Goal: Task Accomplishment & Management: Use online tool/utility

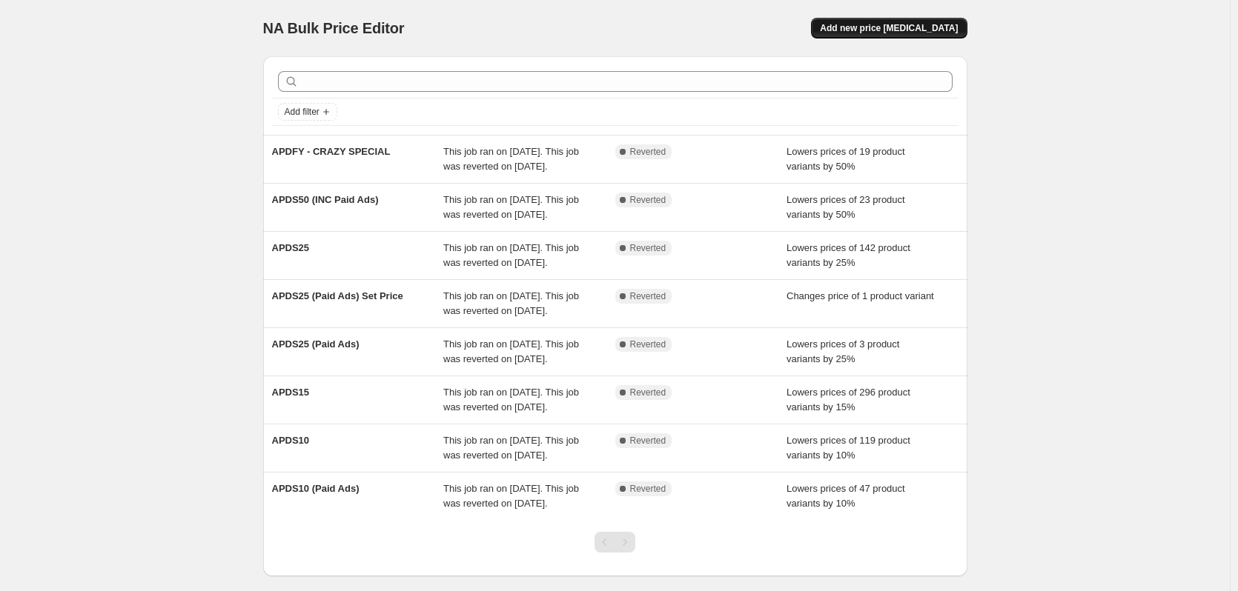
click at [938, 34] on button "Add new price [MEDICAL_DATA]" at bounding box center [889, 28] width 156 height 21
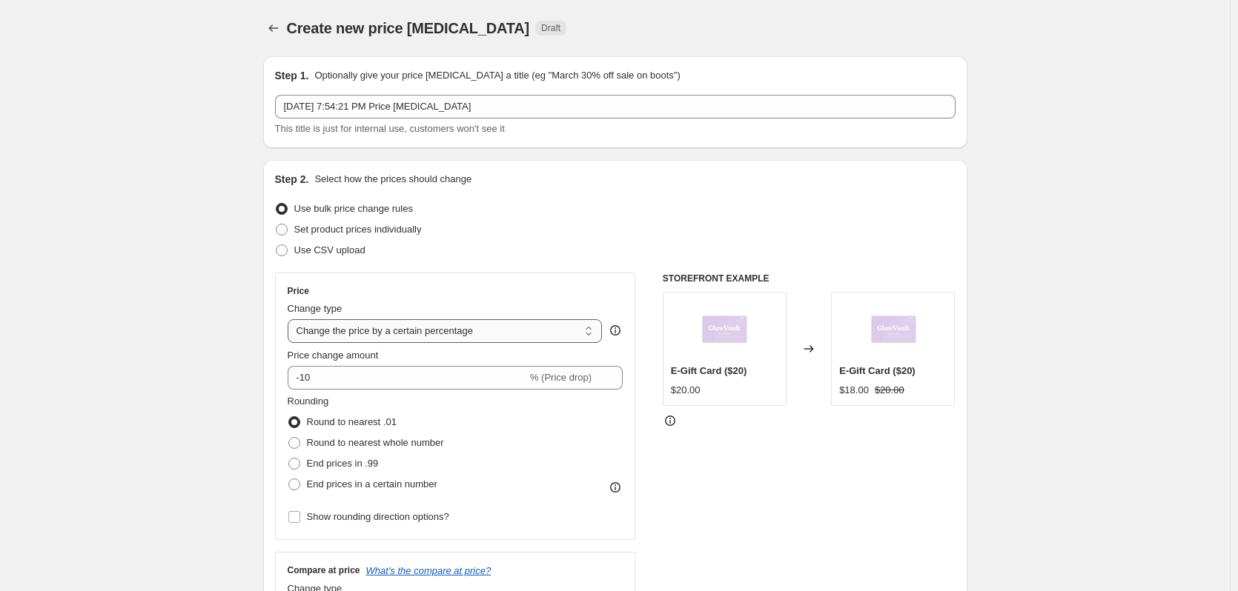
click at [533, 323] on select "Change the price to a certain amount Change the price by a certain amount Chang…" at bounding box center [445, 331] width 315 height 24
select select "no_change"
click at [291, 319] on select "Change the price to a certain amount Change the price by a certain amount Chang…" at bounding box center [445, 331] width 315 height 24
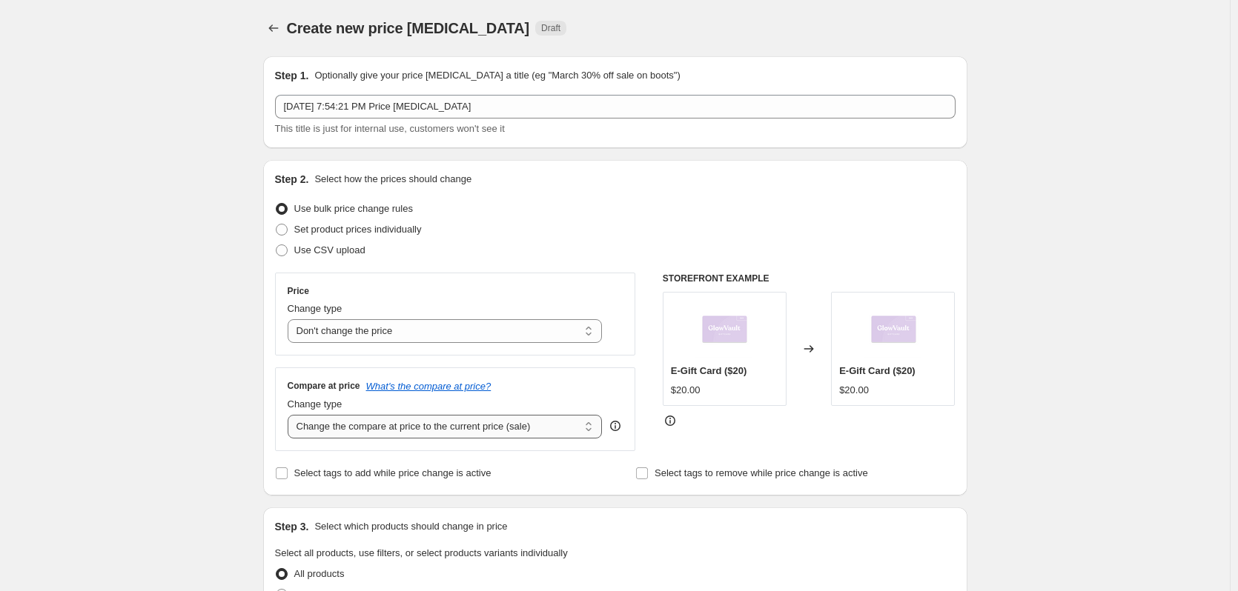
click at [379, 425] on select "Change the compare at price to the current price (sale) Change the compare at p…" at bounding box center [445, 427] width 315 height 24
select select "no_change"
click at [291, 415] on select "Change the compare at price to the current price (sale) Change the compare at p…" at bounding box center [445, 427] width 315 height 24
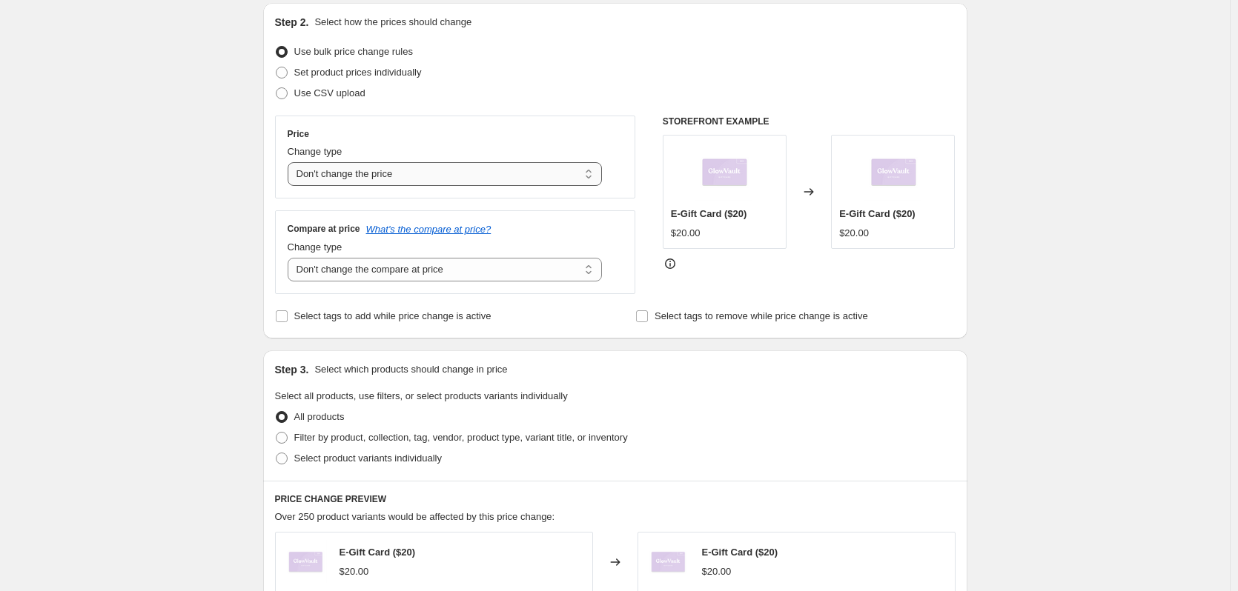
scroll to position [167, 0]
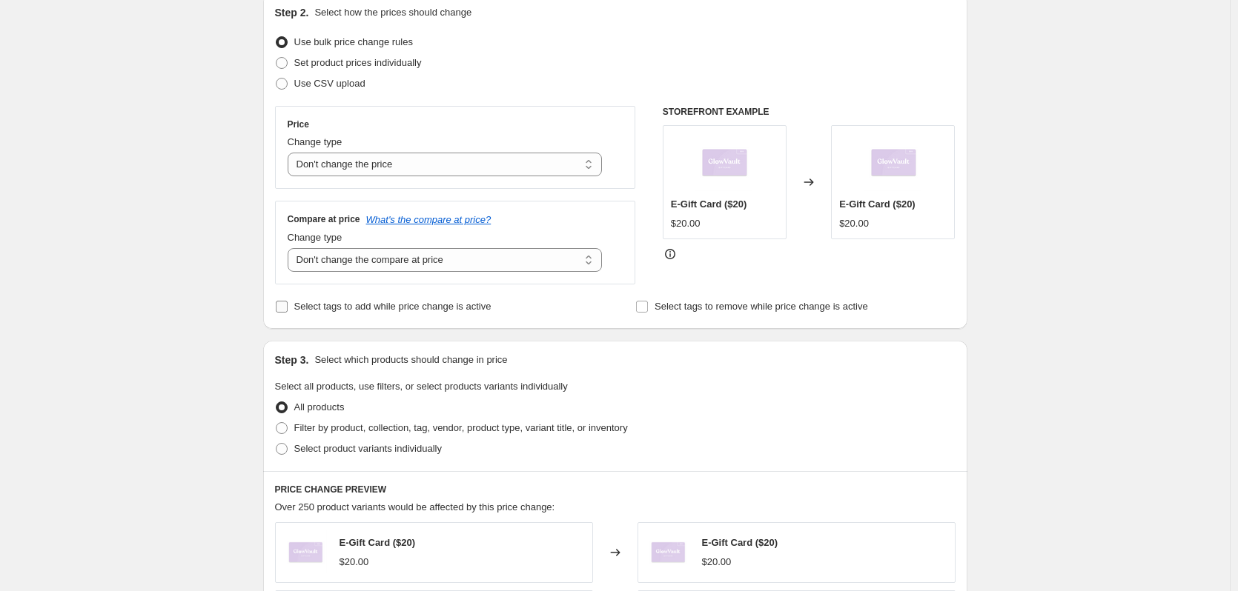
click at [453, 305] on span "Select tags to add while price change is active" at bounding box center [392, 306] width 197 height 11
click at [288, 305] on input "Select tags to add while price change is active" at bounding box center [282, 307] width 12 height 12
checkbox input "true"
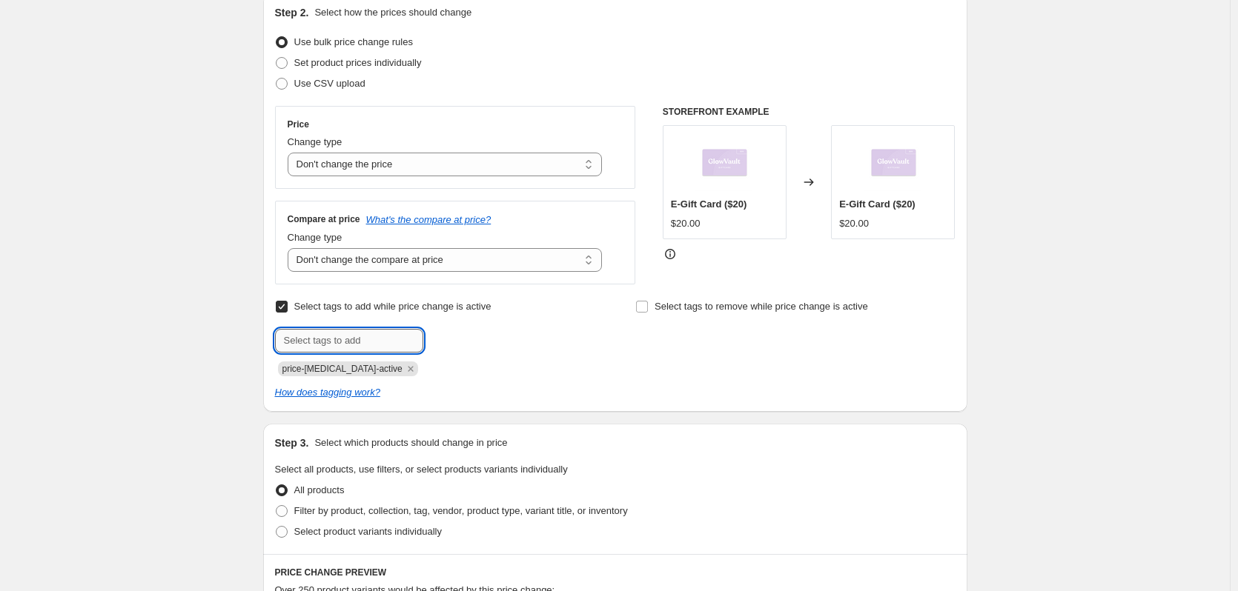
click at [394, 339] on input "text" at bounding box center [349, 341] width 148 height 24
paste input "NWPTS"
type input "NWPTS"
click at [434, 345] on button "Add NWPTS" at bounding box center [462, 339] width 70 height 21
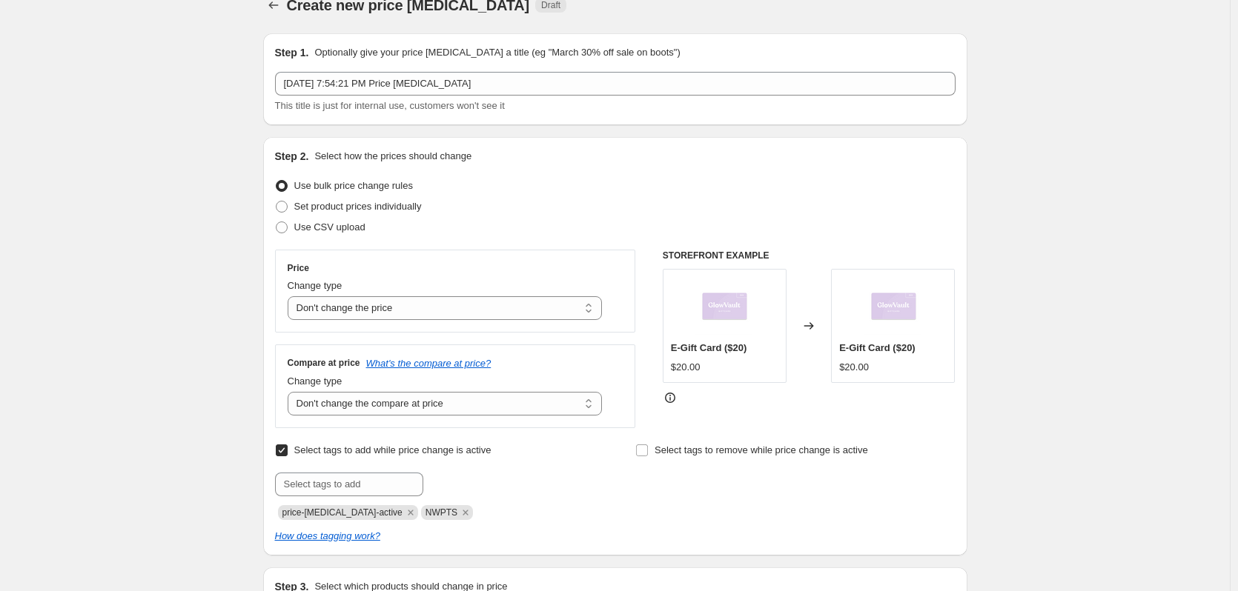
scroll to position [0, 0]
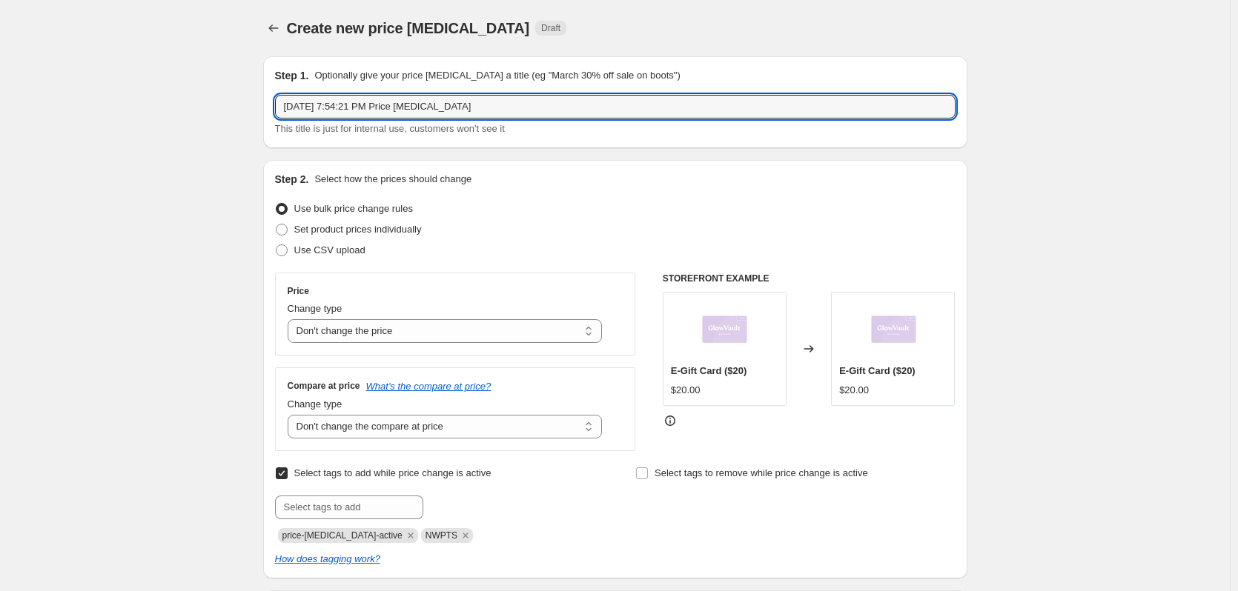
drag, startPoint x: 499, startPoint y: 108, endPoint x: 91, endPoint y: 126, distance: 408.0
drag, startPoint x: 447, startPoint y: 108, endPoint x: 338, endPoint y: 98, distance: 109.4
click at [338, 98] on input "NEW ARRIVALS - 2 WEEKS" at bounding box center [615, 107] width 680 height 24
click at [355, 103] on input "NEW ARRIVALS - 2 WEEKS" at bounding box center [615, 107] width 680 height 24
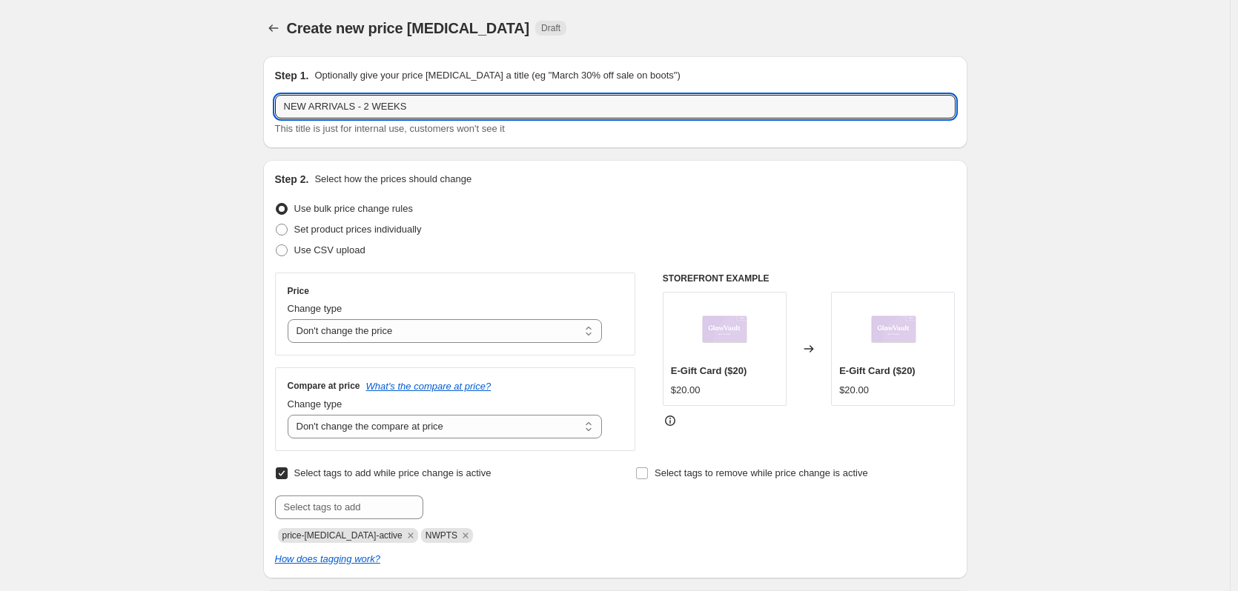
drag, startPoint x: 353, startPoint y: 103, endPoint x: 266, endPoint y: 105, distance: 86.7
click at [266, 105] on div "Step 1. Optionally give your price [MEDICAL_DATA] a title (eg "March 30% off sa…" at bounding box center [615, 102] width 704 height 92
paste input "WPT"
drag, startPoint x: 319, startPoint y: 103, endPoint x: 255, endPoint y: 103, distance: 63.7
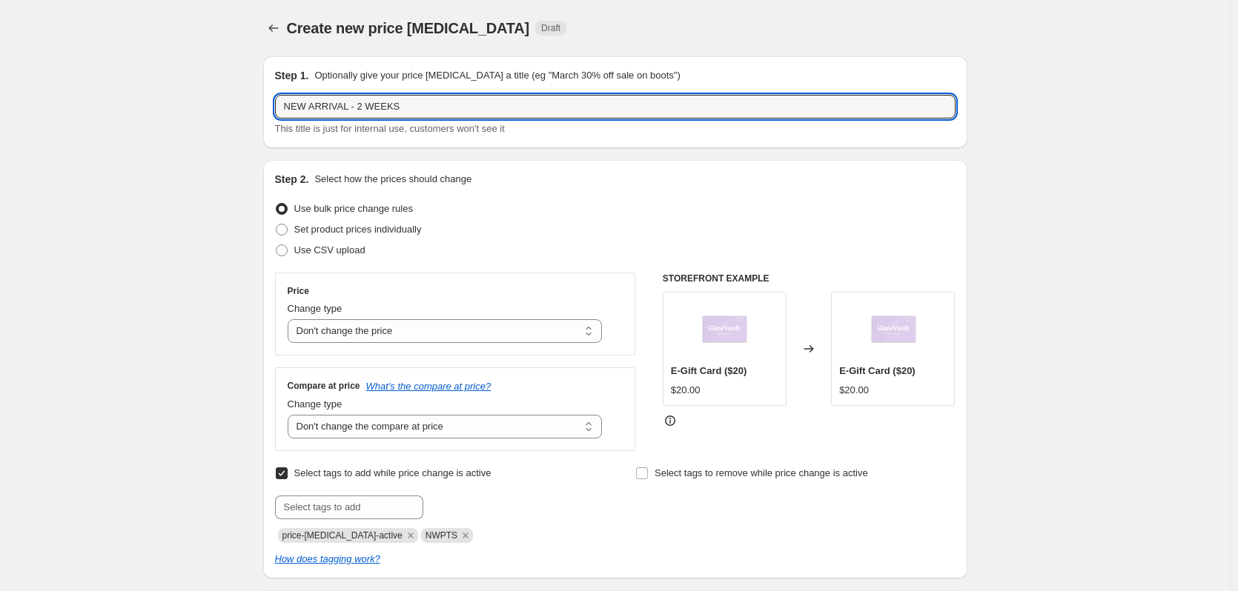
type input "NEW ARRIVALS - 2 WEEKS"
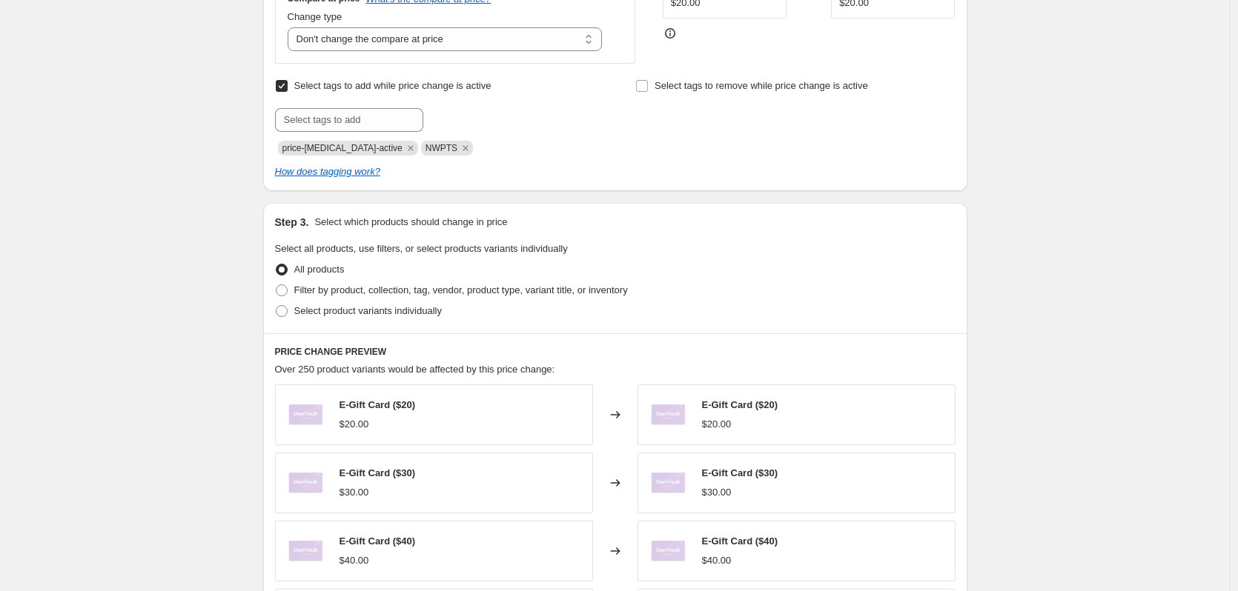
scroll to position [408, 0]
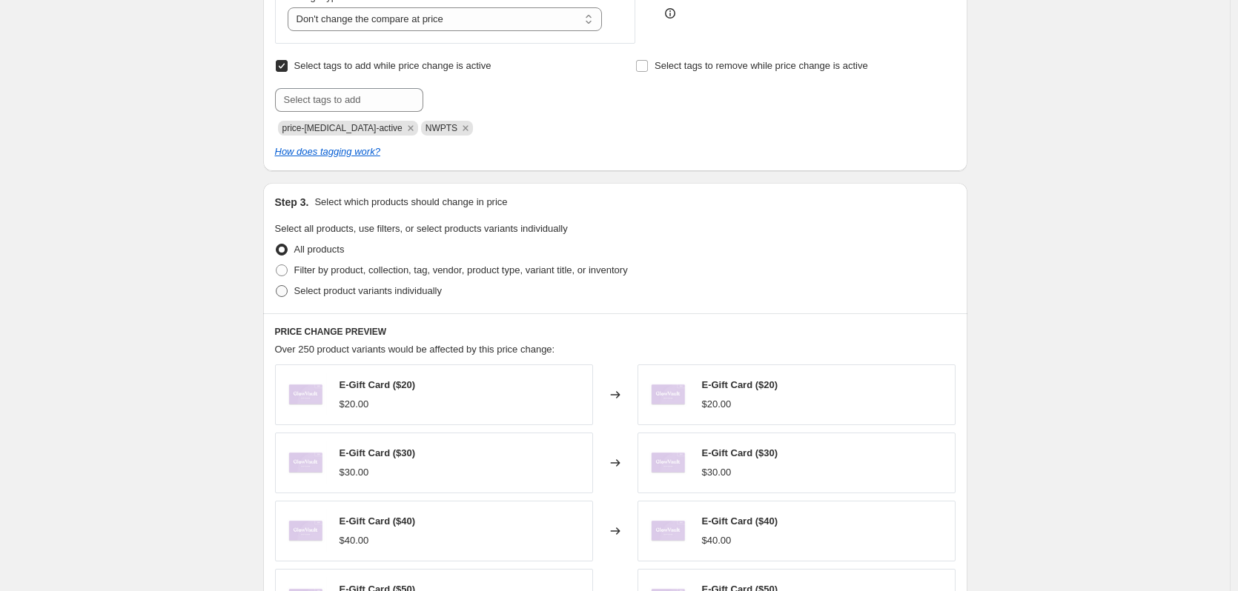
click at [345, 288] on span "Select product variants individually" at bounding box center [367, 290] width 147 height 11
click at [276, 286] on input "Select product variants individually" at bounding box center [276, 285] width 1 height 1
radio input "true"
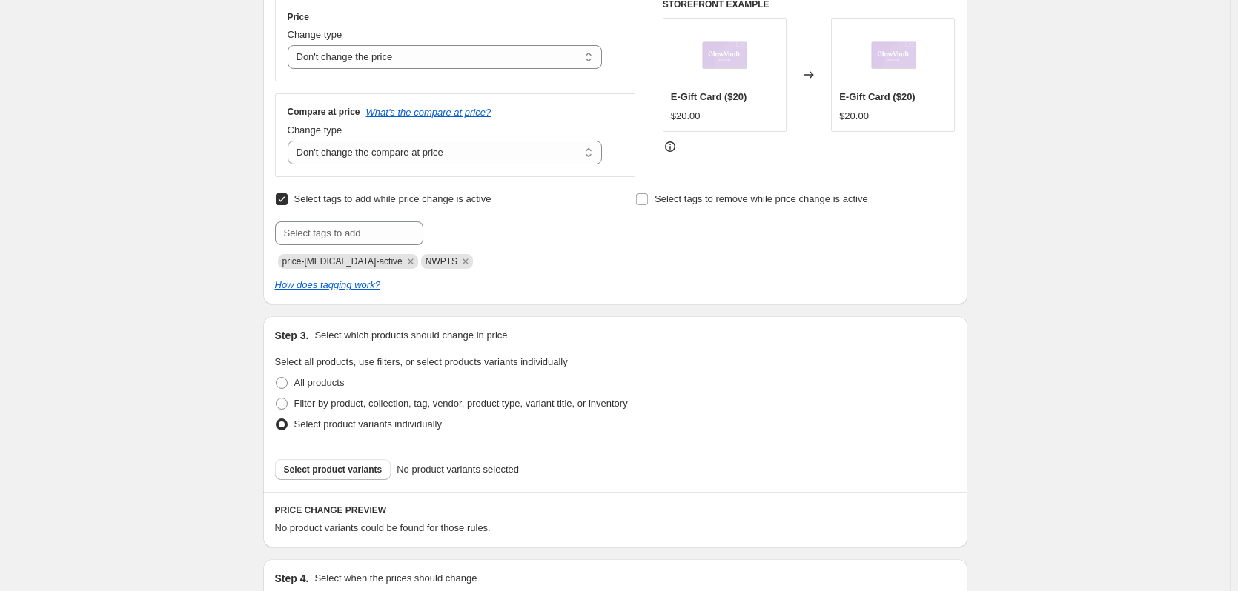
scroll to position [426, 0]
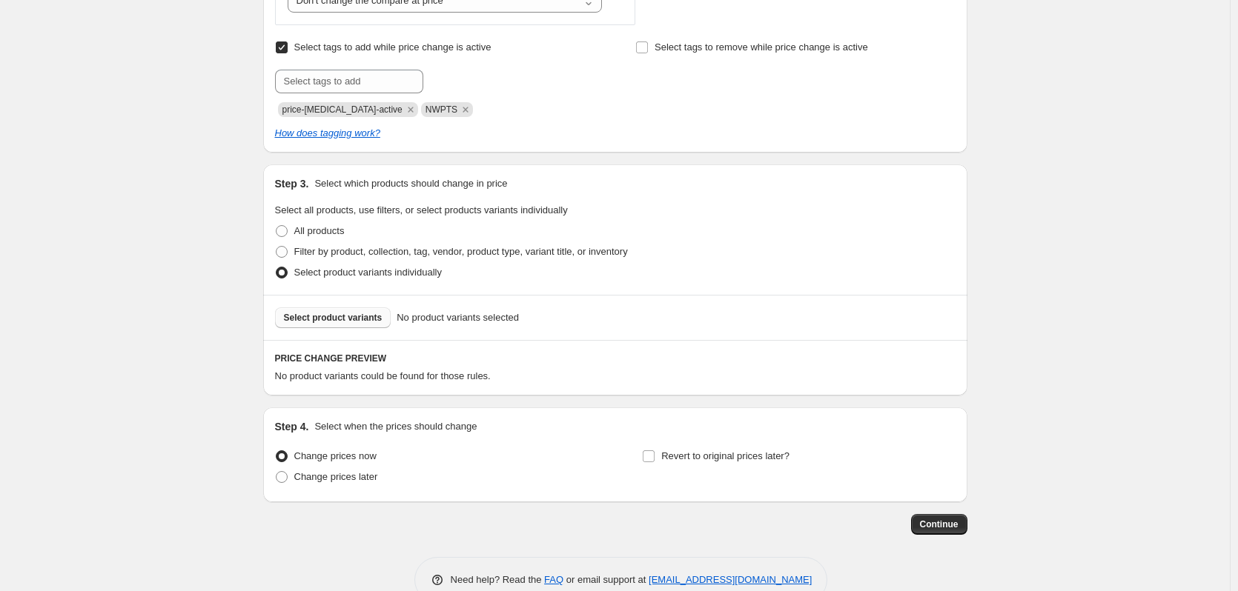
click at [363, 316] on span "Select product variants" at bounding box center [333, 318] width 99 height 12
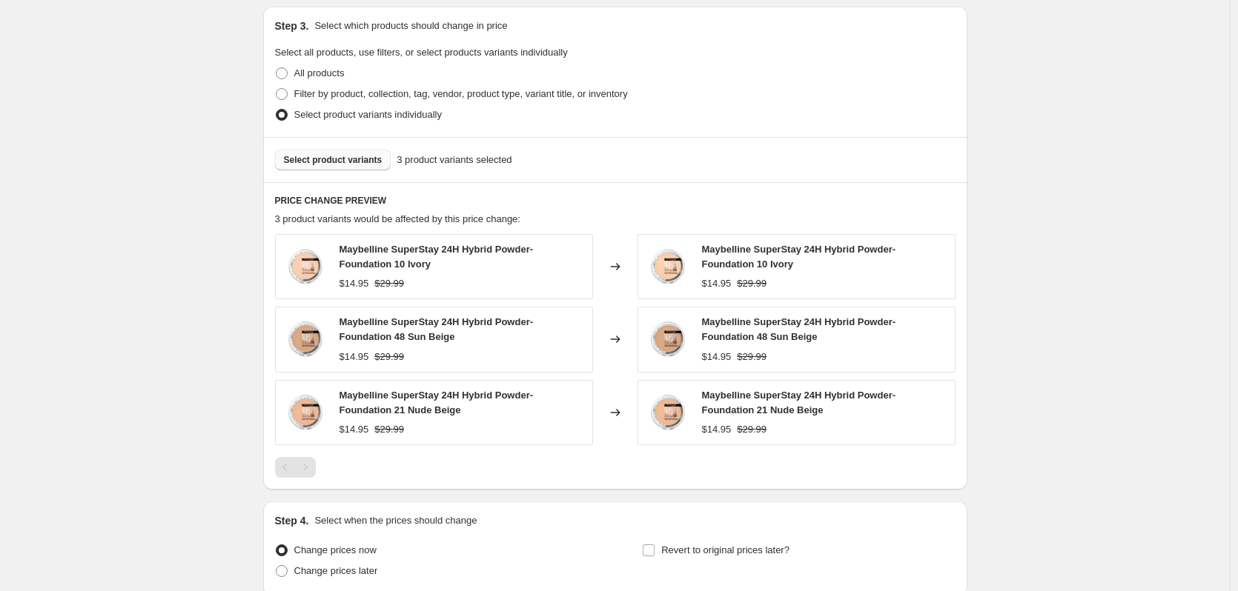
scroll to position [571, 0]
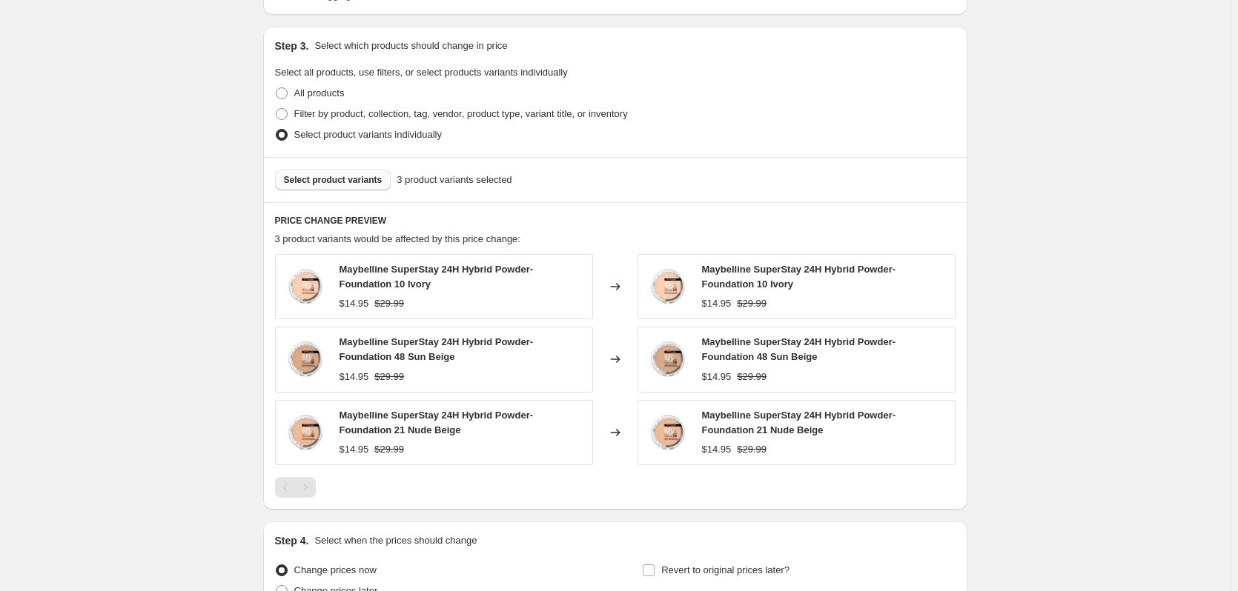
click at [351, 176] on span "Select product variants" at bounding box center [333, 180] width 99 height 12
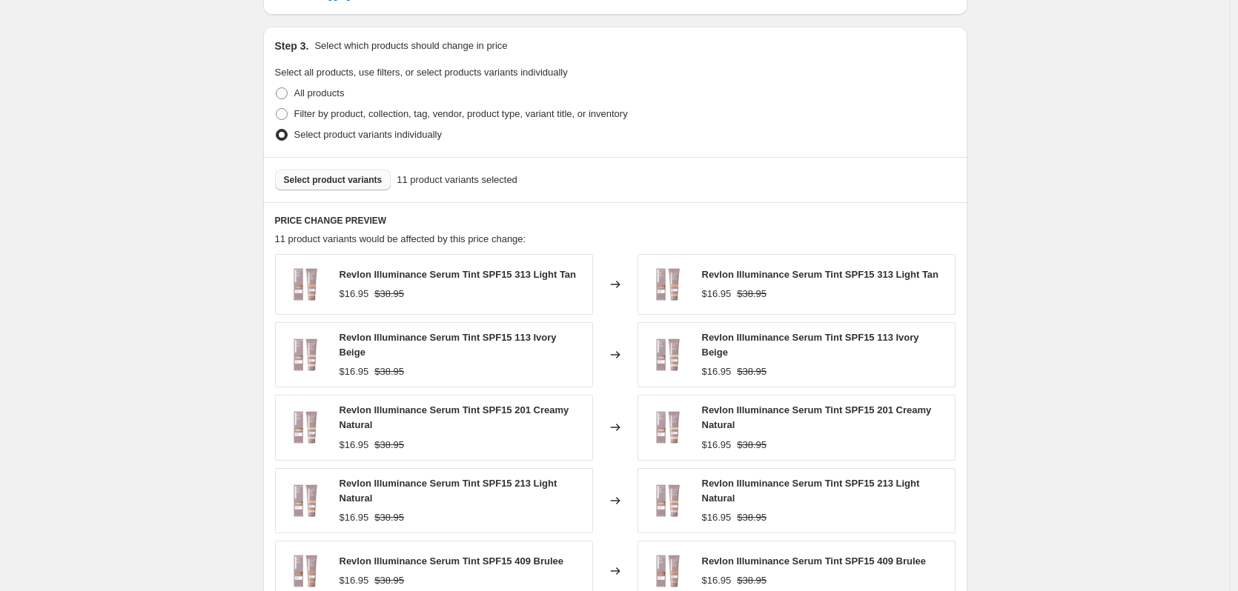
click at [304, 189] on button "Select product variants" at bounding box center [333, 180] width 116 height 21
click at [309, 187] on button "Select product variants" at bounding box center [333, 180] width 116 height 21
click at [365, 176] on span "Select product variants" at bounding box center [333, 180] width 99 height 12
click at [366, 179] on span "Select product variants" at bounding box center [333, 180] width 99 height 12
click at [306, 188] on button "Select product variants" at bounding box center [333, 180] width 116 height 21
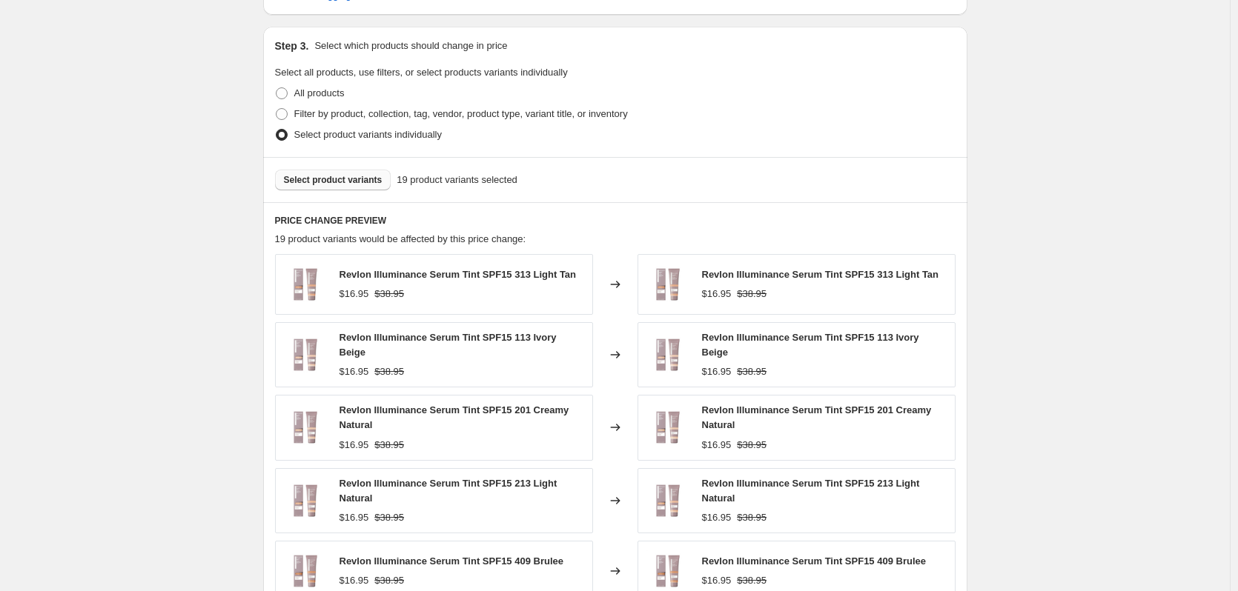
click at [296, 189] on button "Select product variants" at bounding box center [333, 180] width 116 height 21
click at [361, 191] on div "Select product variants 17 product variants selected" at bounding box center [615, 179] width 704 height 45
click at [361, 185] on span "Select product variants" at bounding box center [333, 180] width 99 height 12
click at [358, 173] on button "Select product variants" at bounding box center [333, 180] width 116 height 21
click at [299, 188] on button "Select product variants" at bounding box center [333, 180] width 116 height 21
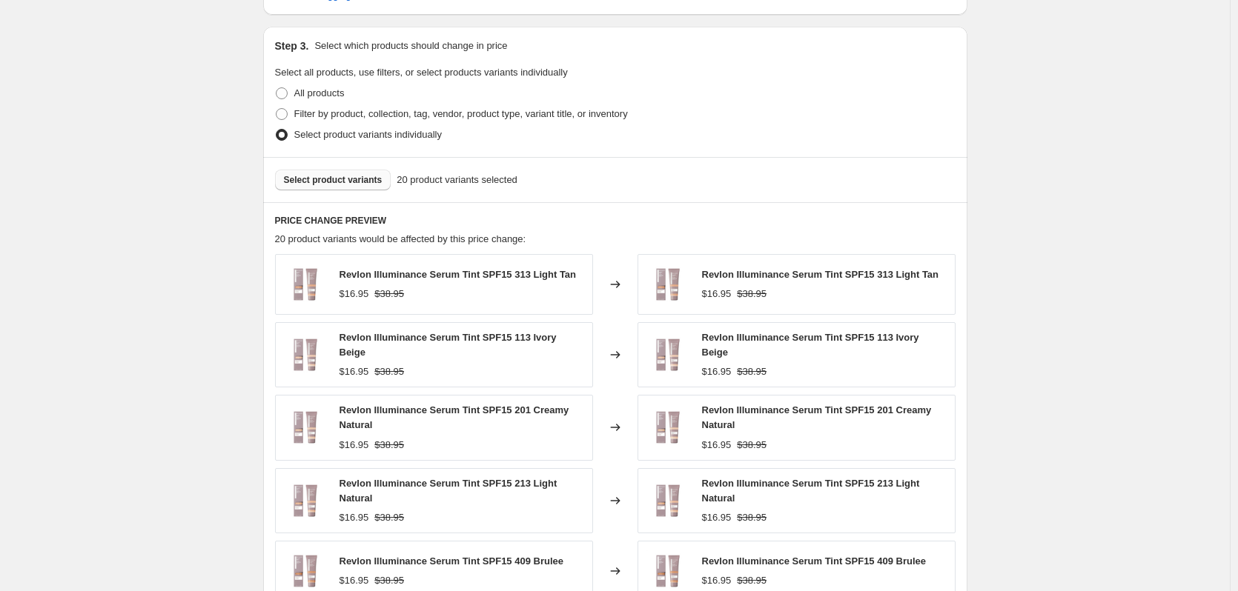
click at [349, 184] on span "Select product variants" at bounding box center [333, 180] width 99 height 12
click at [349, 186] on span "Select product variants" at bounding box center [333, 180] width 99 height 12
click at [355, 189] on button "Select product variants" at bounding box center [333, 180] width 116 height 21
click at [373, 181] on span "Select product variants" at bounding box center [333, 180] width 99 height 12
click at [310, 187] on button "Select product variants" at bounding box center [333, 180] width 116 height 21
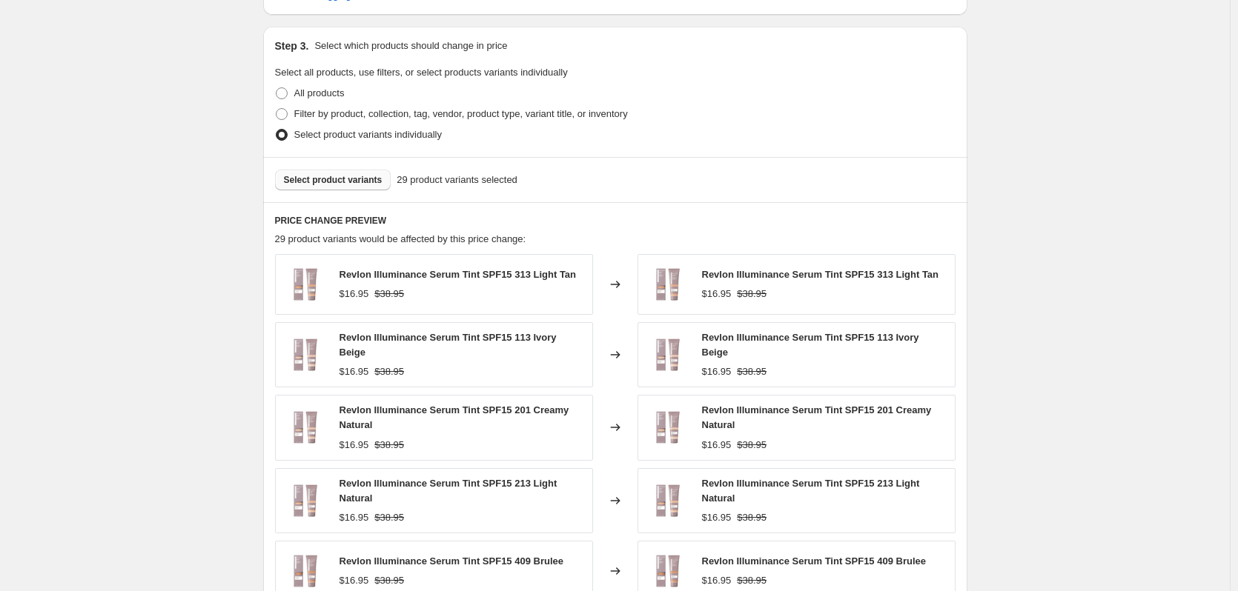
click at [307, 170] on div "Select product variants 29 product variants selected" at bounding box center [615, 179] width 704 height 45
click at [323, 190] on button "Select product variants" at bounding box center [333, 180] width 116 height 21
click at [358, 176] on span "Select product variants" at bounding box center [333, 180] width 99 height 12
click at [344, 176] on span "Select product variants" at bounding box center [333, 180] width 99 height 12
click at [352, 176] on span "Select product variants" at bounding box center [333, 180] width 99 height 12
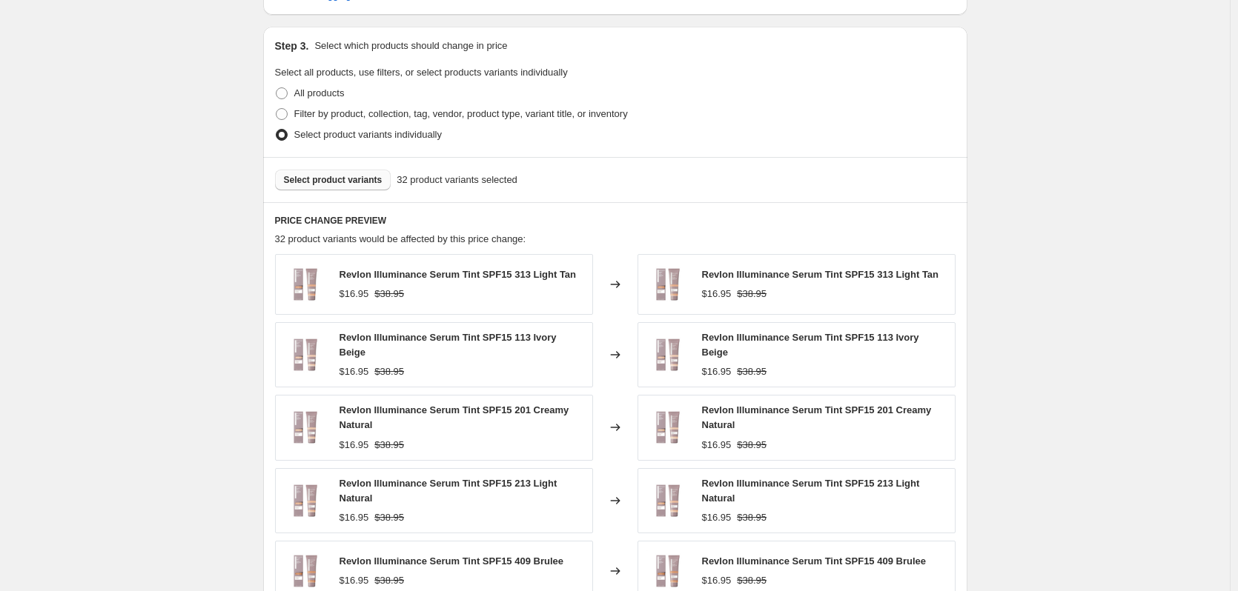
click at [357, 185] on span "Select product variants" at bounding box center [333, 180] width 99 height 12
click at [311, 189] on button "Select product variants" at bounding box center [333, 180] width 116 height 21
click at [370, 198] on div "Select product variants 35 product variants selected" at bounding box center [615, 179] width 704 height 45
click at [368, 189] on button "Select product variants" at bounding box center [333, 180] width 116 height 21
click at [306, 183] on span "Select product variants" at bounding box center [333, 180] width 99 height 12
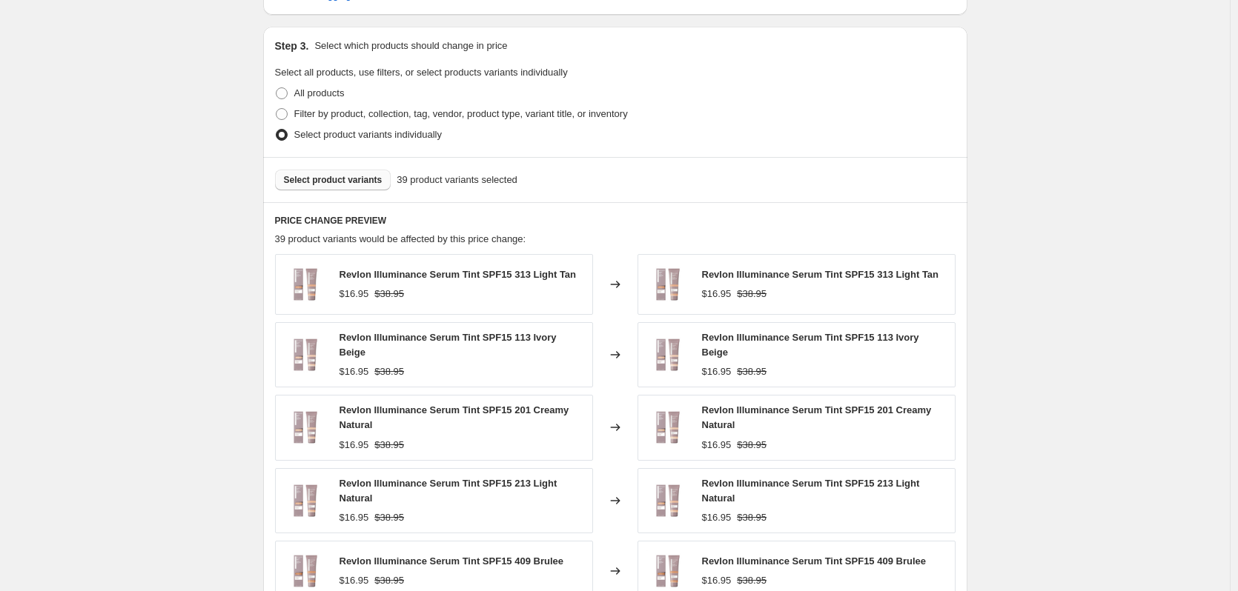
click at [368, 179] on span "Select product variants" at bounding box center [333, 180] width 99 height 12
click at [336, 188] on button "Select product variants" at bounding box center [333, 180] width 116 height 21
click at [359, 161] on div "Select product variants 41 product variants selected" at bounding box center [615, 179] width 704 height 45
click at [359, 177] on span "Select product variants" at bounding box center [333, 180] width 99 height 12
click at [297, 183] on span "Select product variants" at bounding box center [333, 180] width 99 height 12
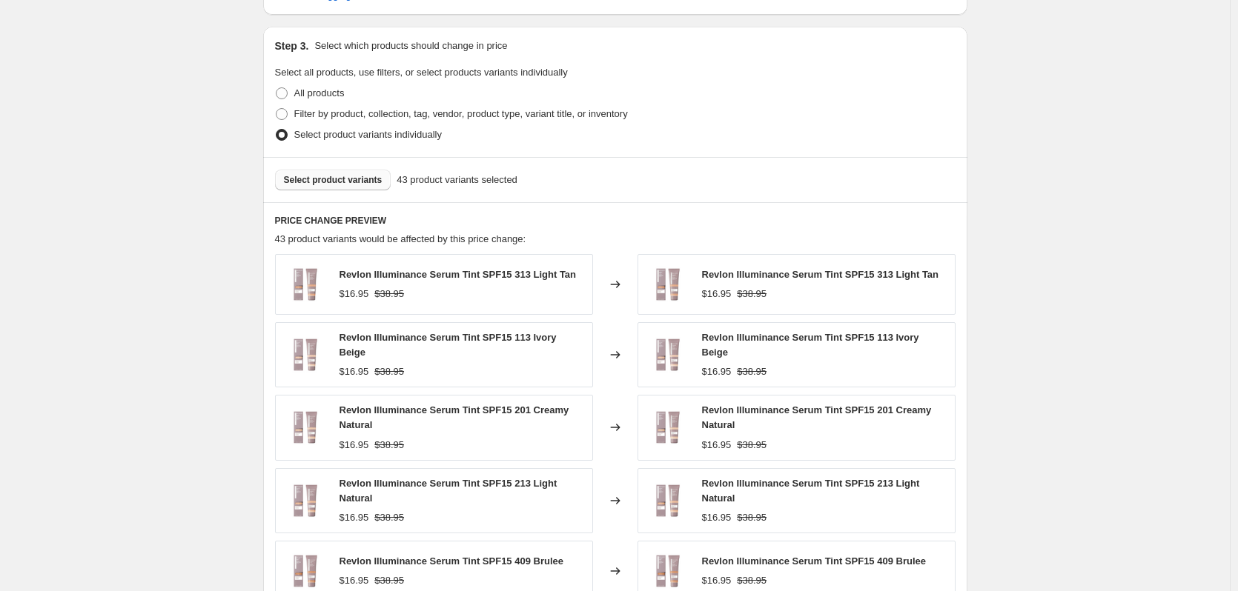
click at [353, 179] on span "Select product variants" at bounding box center [333, 180] width 99 height 12
click at [380, 179] on button "Select product variants" at bounding box center [333, 180] width 116 height 21
click at [368, 188] on button "Select product variants" at bounding box center [333, 180] width 116 height 21
click at [304, 190] on button "Select product variants" at bounding box center [333, 180] width 116 height 21
click at [343, 181] on span "Select product variants" at bounding box center [333, 180] width 99 height 12
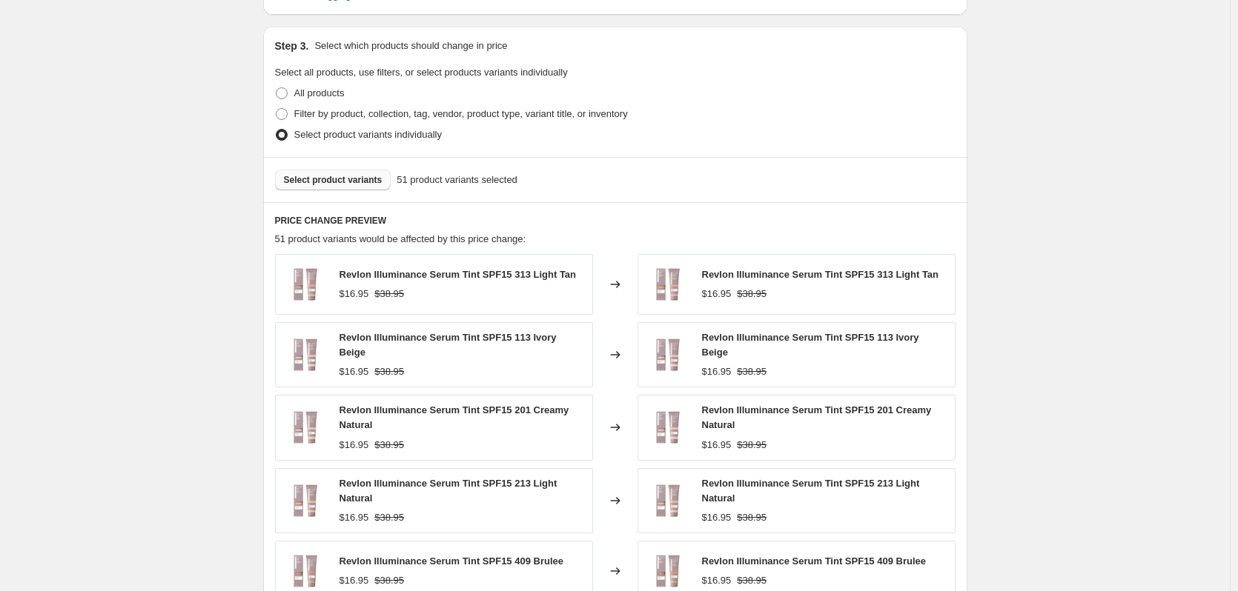
click at [350, 185] on span "Select product variants" at bounding box center [333, 180] width 99 height 12
click at [356, 178] on span "Select product variants" at bounding box center [333, 180] width 99 height 12
click at [325, 162] on div "Select product variants 53 product variants selected" at bounding box center [615, 179] width 704 height 45
click at [342, 185] on span "Select product variants" at bounding box center [333, 180] width 99 height 12
click at [339, 185] on span "Select product variants" at bounding box center [333, 180] width 99 height 12
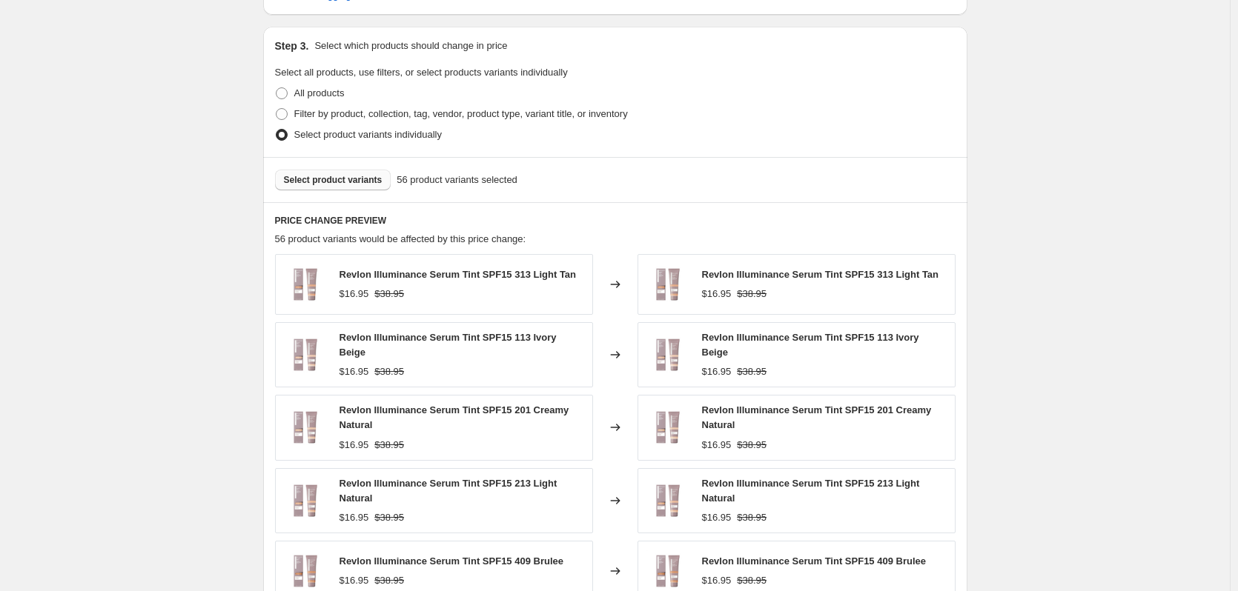
click at [341, 186] on span "Select product variants" at bounding box center [333, 180] width 99 height 12
click at [371, 186] on span "Select product variants" at bounding box center [333, 180] width 99 height 12
click at [298, 182] on span "Select product variants" at bounding box center [333, 180] width 99 height 12
click at [353, 180] on span "Select product variants" at bounding box center [333, 180] width 99 height 12
click at [368, 178] on span "Select product variants" at bounding box center [333, 180] width 99 height 12
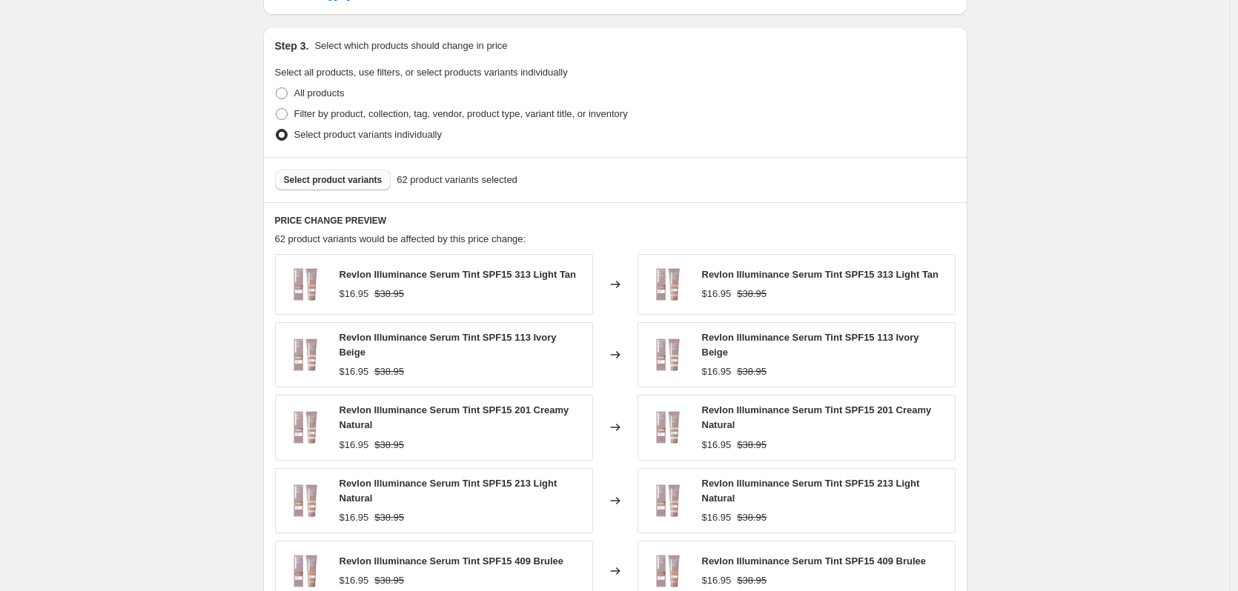
click at [347, 185] on span "Select product variants" at bounding box center [333, 180] width 99 height 12
click at [339, 178] on span "Select product variants" at bounding box center [333, 180] width 99 height 12
click at [305, 179] on span "Select product variants" at bounding box center [333, 180] width 99 height 12
click at [309, 176] on span "Select product variants" at bounding box center [333, 180] width 99 height 12
click at [299, 185] on span "Select product variants" at bounding box center [333, 180] width 99 height 12
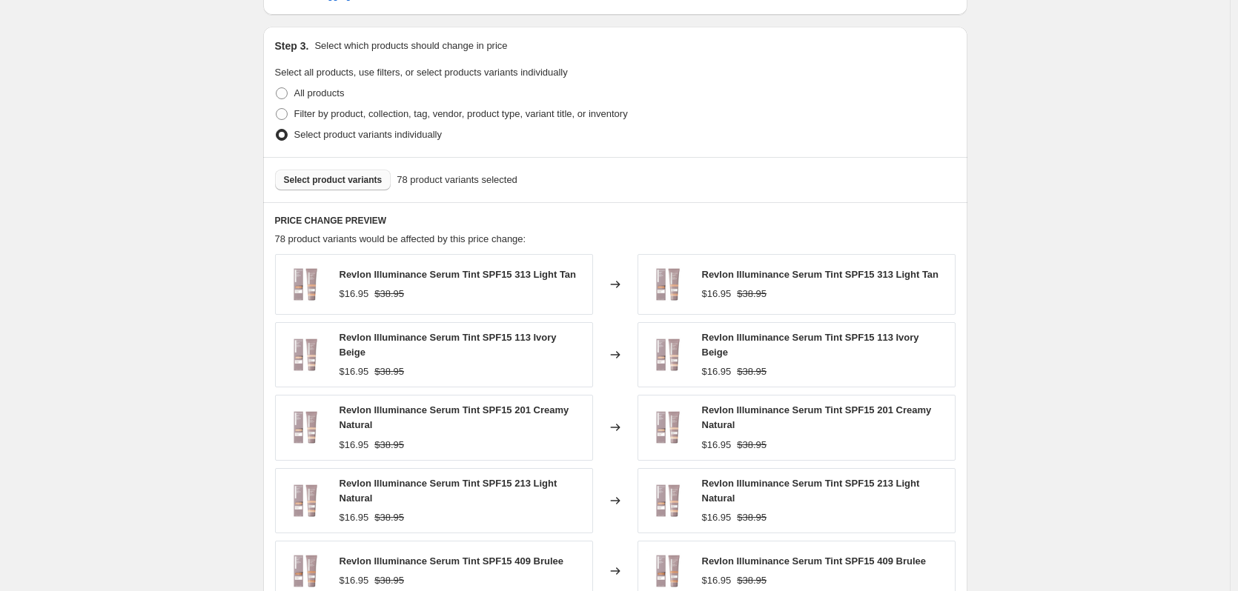
click at [348, 176] on span "Select product variants" at bounding box center [333, 180] width 99 height 12
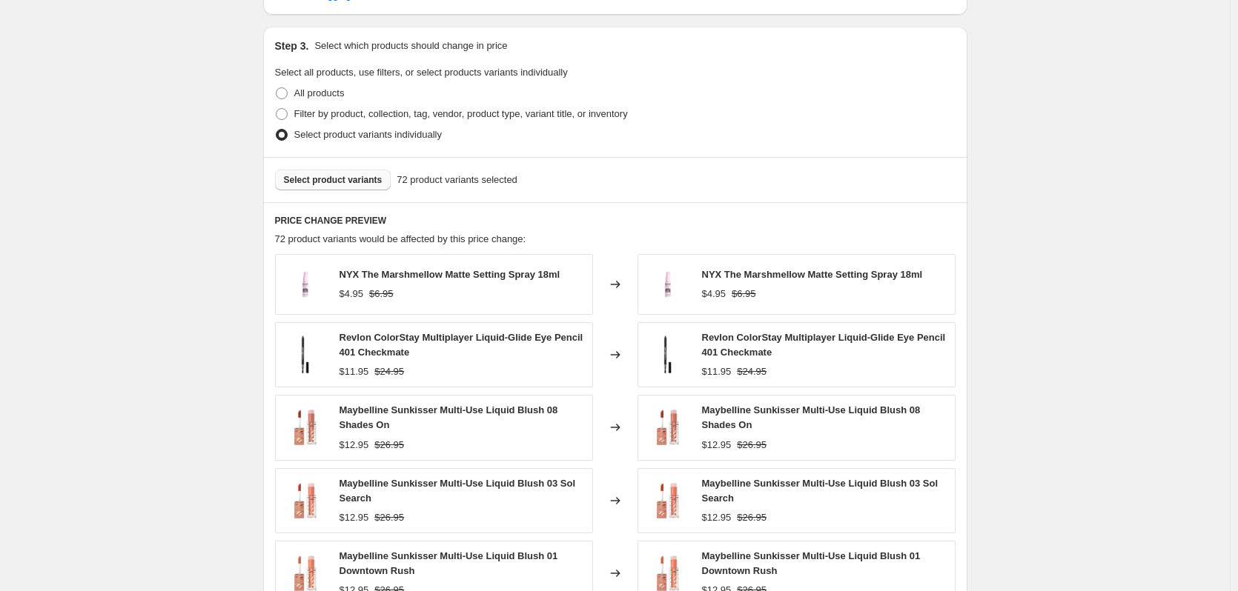
click at [339, 171] on button "Select product variants" at bounding box center [333, 180] width 116 height 21
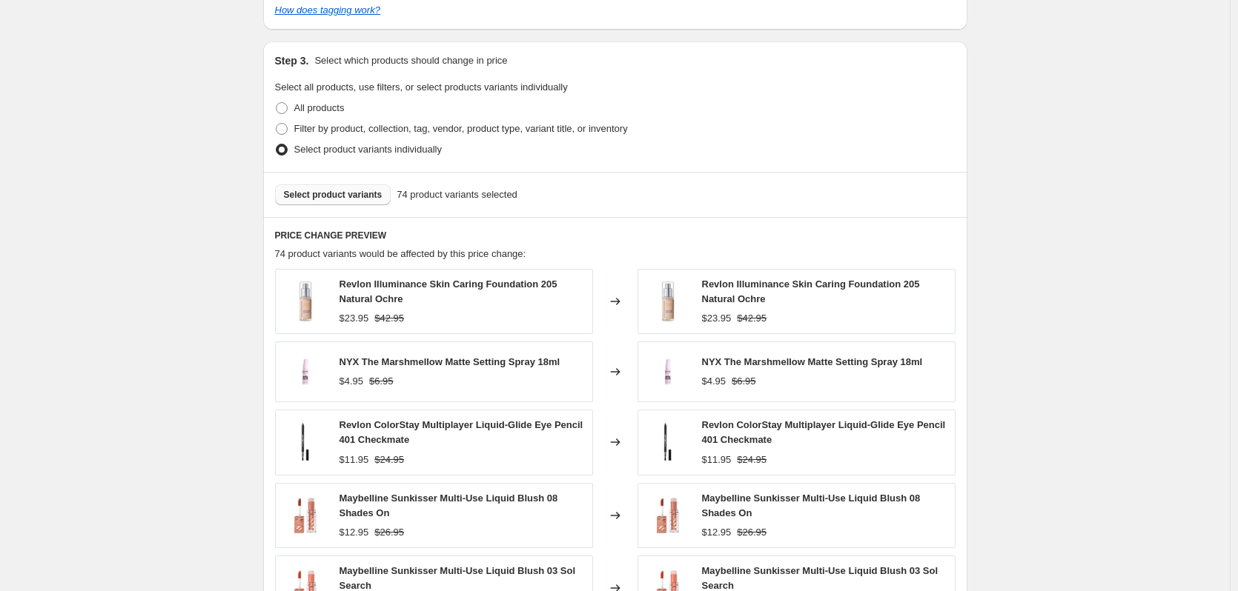
click at [352, 189] on span "Select product variants" at bounding box center [333, 195] width 99 height 12
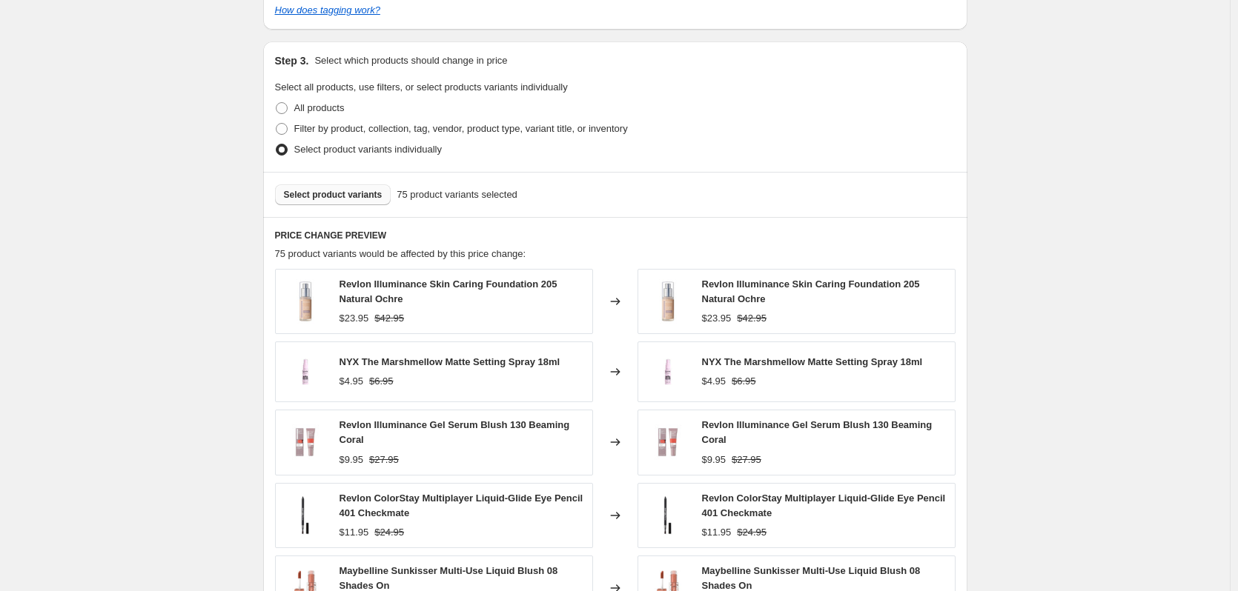
click at [344, 189] on span "Select product variants" at bounding box center [333, 195] width 99 height 12
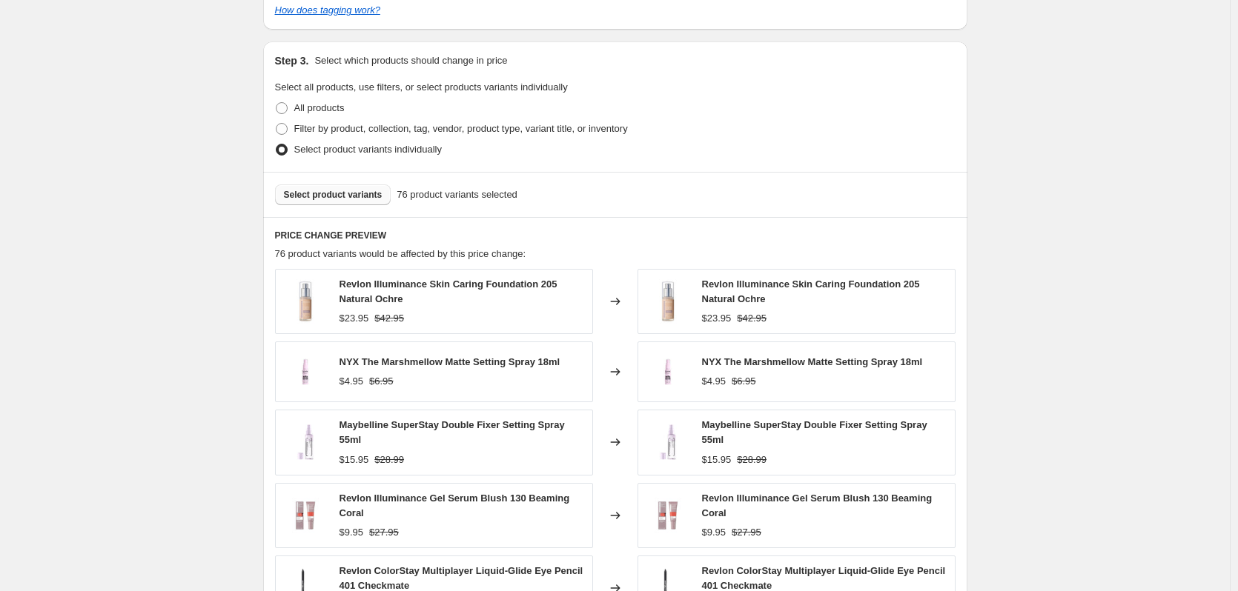
click at [304, 192] on div "Select product variants 76 product variants selected" at bounding box center [615, 194] width 704 height 45
click at [302, 189] on span "Select product variants" at bounding box center [333, 195] width 99 height 12
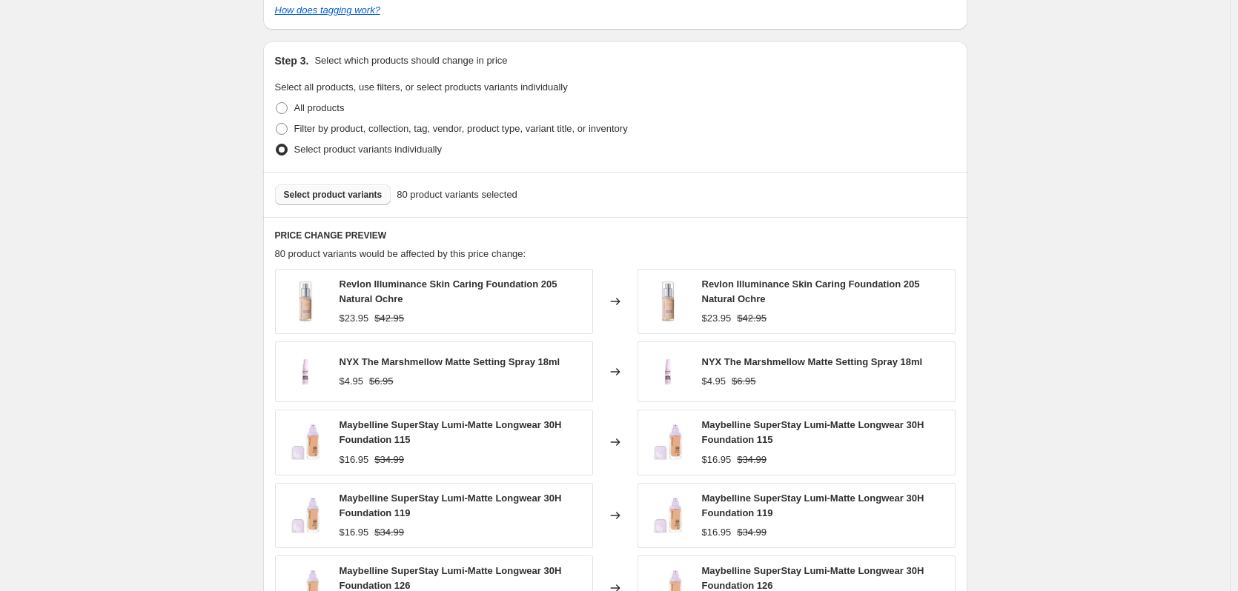
click at [328, 187] on button "Select product variants" at bounding box center [333, 195] width 116 height 21
click at [374, 189] on span "Select product variants" at bounding box center [333, 195] width 99 height 12
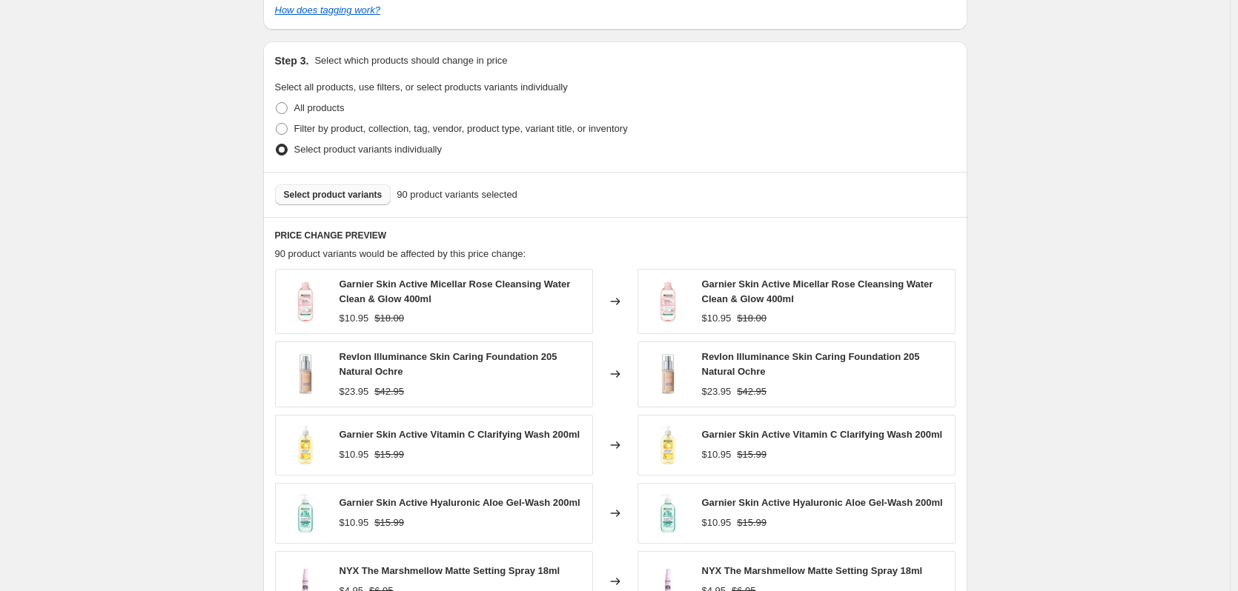
click at [303, 208] on div "Select product variants 90 product variants selected" at bounding box center [615, 194] width 704 height 45
click at [303, 203] on button "Select product variants" at bounding box center [333, 195] width 116 height 21
click at [351, 193] on span "Select product variants" at bounding box center [333, 195] width 99 height 12
click at [356, 188] on button "Select product variants" at bounding box center [333, 195] width 116 height 21
click at [328, 189] on button "Select product variants" at bounding box center [333, 195] width 116 height 21
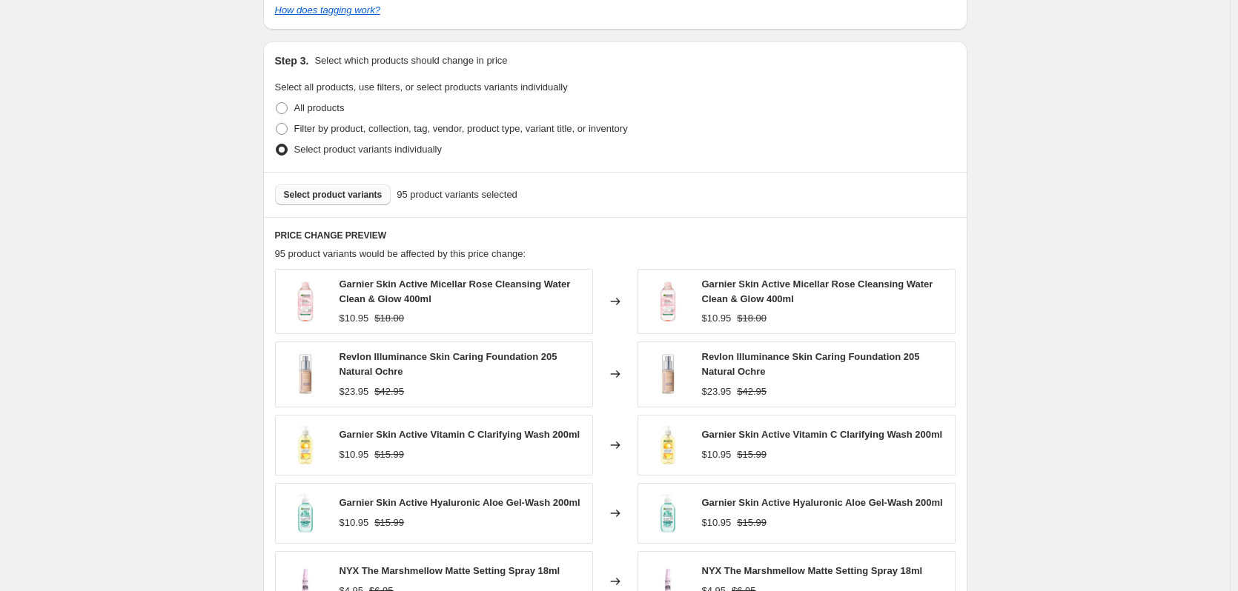
click at [296, 203] on button "Select product variants" at bounding box center [333, 195] width 116 height 21
click at [302, 200] on span "Select product variants" at bounding box center [333, 195] width 99 height 12
click at [340, 197] on span "Select product variants" at bounding box center [333, 195] width 99 height 12
click at [354, 202] on button "Select product variants" at bounding box center [333, 195] width 116 height 21
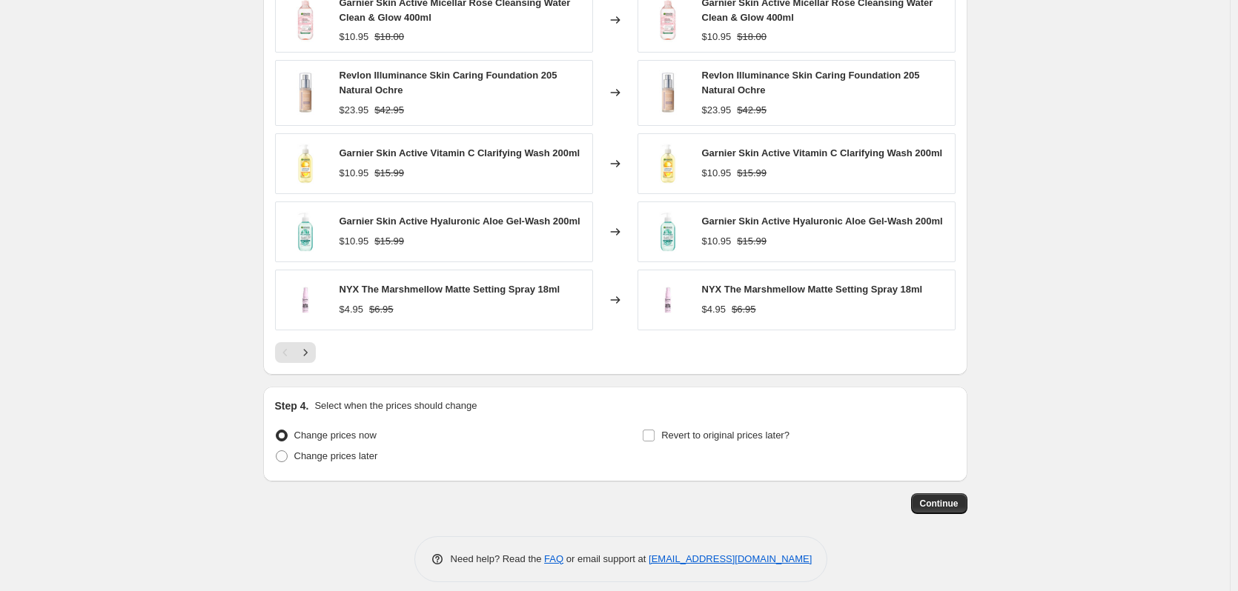
scroll to position [866, 0]
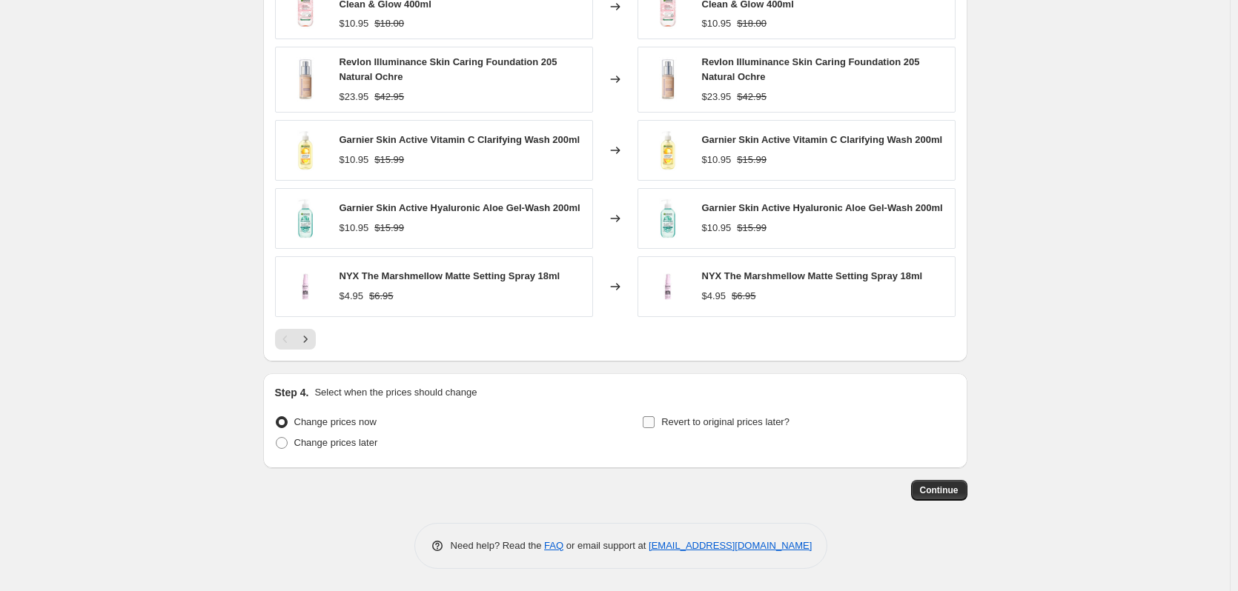
click at [655, 426] on span at bounding box center [648, 422] width 13 height 13
click at [654, 426] on input "Revert to original prices later?" at bounding box center [649, 423] width 12 height 12
checkbox input "true"
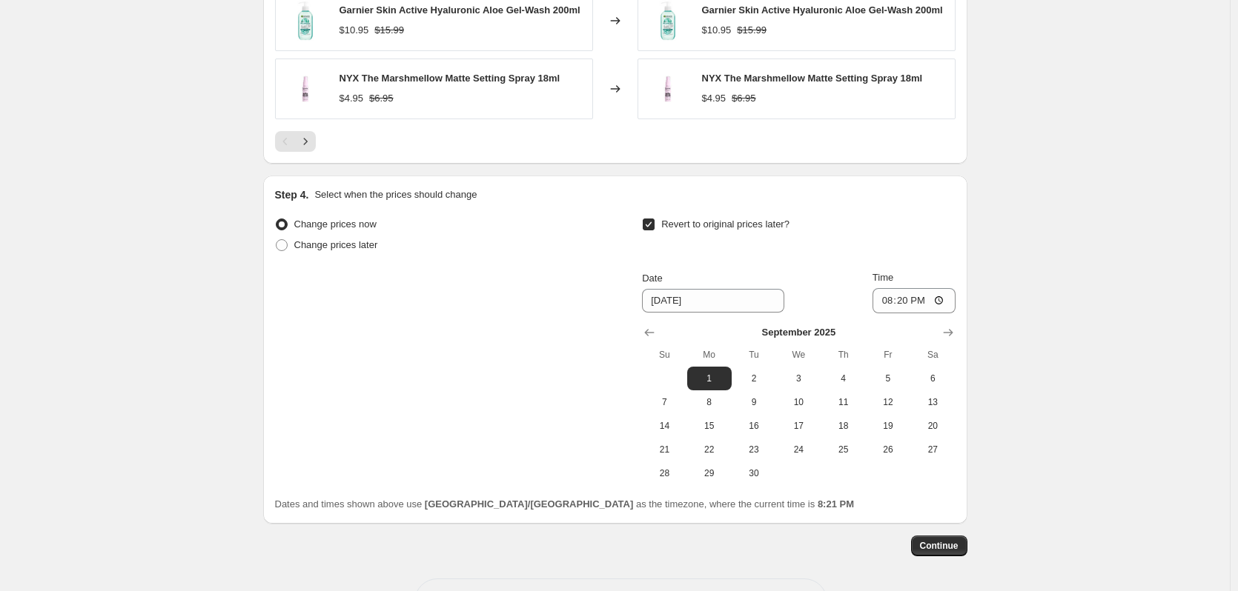
scroll to position [1119, 0]
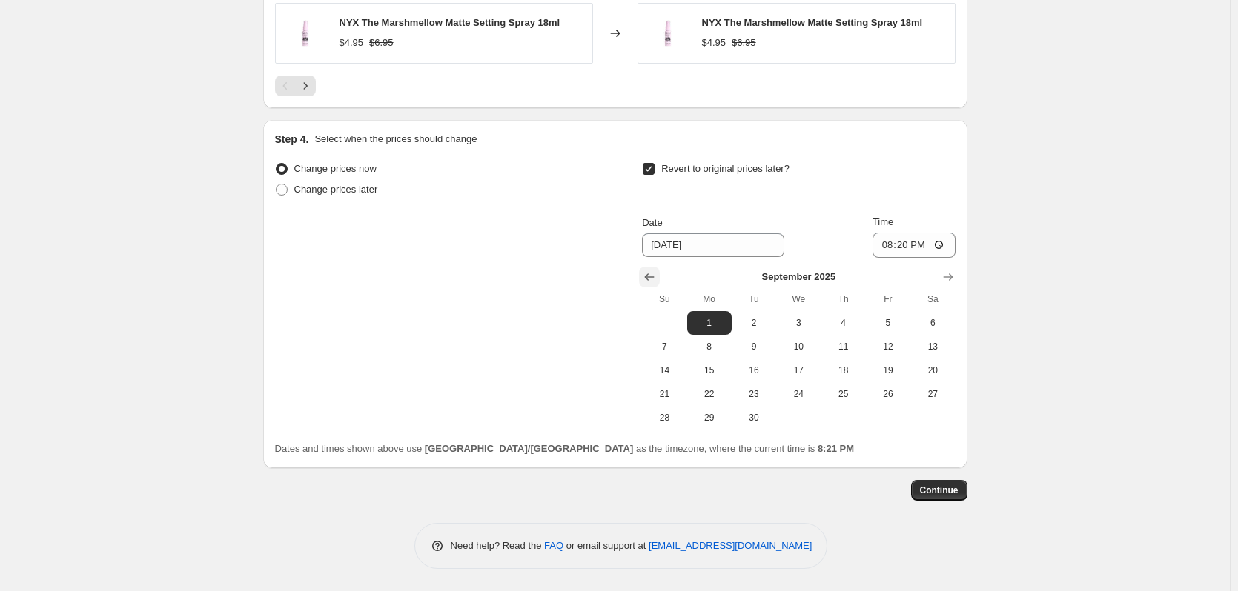
click at [653, 279] on icon "Show previous month, August 2025" at bounding box center [649, 277] width 15 height 15
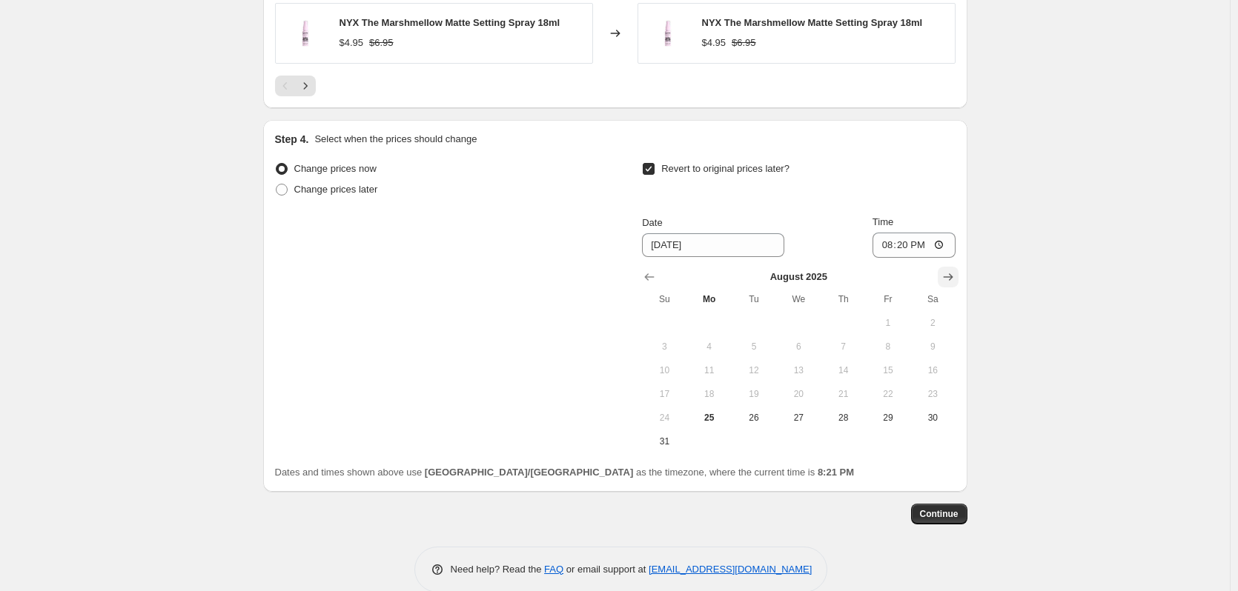
click at [948, 278] on icon "Show next month, September 2025" at bounding box center [947, 277] width 15 height 15
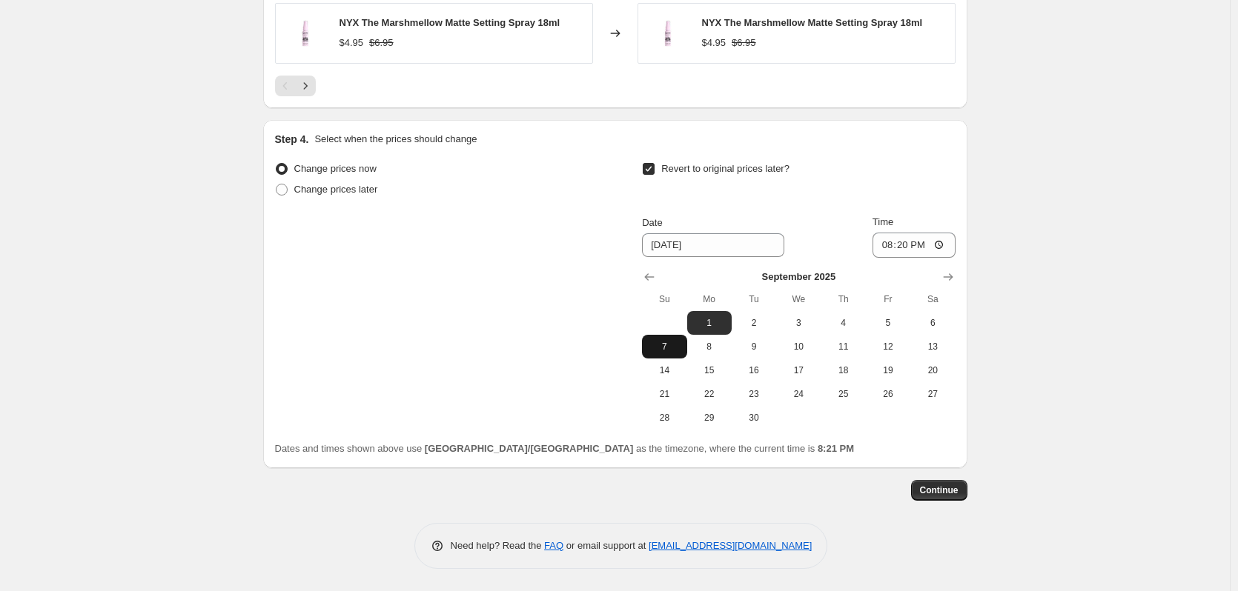
click at [676, 349] on span "7" at bounding box center [664, 347] width 33 height 12
type input "[DATE]"
click at [895, 242] on input "20:20" at bounding box center [913, 245] width 83 height 25
type input "23:59"
click at [932, 494] on span "Continue" at bounding box center [939, 491] width 39 height 12
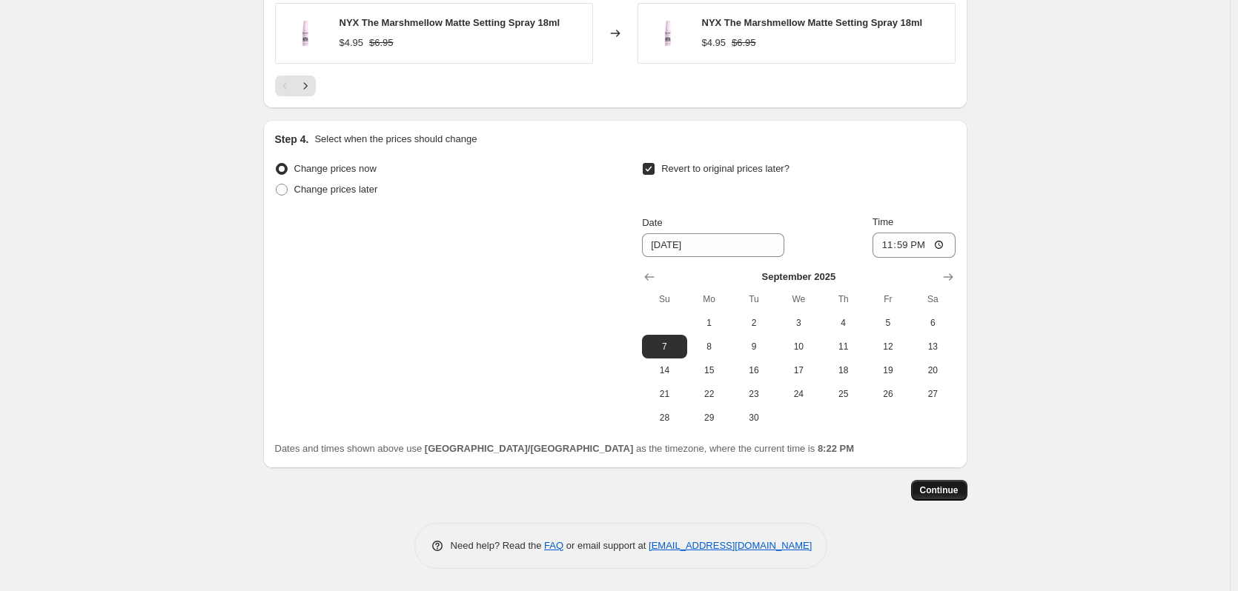
scroll to position [0, 0]
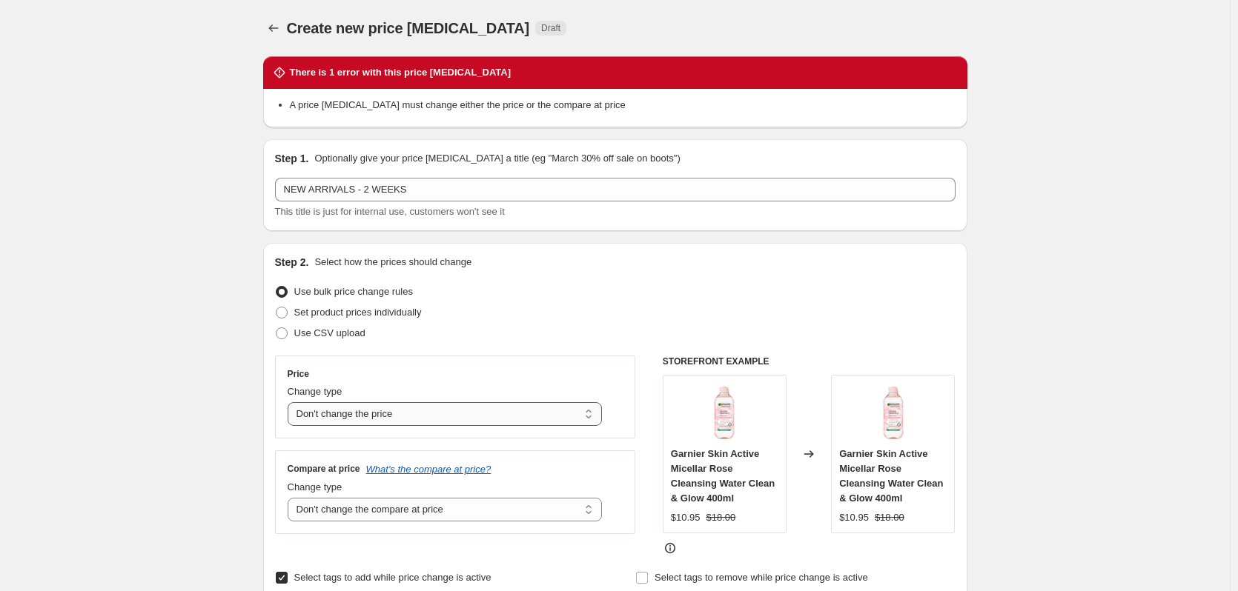
click at [536, 411] on select "Change the price to a certain amount Change the price by a certain amount Chang…" at bounding box center [445, 414] width 315 height 24
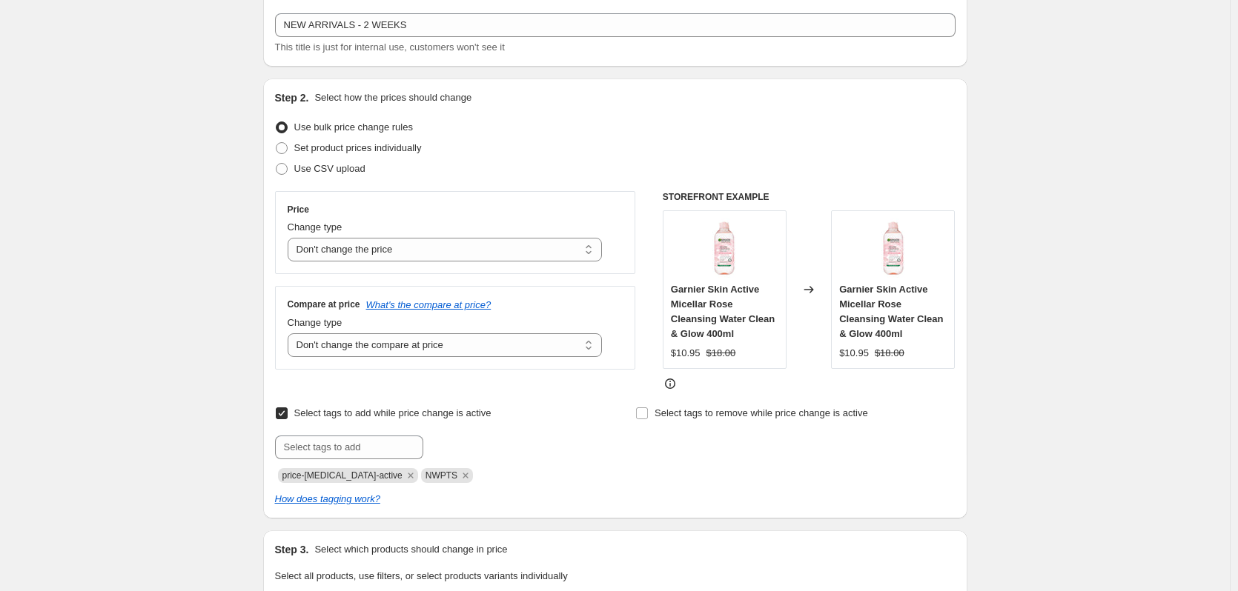
scroll to position [167, 0]
click at [355, 355] on select "Change the compare at price to the current price (sale) Change the compare at p…" at bounding box center [445, 343] width 315 height 24
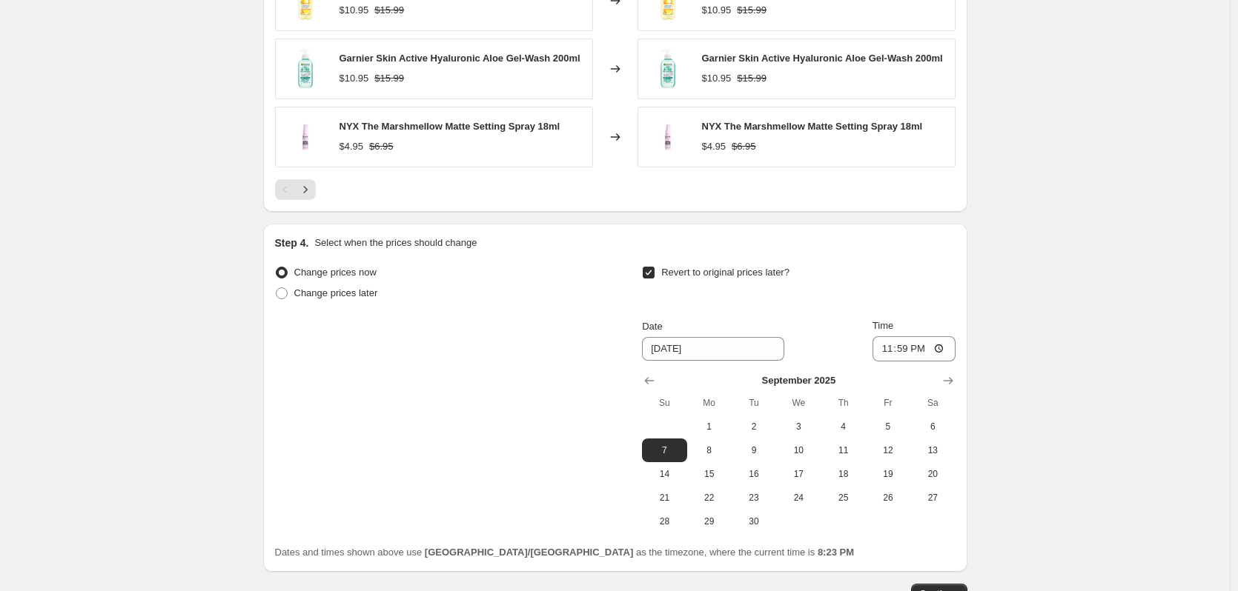
scroll to position [1202, 0]
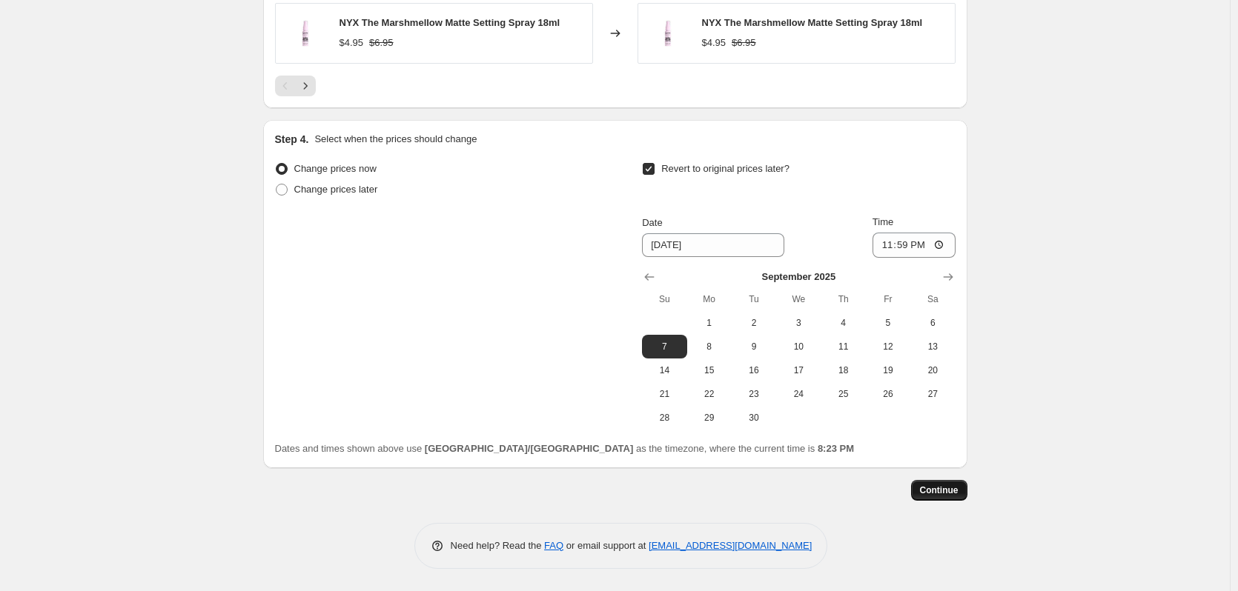
click at [934, 494] on span "Continue" at bounding box center [939, 491] width 39 height 12
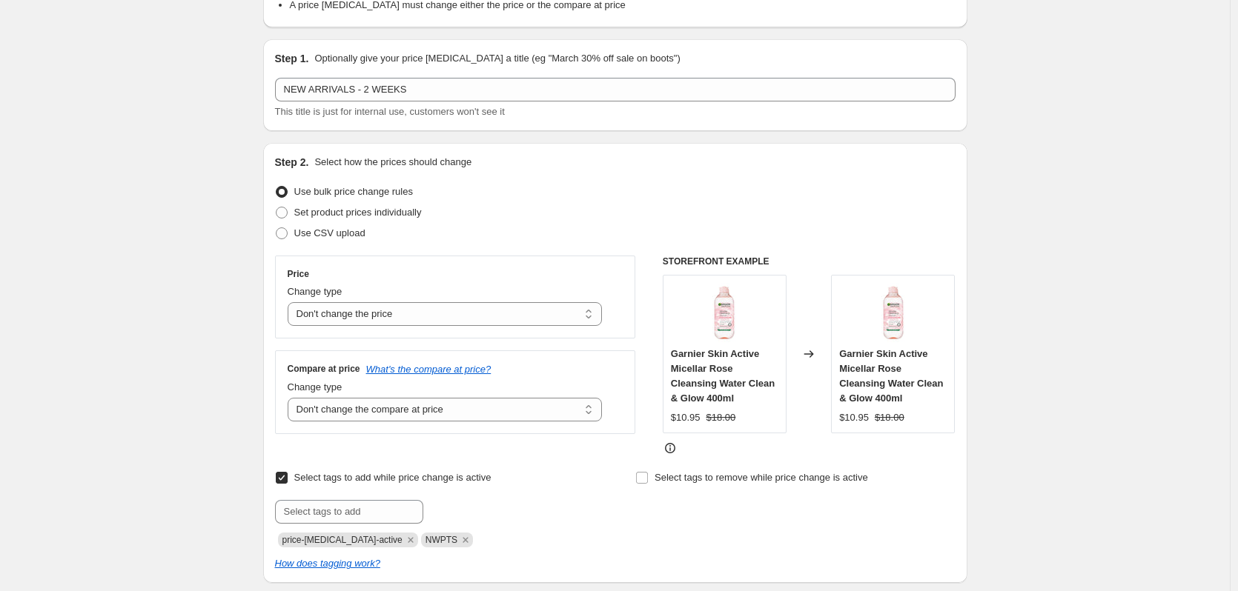
scroll to position [111, 0]
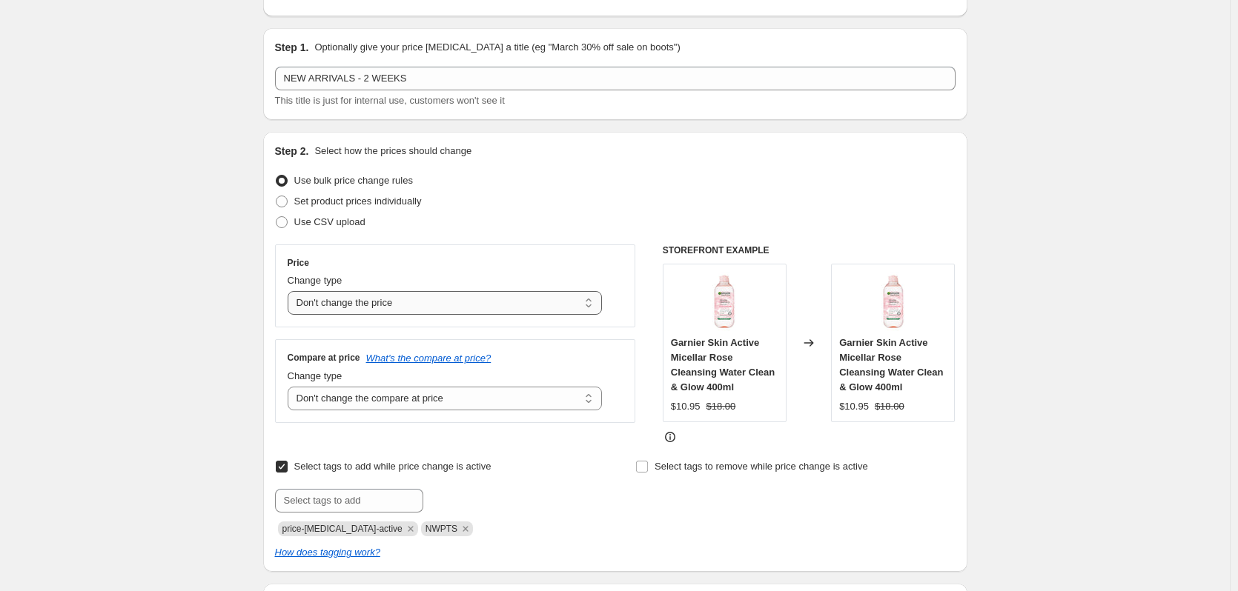
click at [342, 300] on select "Change the price to a certain amount Change the price by a certain amount Chang…" at bounding box center [445, 303] width 315 height 24
click at [386, 254] on div "Price Change type Change the price to a certain amount Change the price by a ce…" at bounding box center [455, 286] width 361 height 83
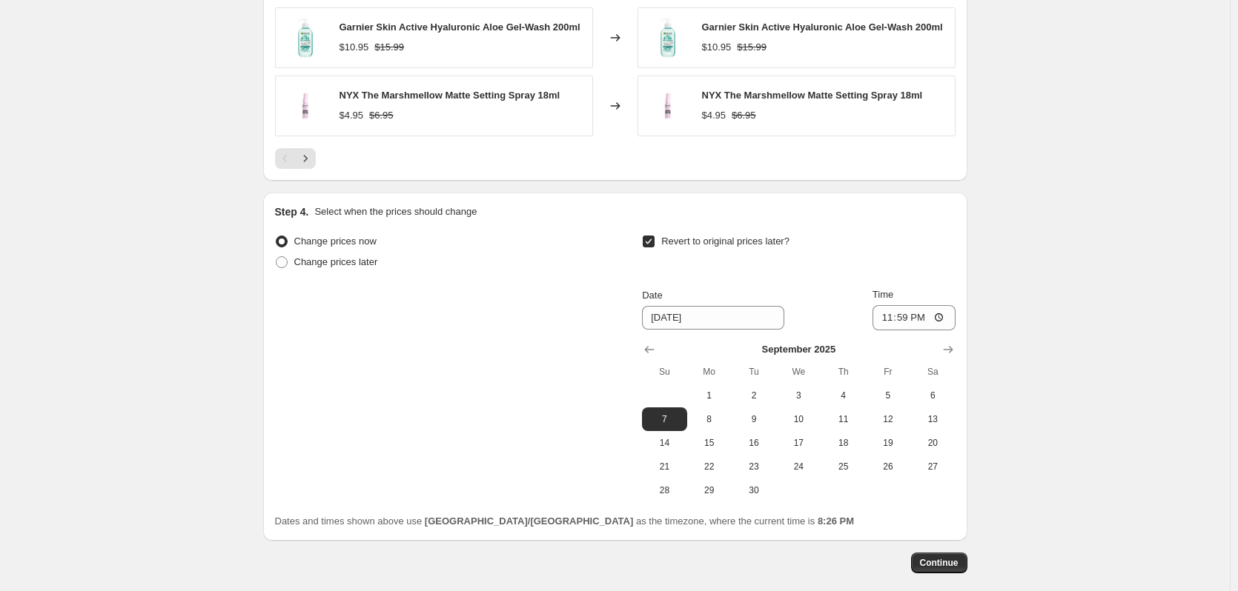
scroll to position [1202, 0]
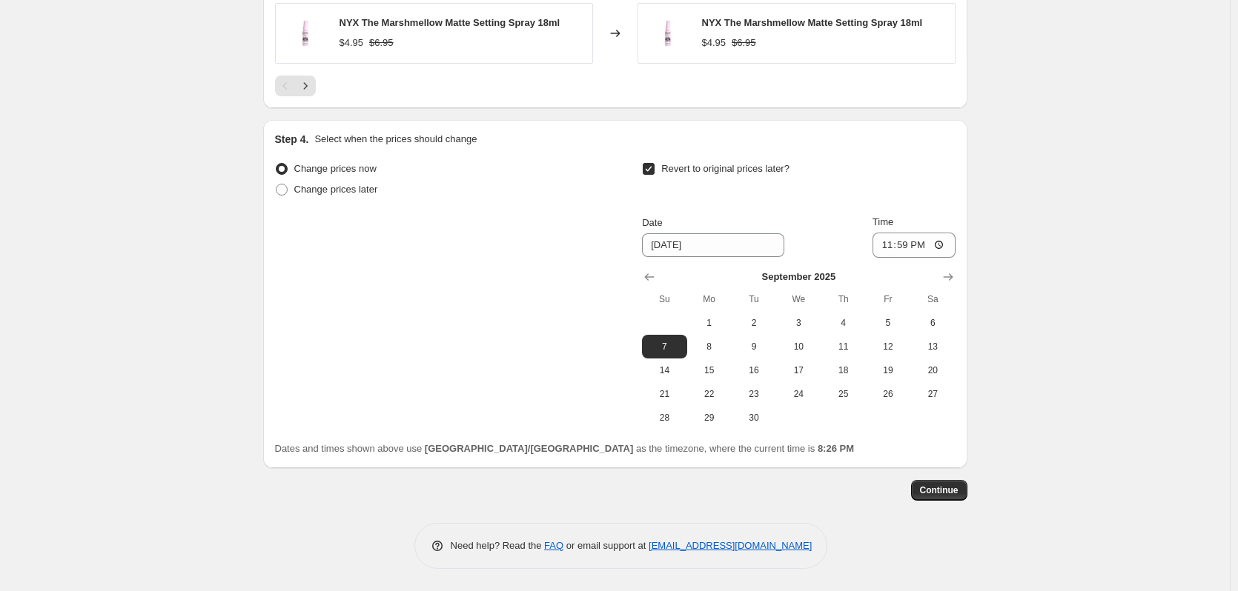
click at [967, 491] on button "Continue" at bounding box center [939, 490] width 56 height 21
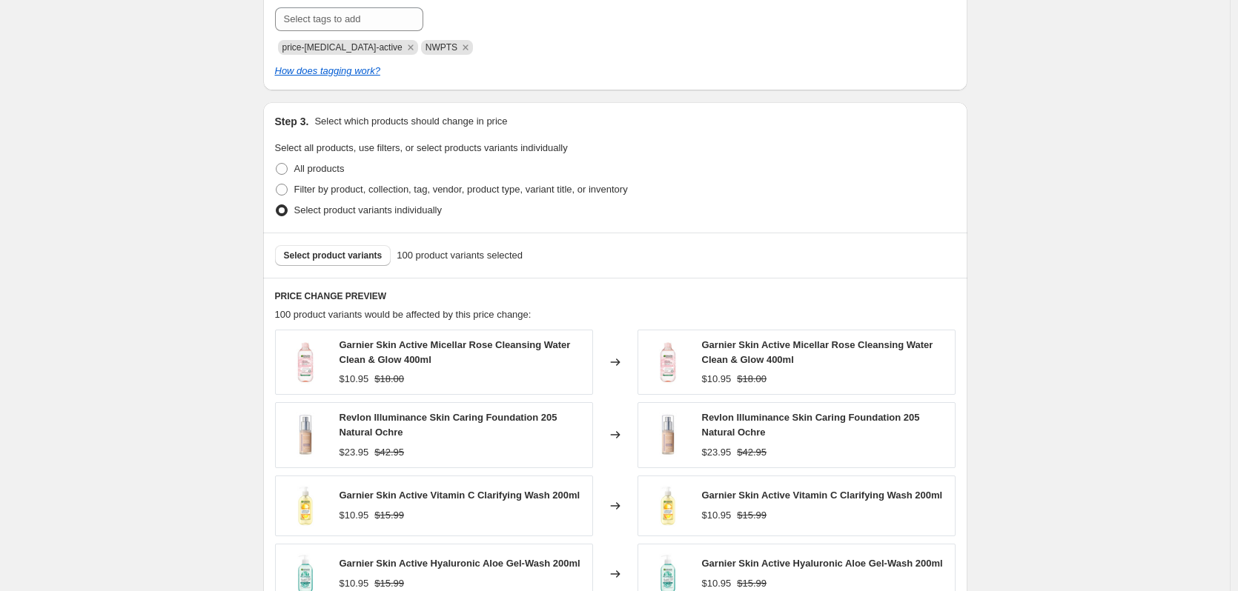
scroll to position [889, 0]
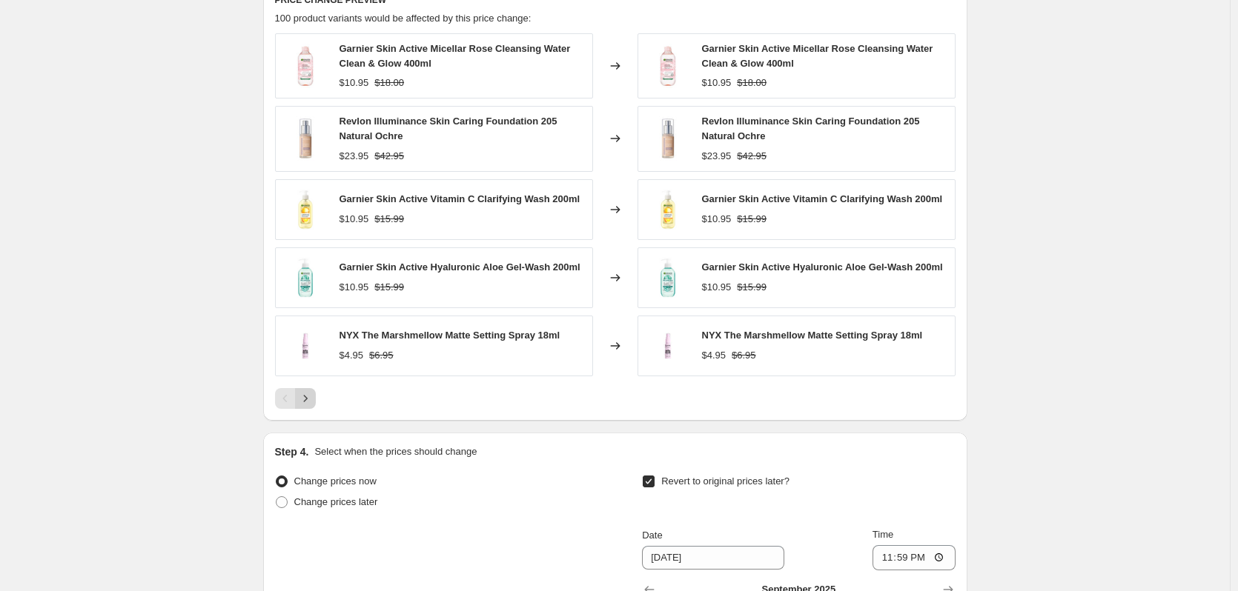
click at [304, 397] on icon "Next" at bounding box center [305, 398] width 15 height 15
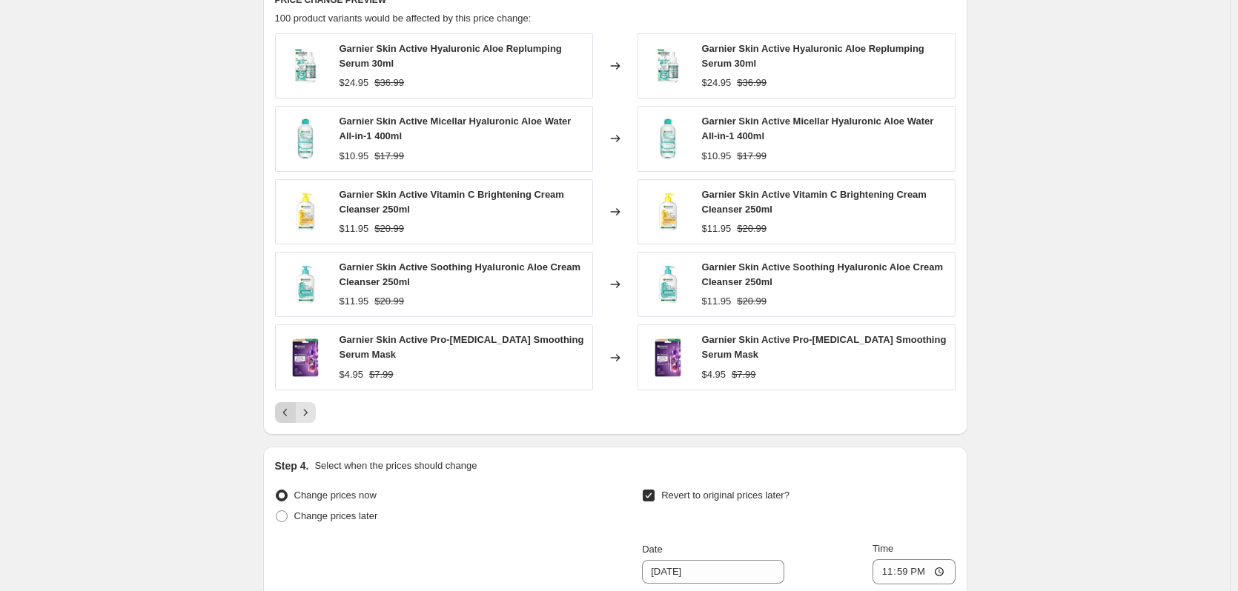
click at [293, 408] on icon "Previous" at bounding box center [285, 412] width 15 height 15
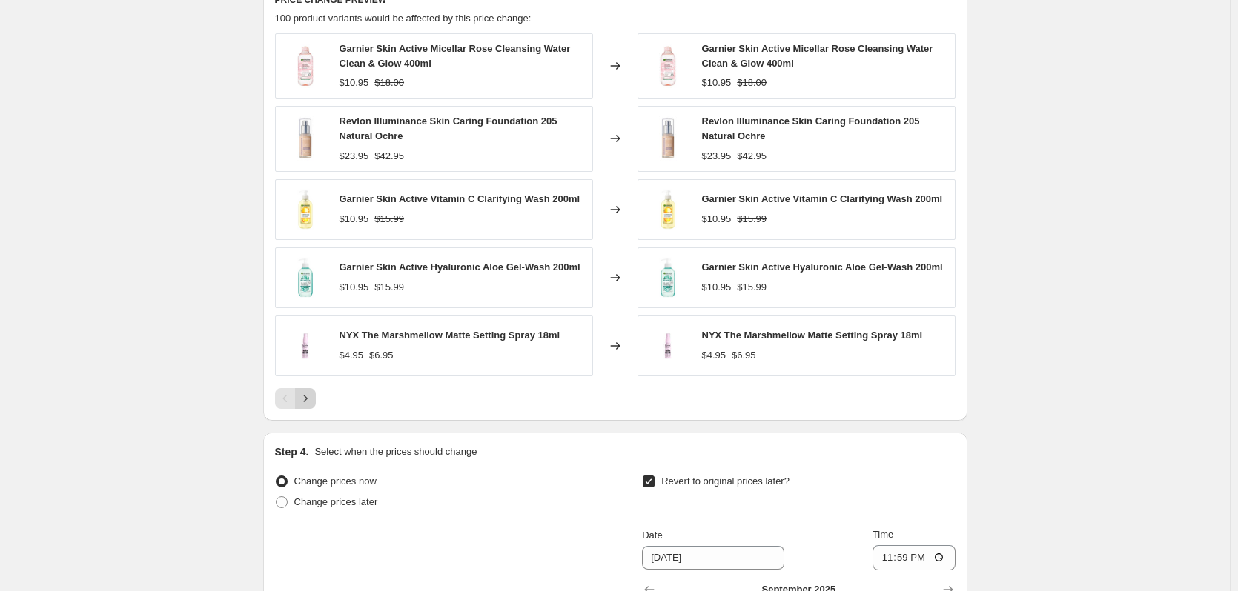
click at [313, 402] on icon "Next" at bounding box center [305, 398] width 15 height 15
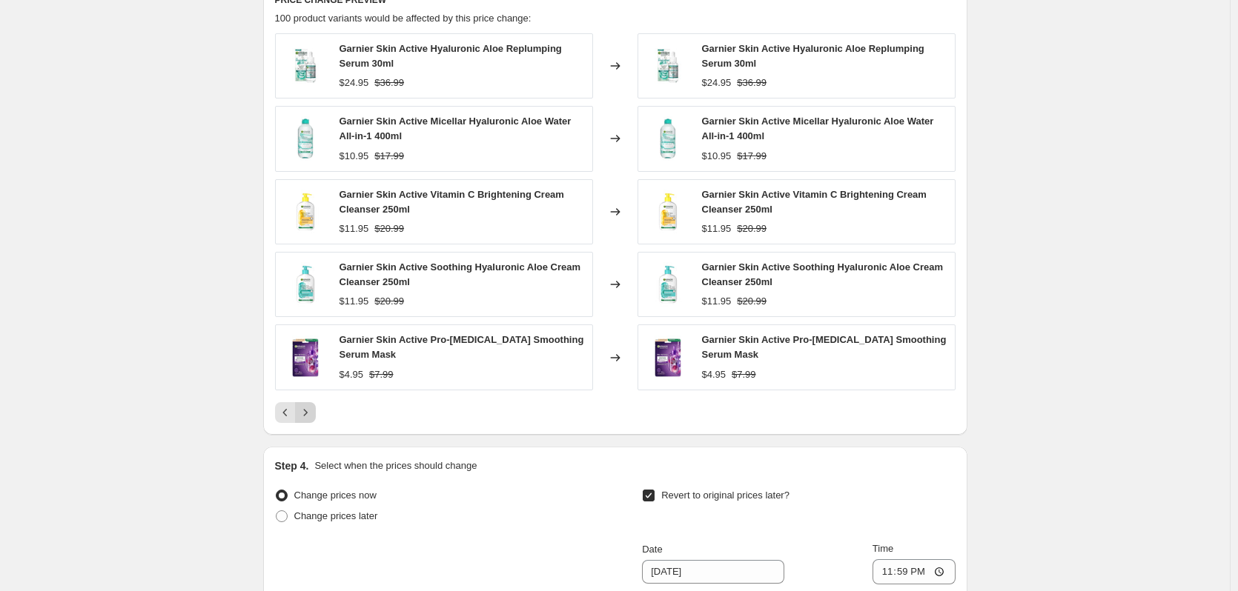
click at [313, 402] on button "Next" at bounding box center [305, 412] width 21 height 21
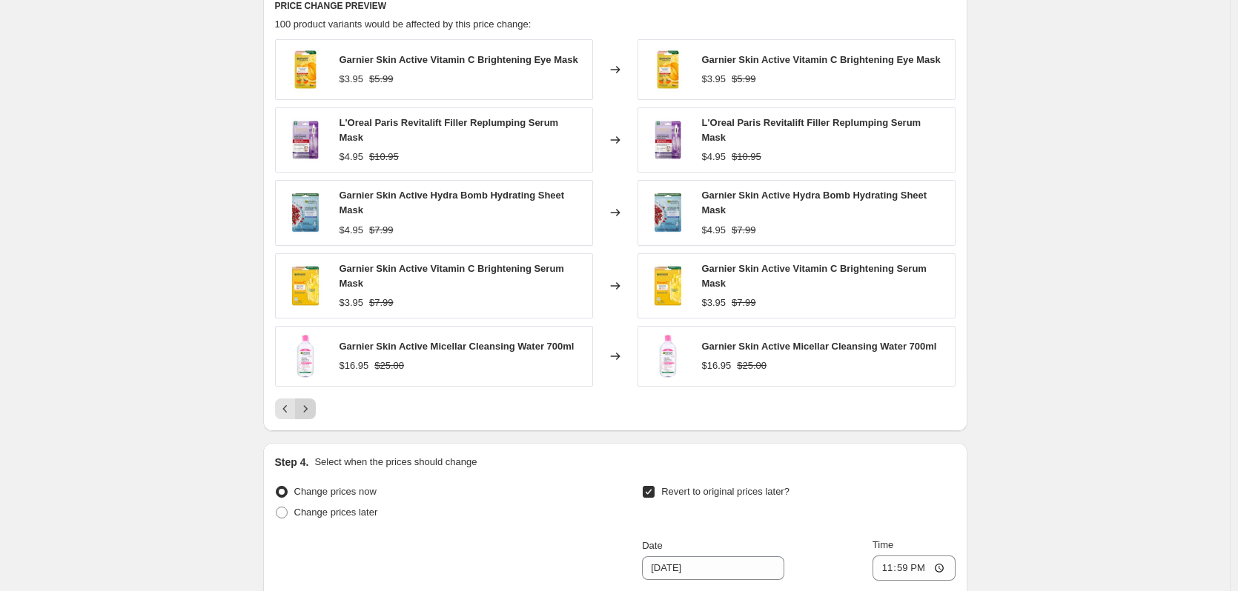
scroll to position [875, 0]
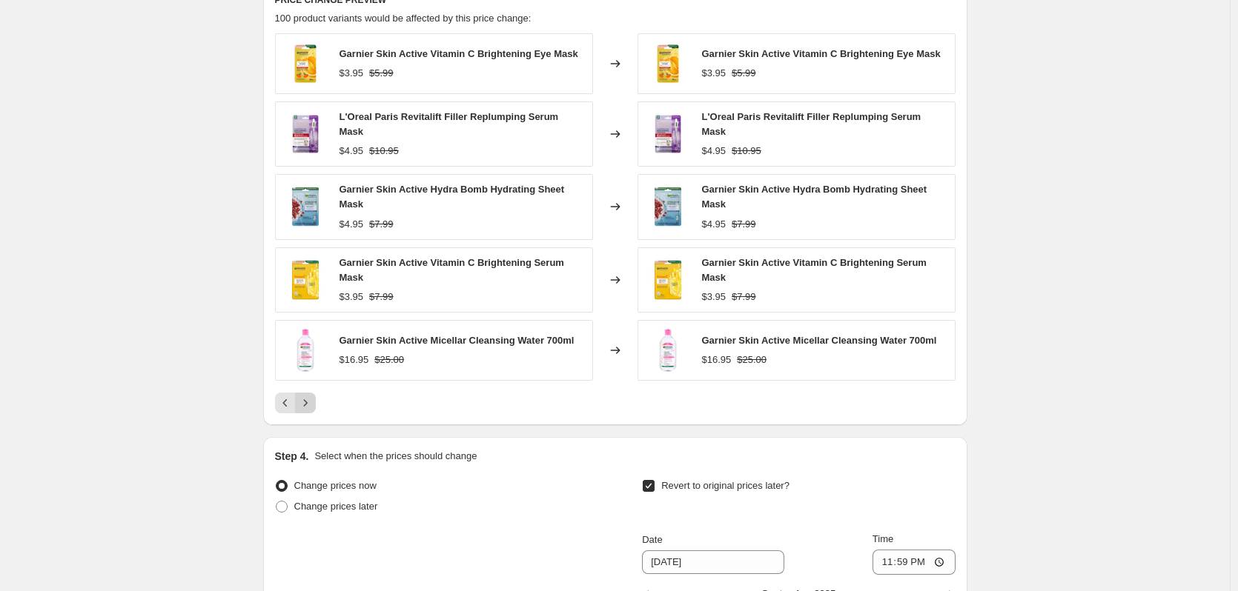
click at [316, 405] on button "Next" at bounding box center [305, 403] width 21 height 21
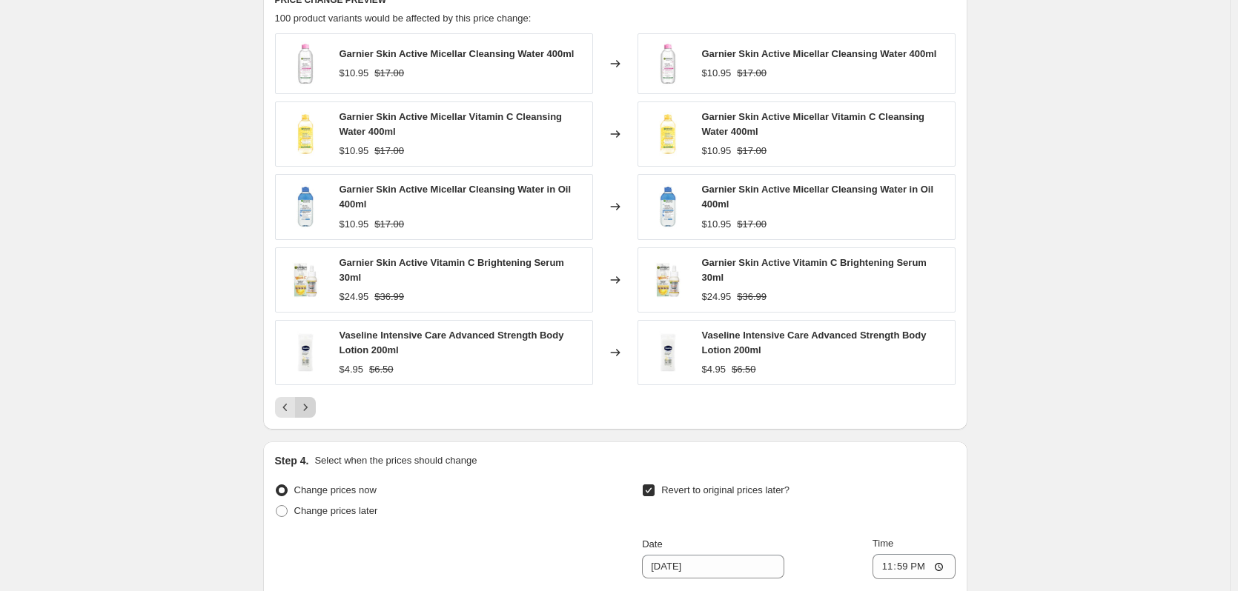
click at [316, 405] on button "Next" at bounding box center [305, 407] width 21 height 21
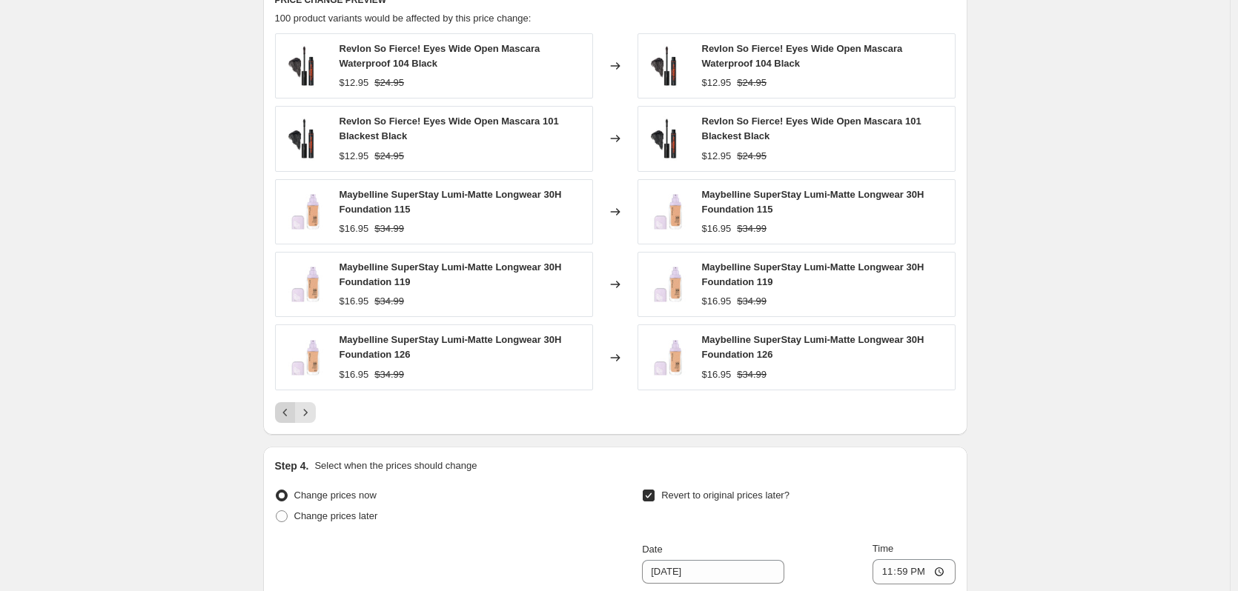
click at [291, 405] on button "Previous" at bounding box center [285, 412] width 21 height 21
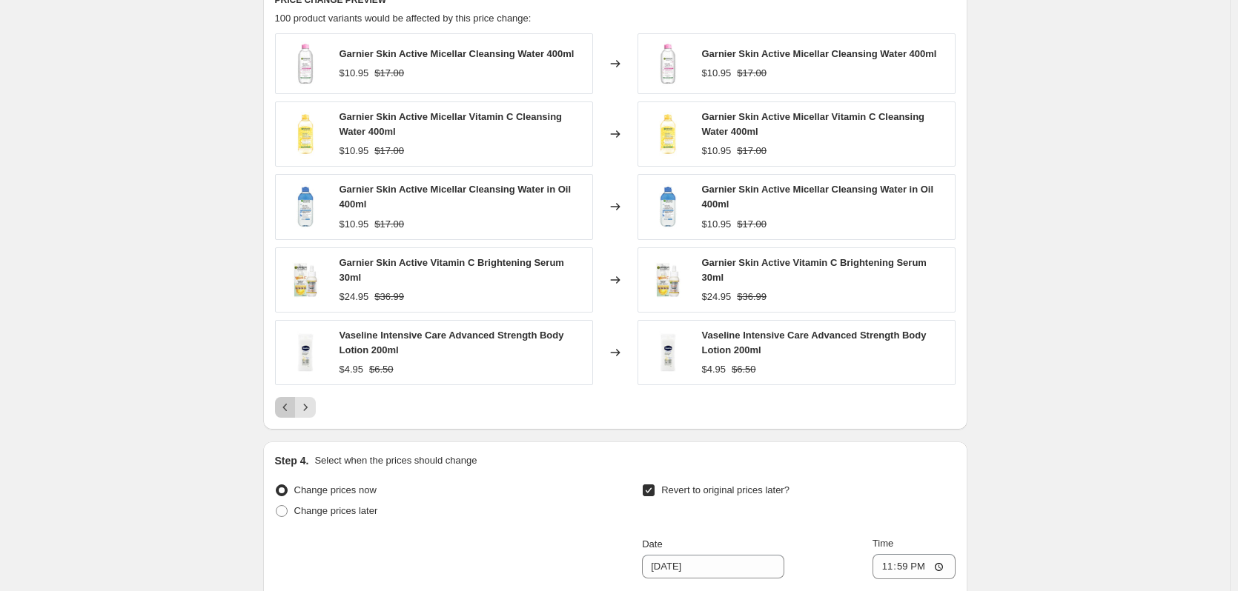
click at [291, 405] on icon "Previous" at bounding box center [285, 407] width 15 height 15
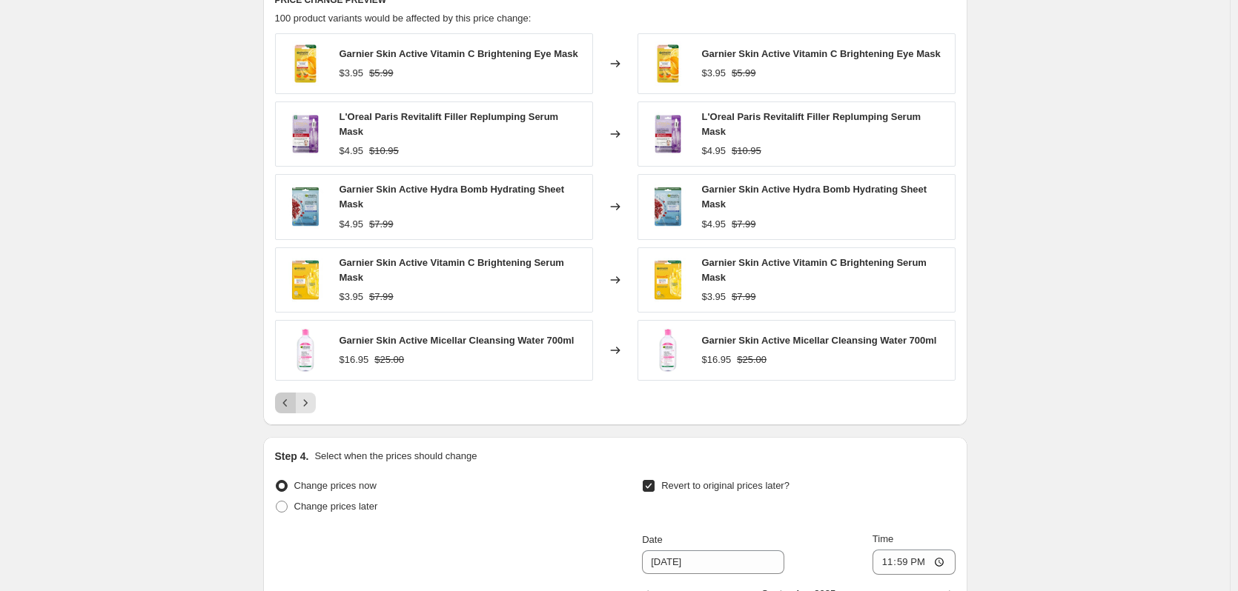
click at [291, 405] on icon "Previous" at bounding box center [285, 403] width 15 height 15
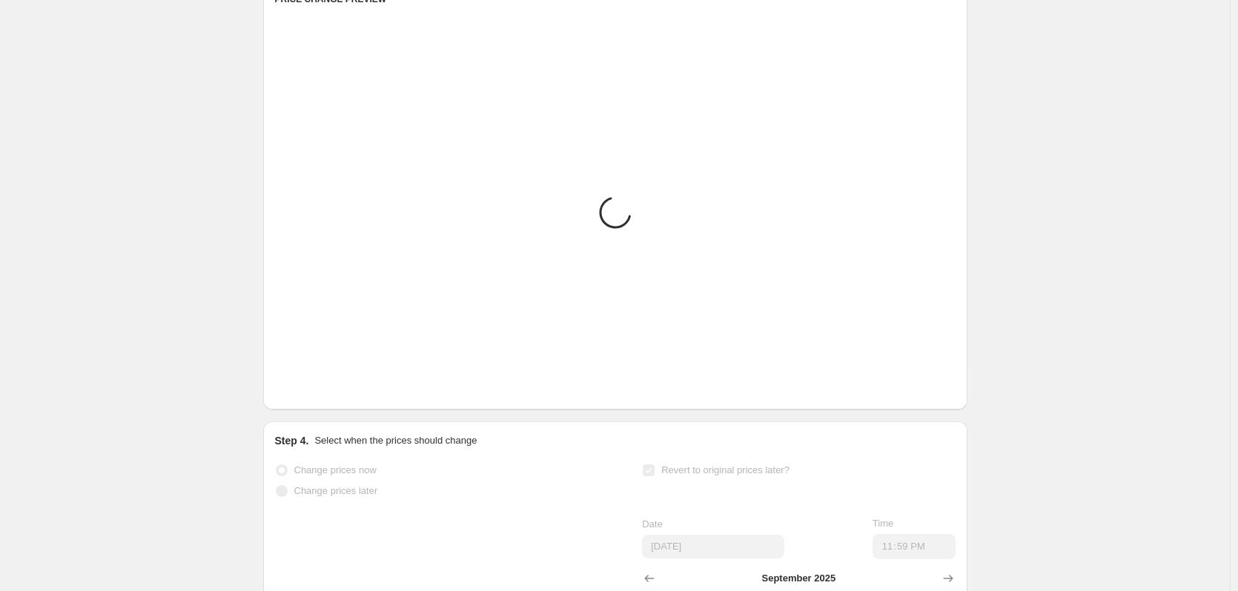
scroll to position [889, 0]
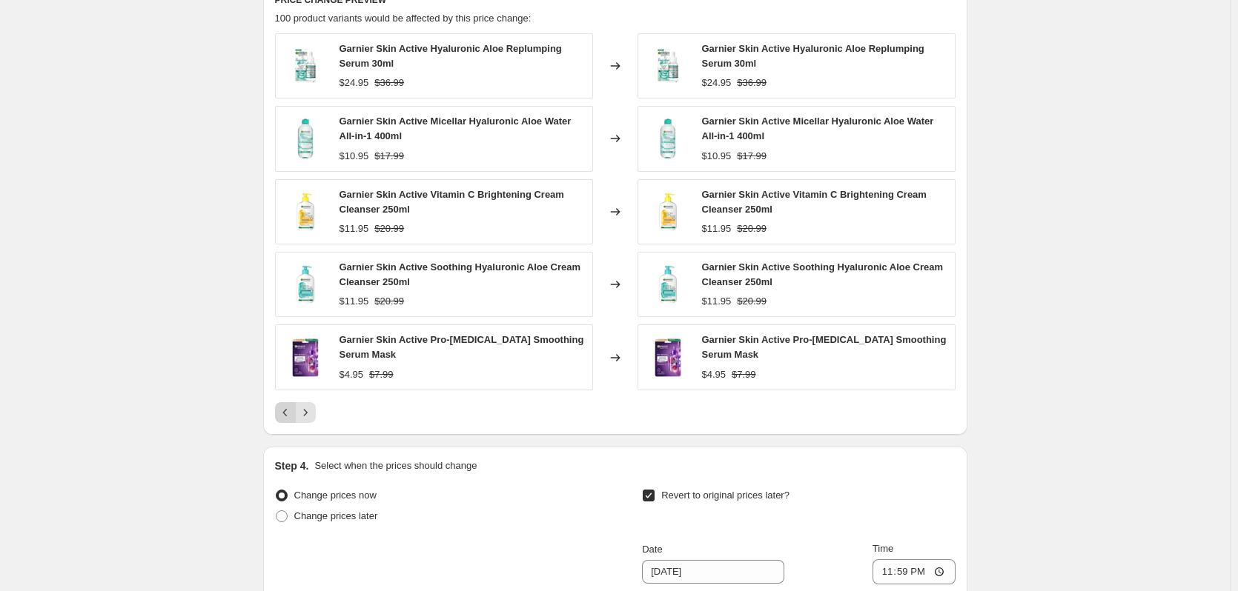
click at [291, 405] on button "Previous" at bounding box center [285, 412] width 21 height 21
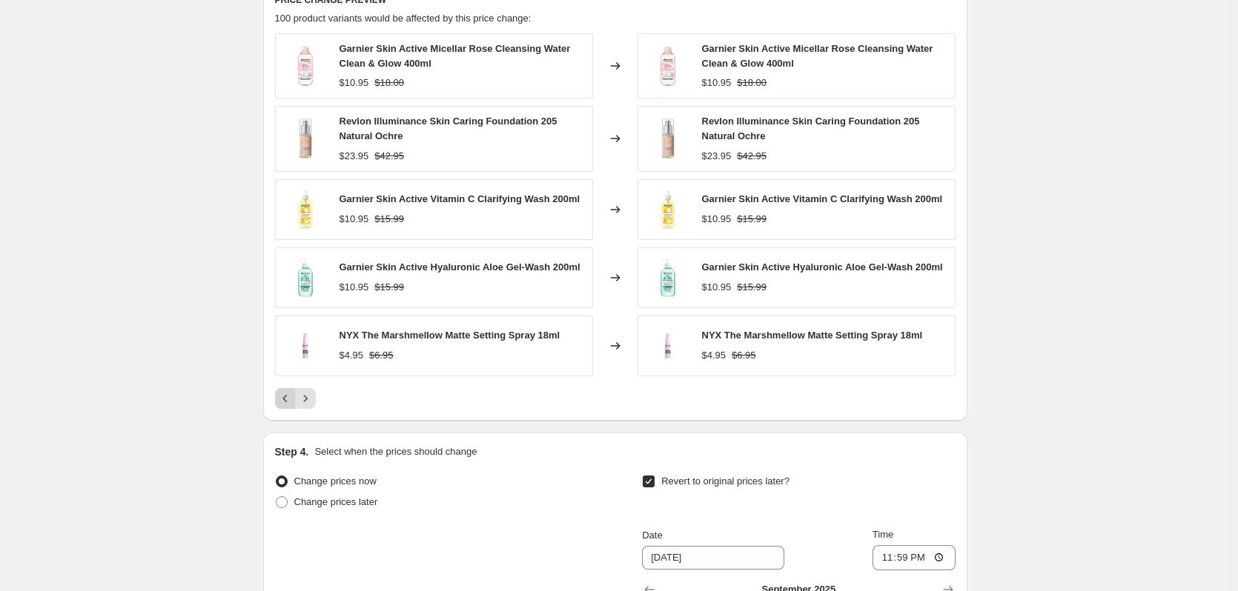
click at [291, 405] on div "Pagination" at bounding box center [285, 398] width 21 height 21
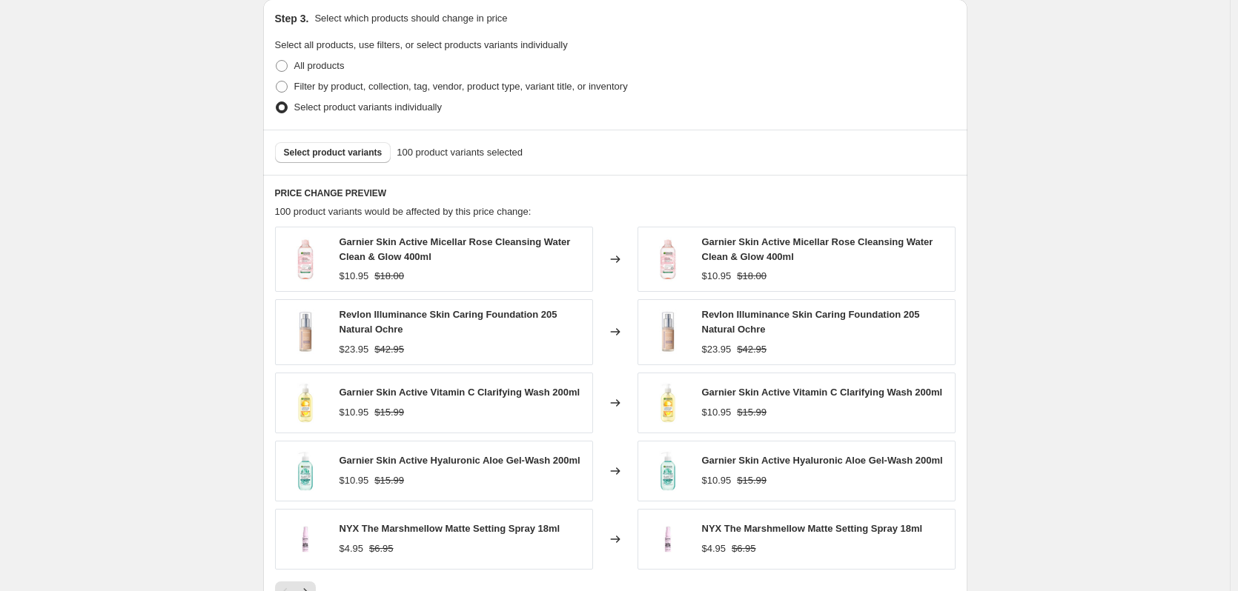
scroll to position [686, 0]
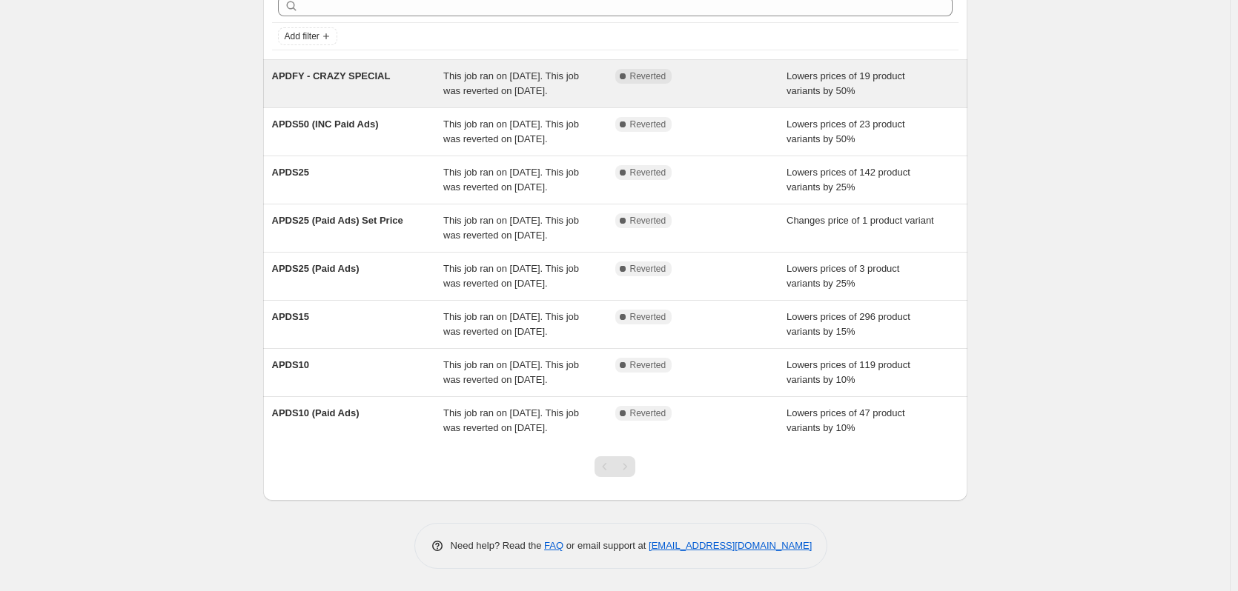
scroll to position [194, 0]
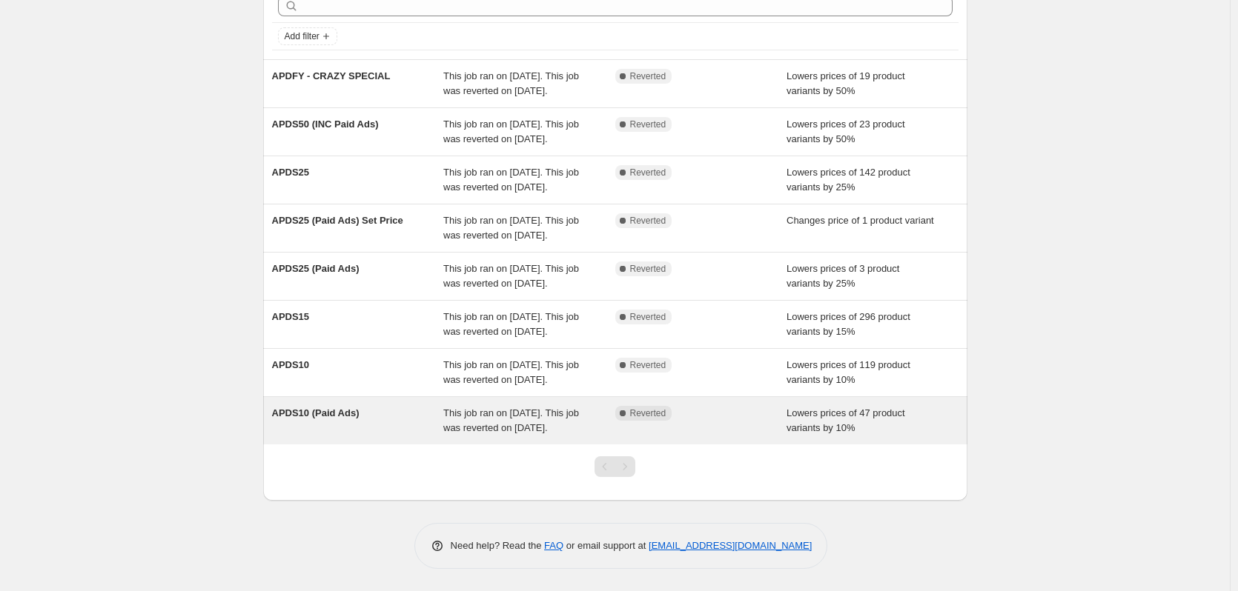
click at [328, 397] on div "APDS10 (Paid Ads) This job ran on August 14, 2025. This job was reverted on Aug…" at bounding box center [615, 420] width 704 height 47
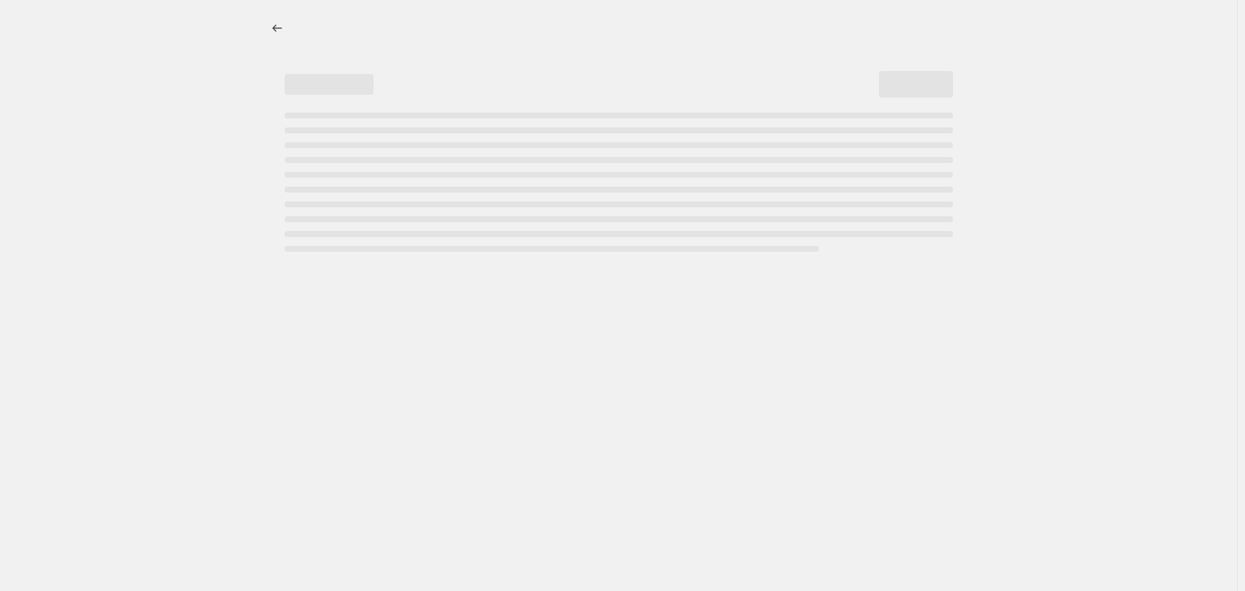
select select "percentage"
select select "no_change"
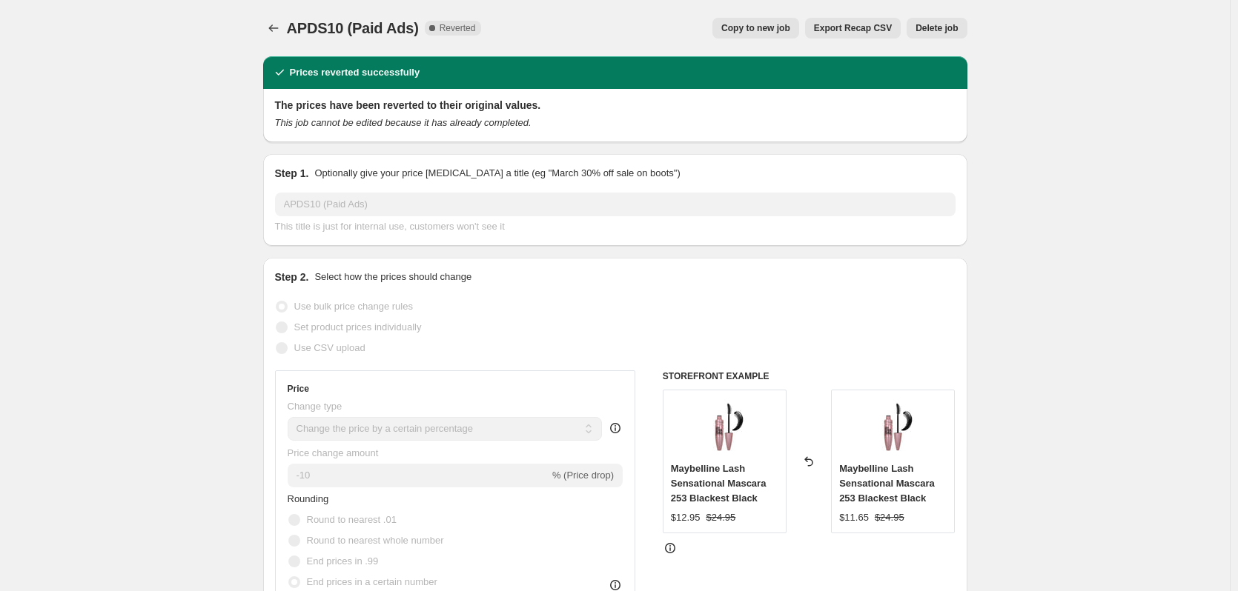
click at [930, 18] on button "Delete job" at bounding box center [936, 28] width 60 height 21
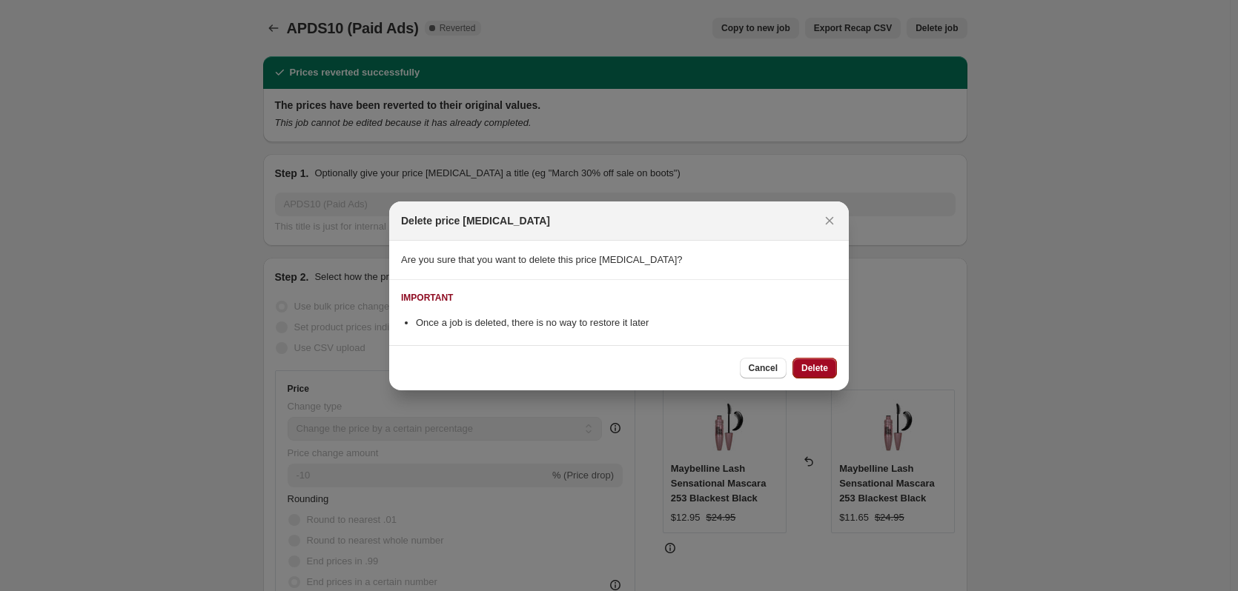
click at [798, 366] on button "Delete" at bounding box center [814, 368] width 44 height 21
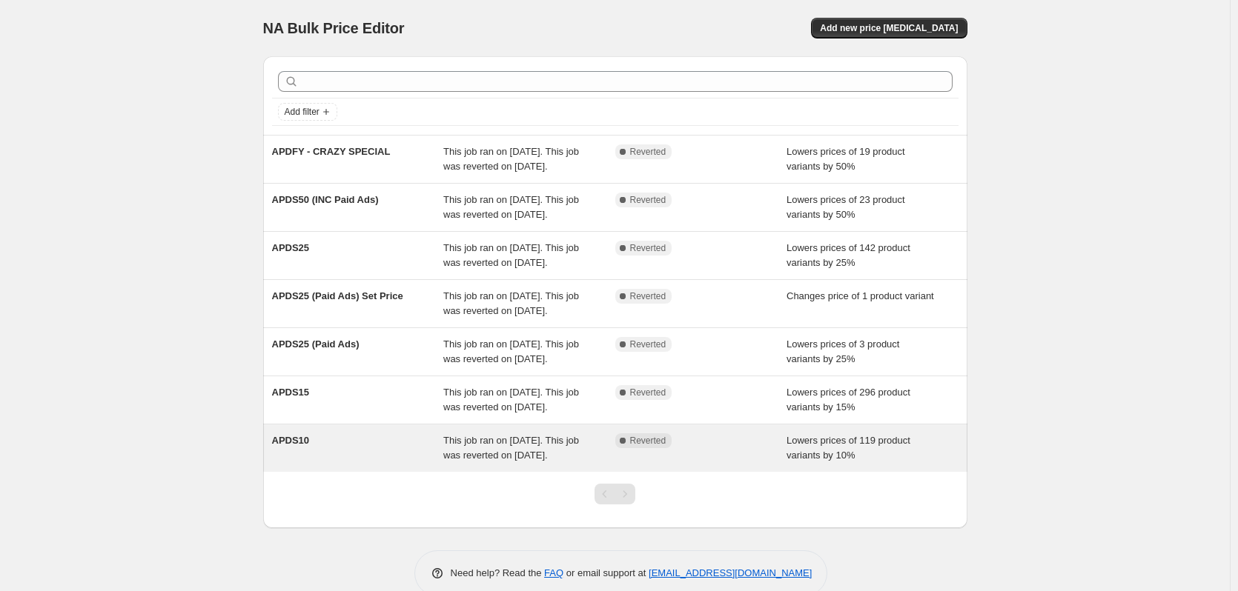
click at [328, 463] on div "APDS10" at bounding box center [358, 449] width 172 height 30
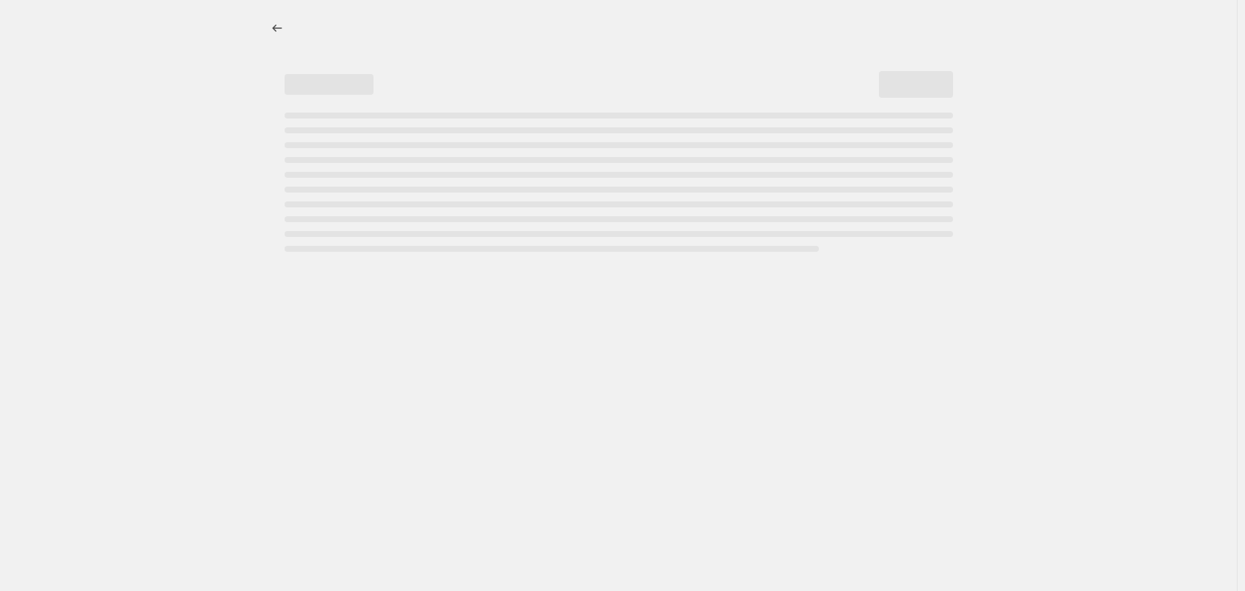
select select "percentage"
select select "no_change"
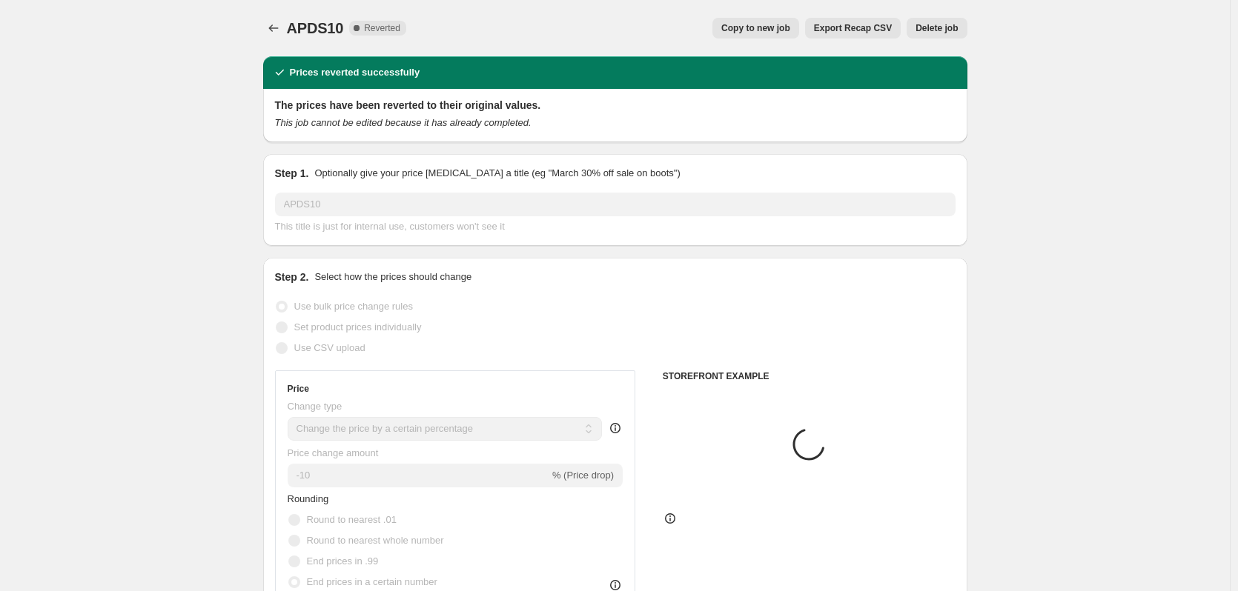
click at [921, 35] on button "Delete job" at bounding box center [936, 28] width 60 height 21
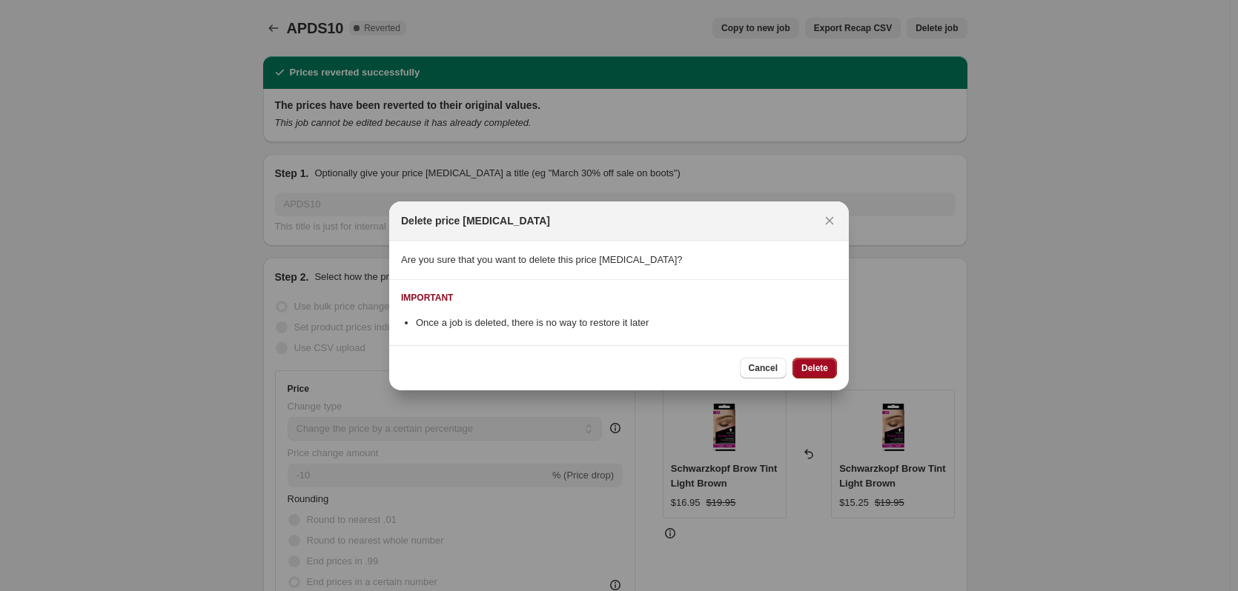
click at [824, 368] on span "Delete" at bounding box center [814, 368] width 27 height 12
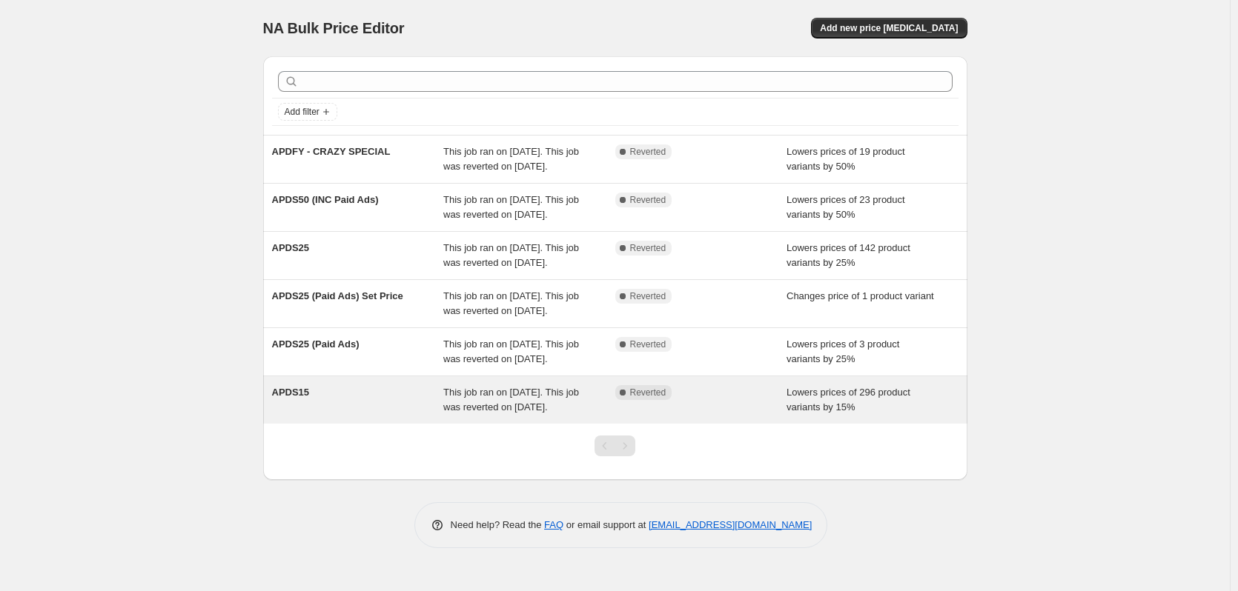
click at [368, 415] on div "APDS15" at bounding box center [358, 400] width 172 height 30
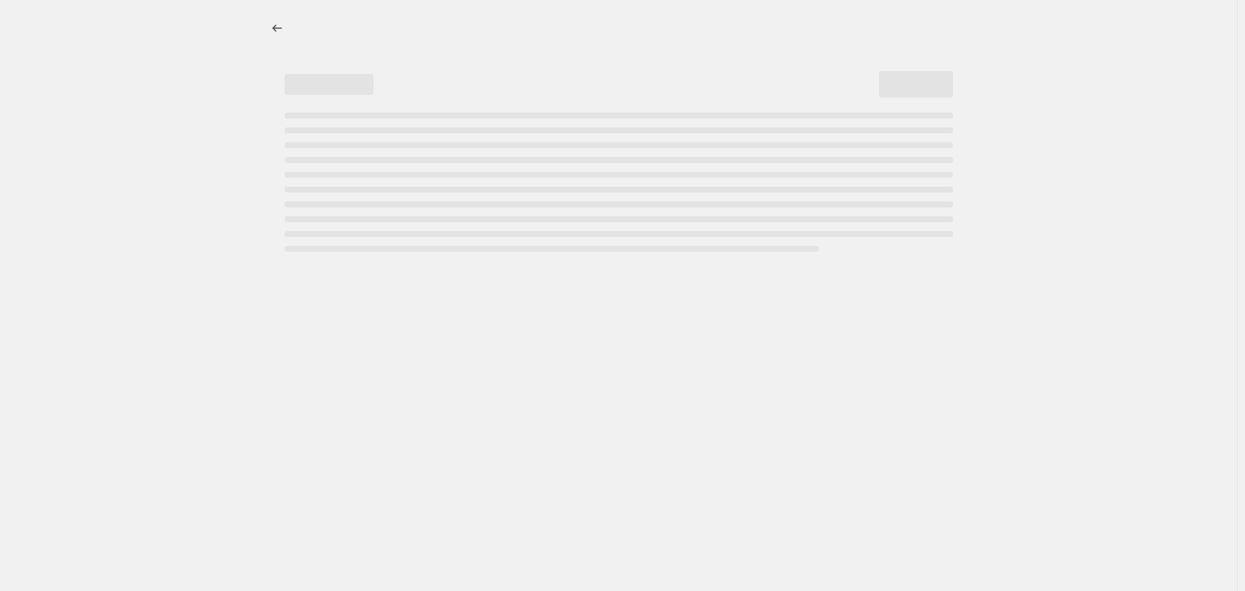
select select "percentage"
select select "no_change"
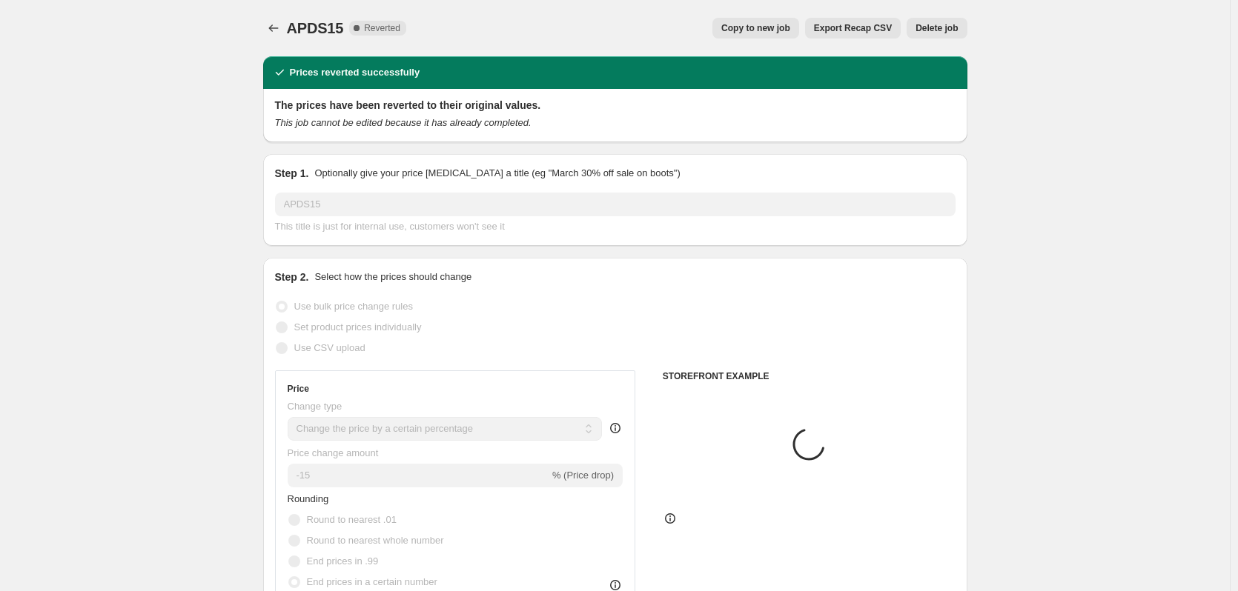
click at [939, 39] on div "APDS15. This page is ready APDS15 Complete Reverted Copy to new job Export Reca…" at bounding box center [615, 28] width 704 height 56
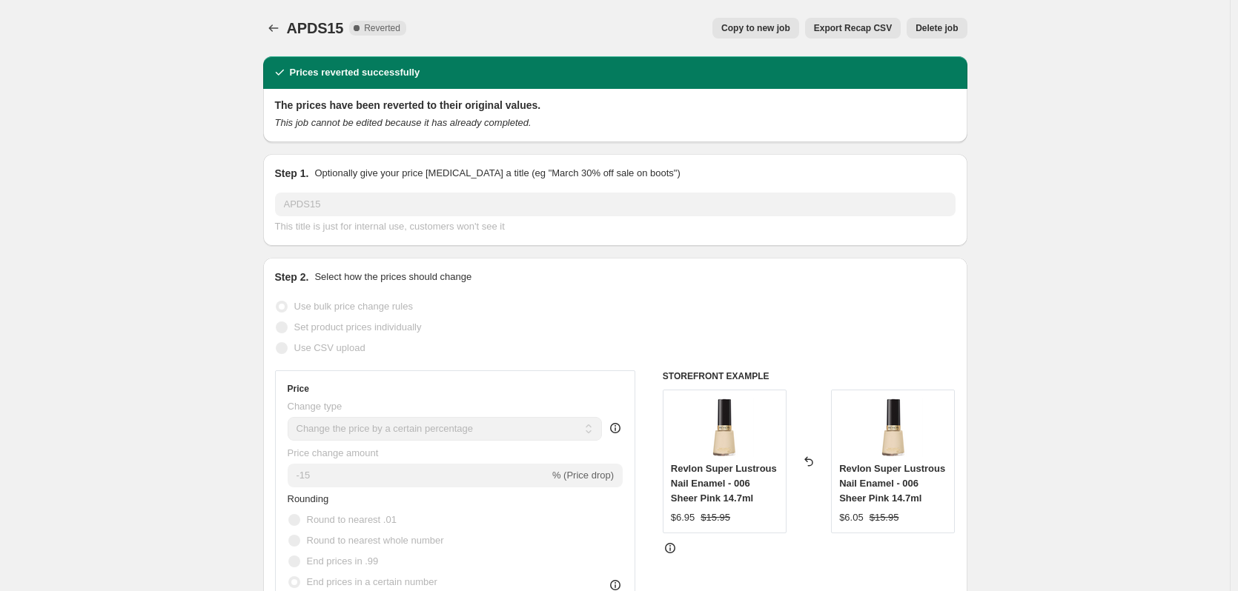
click at [931, 30] on span "Delete job" at bounding box center [936, 28] width 42 height 12
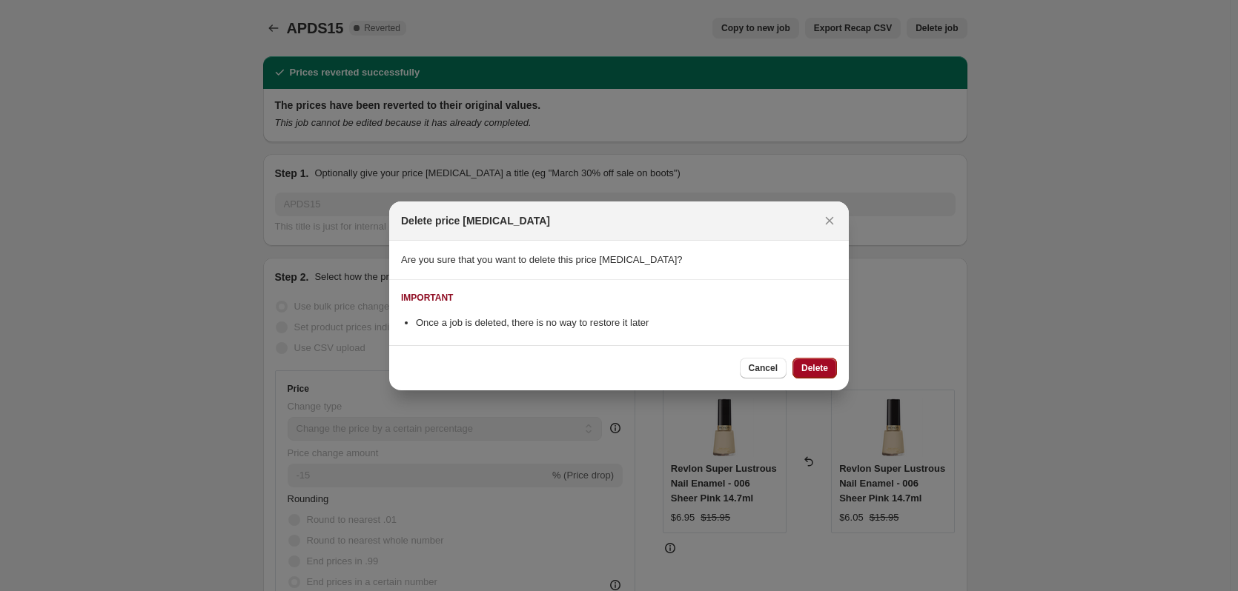
click at [817, 365] on span "Delete" at bounding box center [814, 368] width 27 height 12
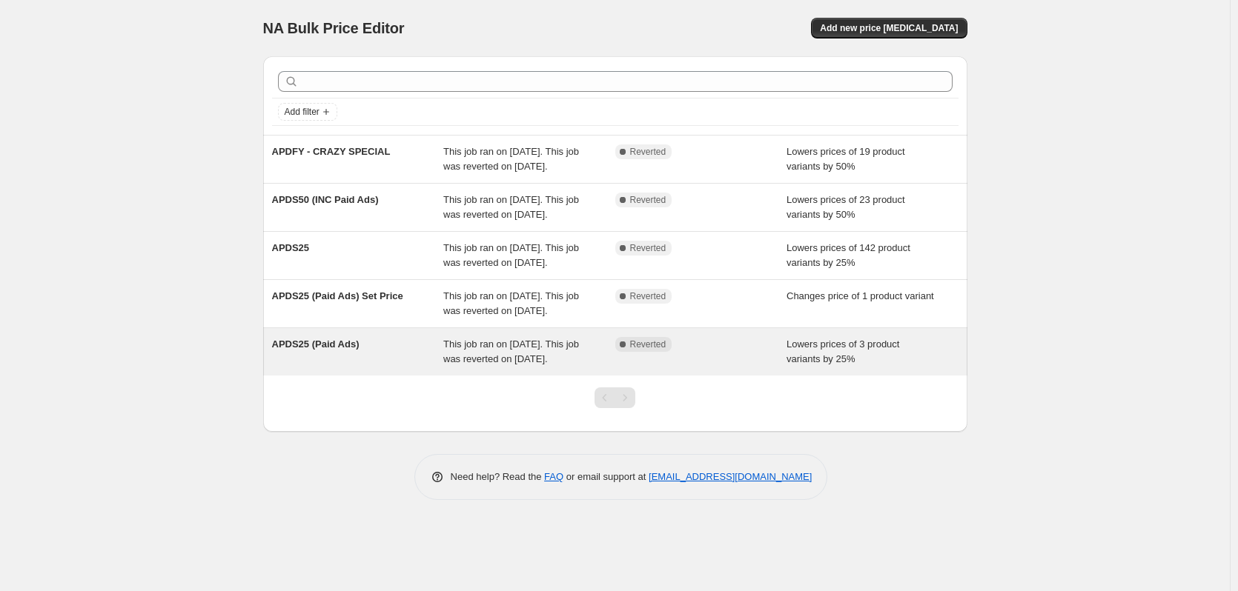
click at [385, 367] on div "APDS25 (Paid Ads)" at bounding box center [358, 352] width 172 height 30
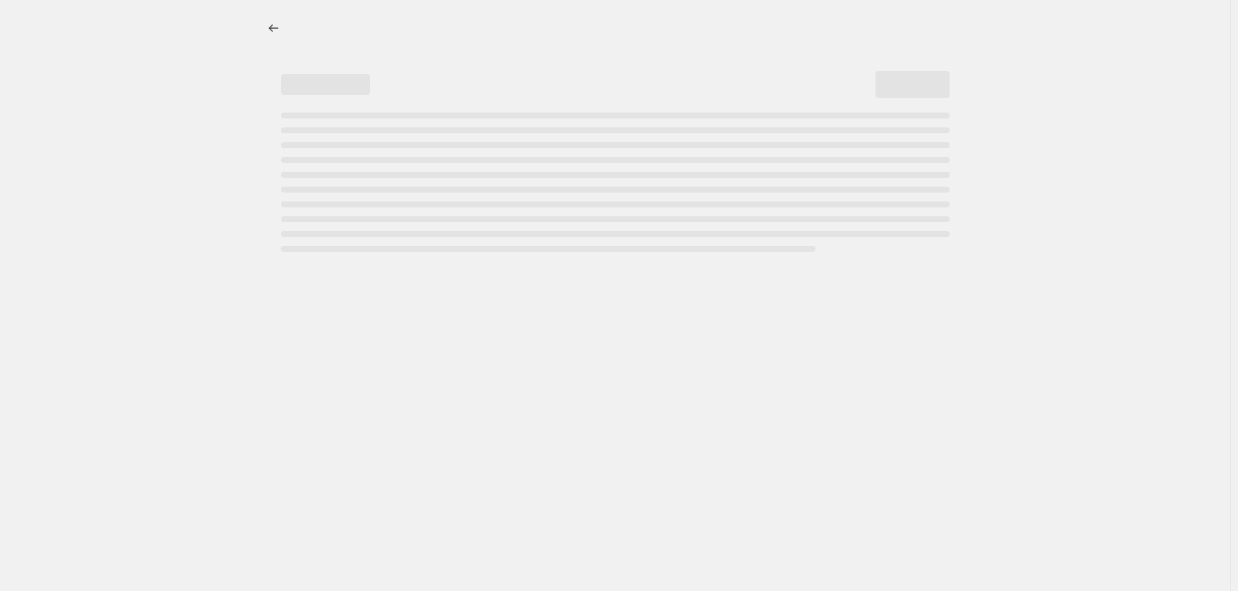
select select "percentage"
select select "no_change"
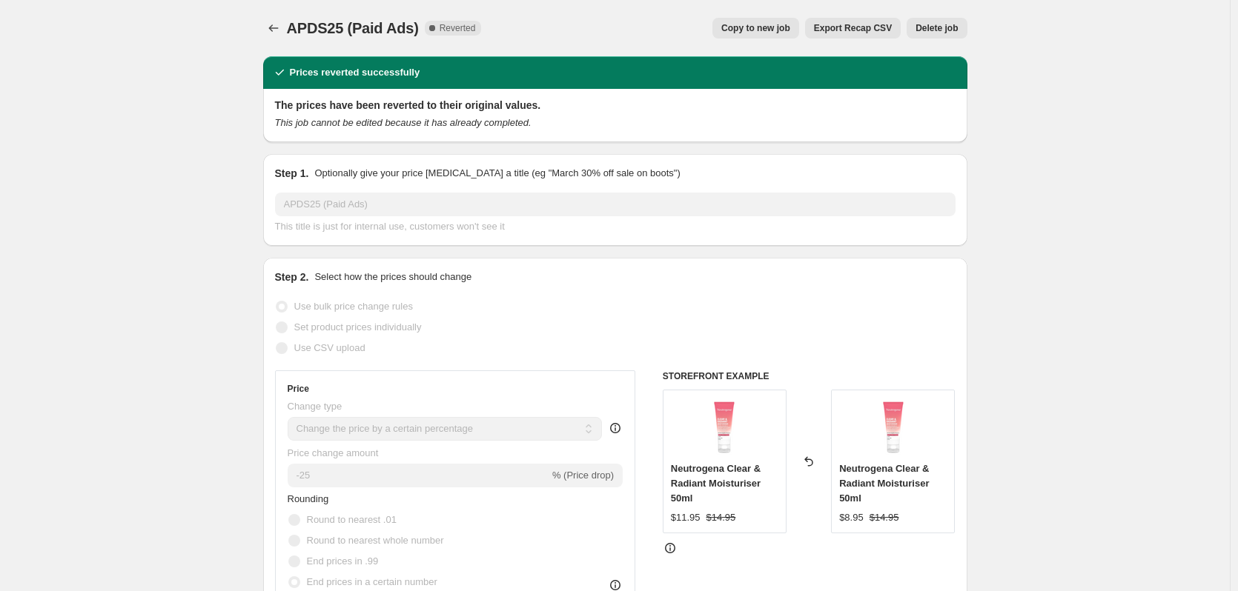
click at [946, 32] on span "Delete job" at bounding box center [936, 28] width 42 height 12
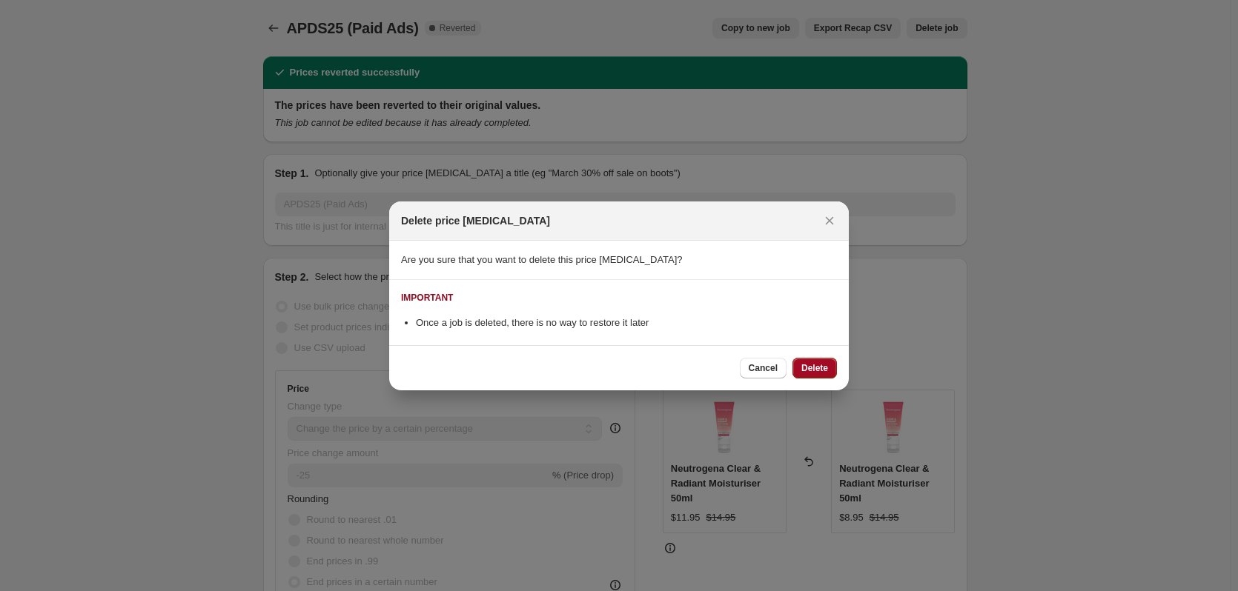
click at [808, 374] on span "Delete" at bounding box center [814, 368] width 27 height 12
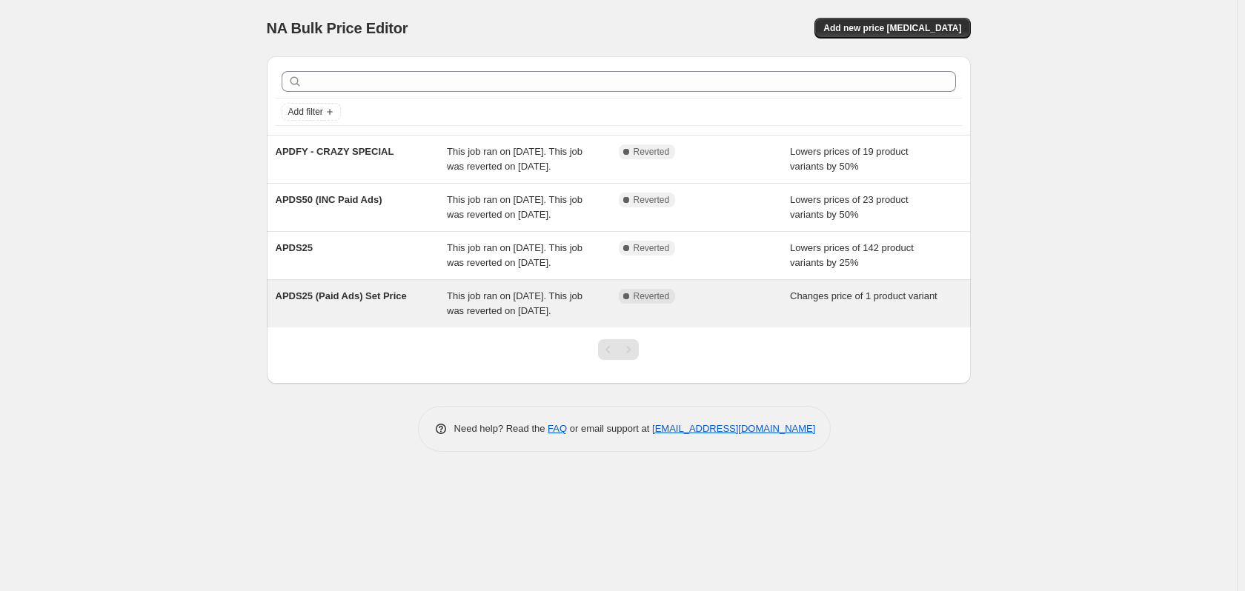
click at [361, 319] on div "APDS25 (Paid Ads) Set Price" at bounding box center [362, 304] width 172 height 30
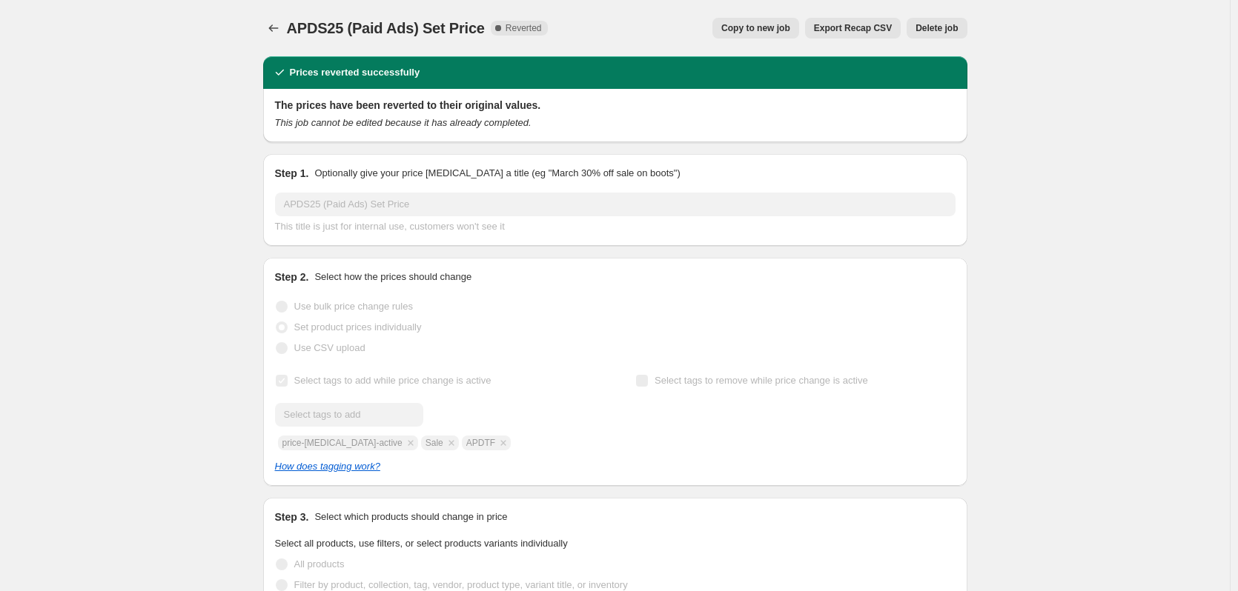
click at [932, 31] on span "Delete job" at bounding box center [936, 28] width 42 height 12
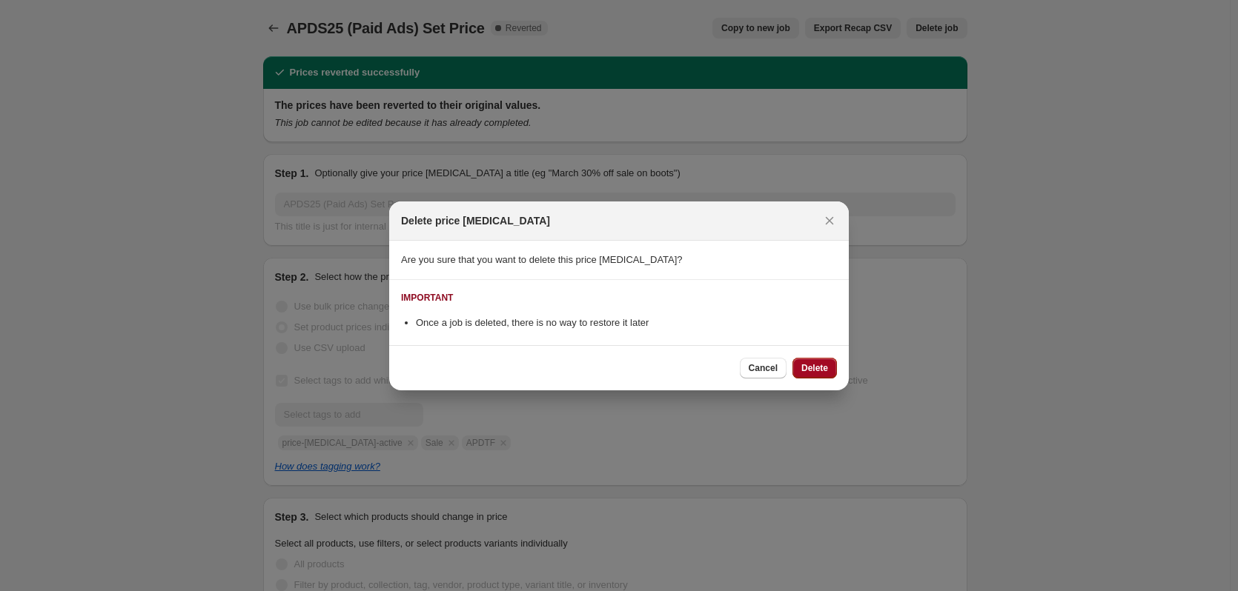
click at [797, 372] on button "Delete" at bounding box center [814, 368] width 44 height 21
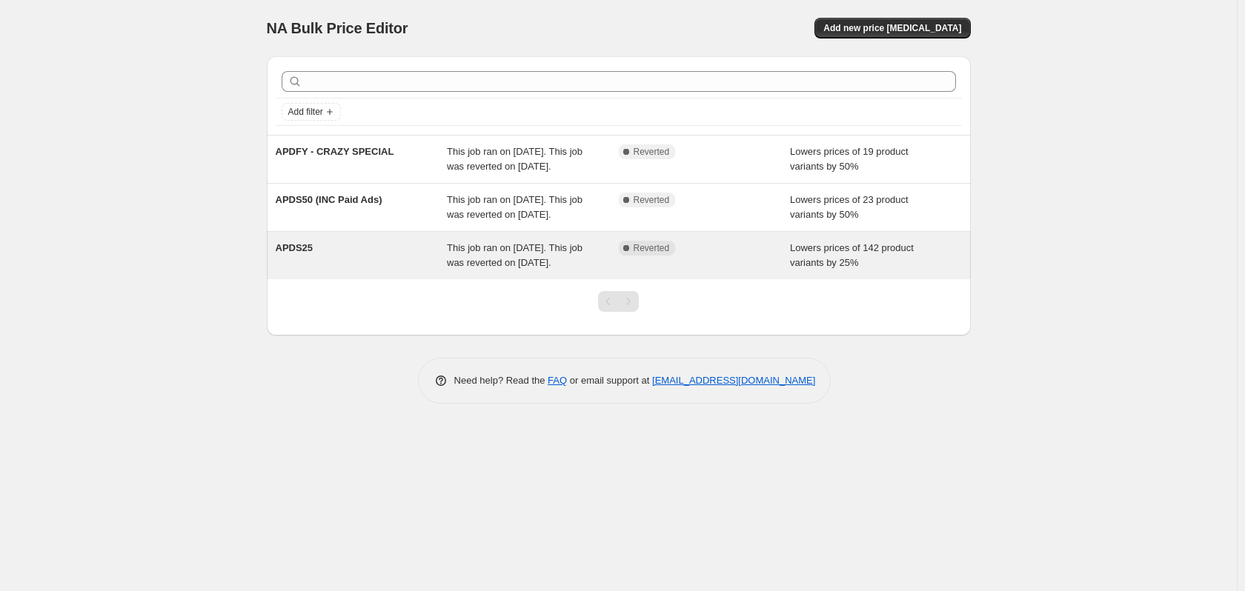
click at [303, 253] on span "APDS25" at bounding box center [295, 247] width 38 height 11
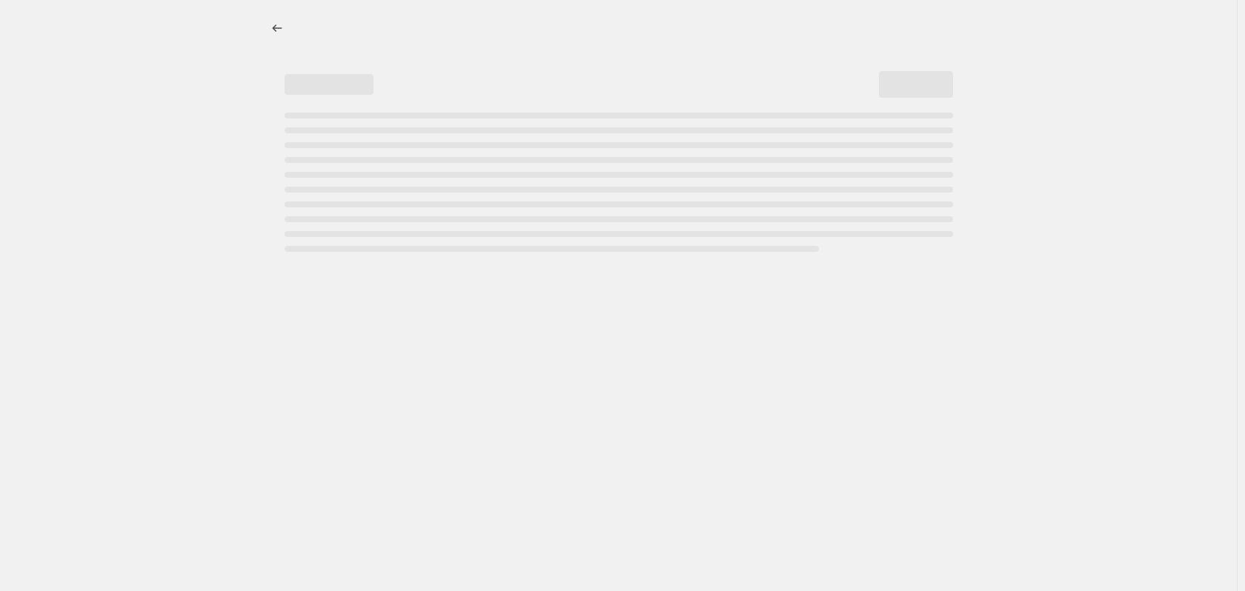
select select "percentage"
select select "no_change"
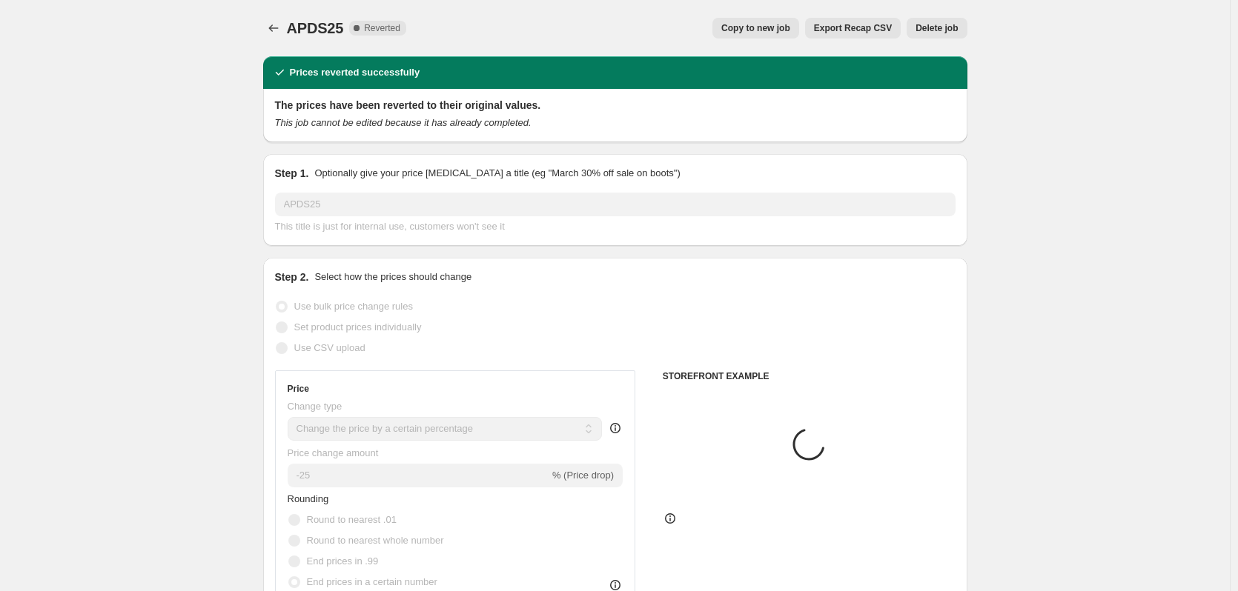
click at [940, 41] on div "APDS25. This page is ready APDS25 Complete Reverted Copy to new job Export Reca…" at bounding box center [615, 28] width 704 height 56
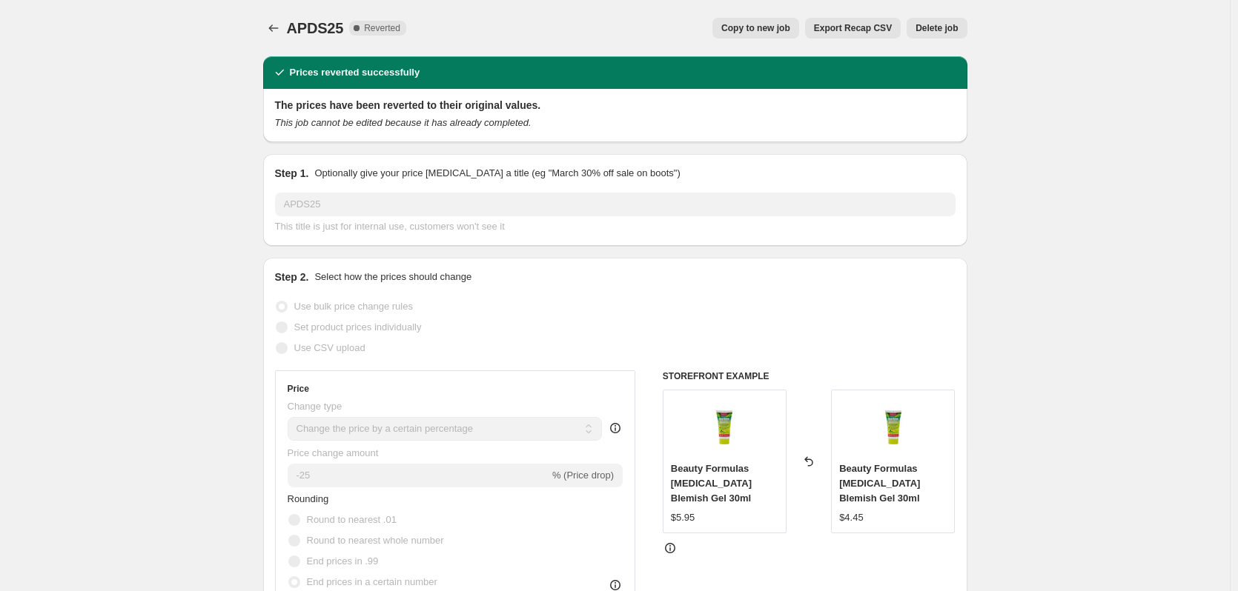
click at [937, 31] on span "Delete job" at bounding box center [936, 28] width 42 height 12
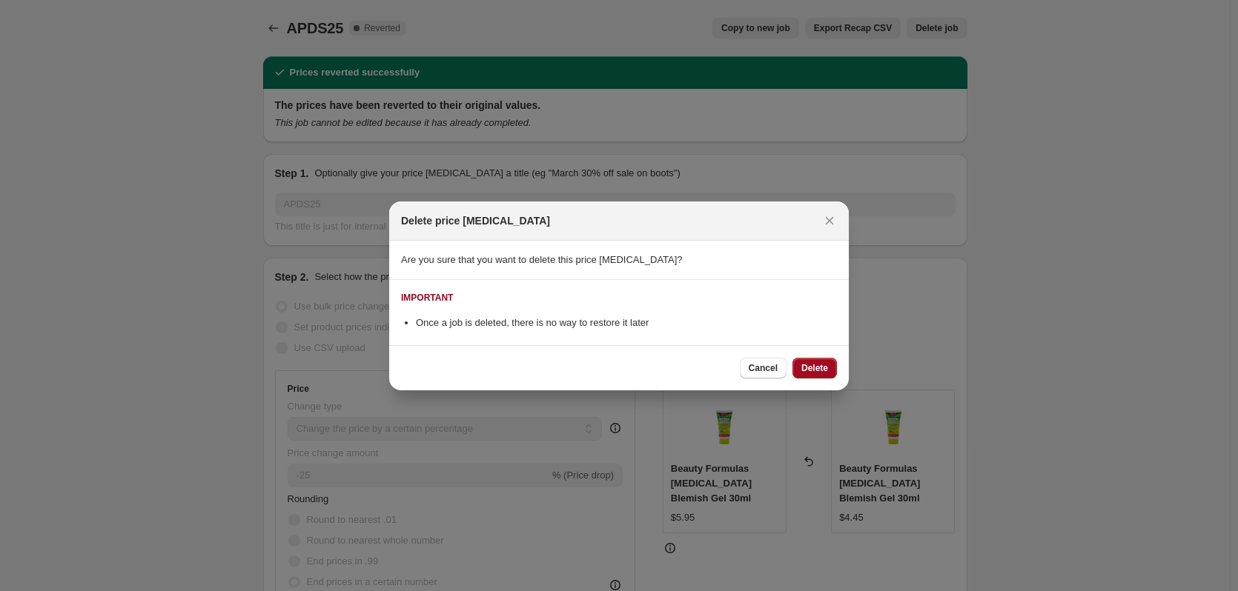
click at [809, 378] on button "Delete" at bounding box center [814, 368] width 44 height 21
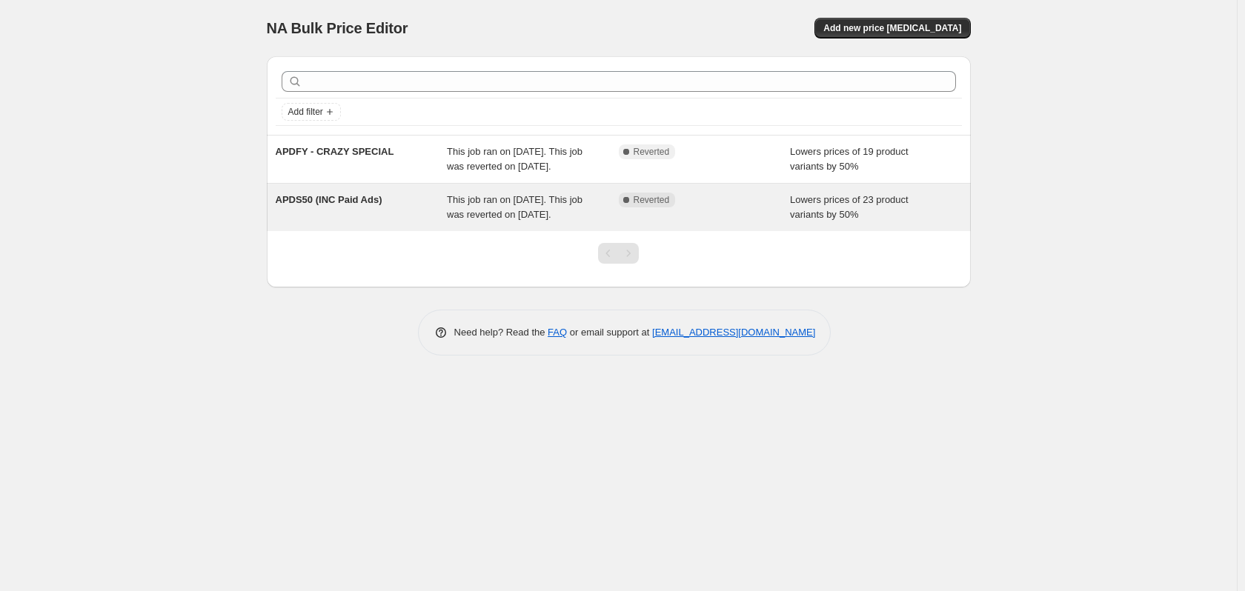
click at [357, 222] on div "APDS50 (INC Paid Ads)" at bounding box center [362, 208] width 172 height 30
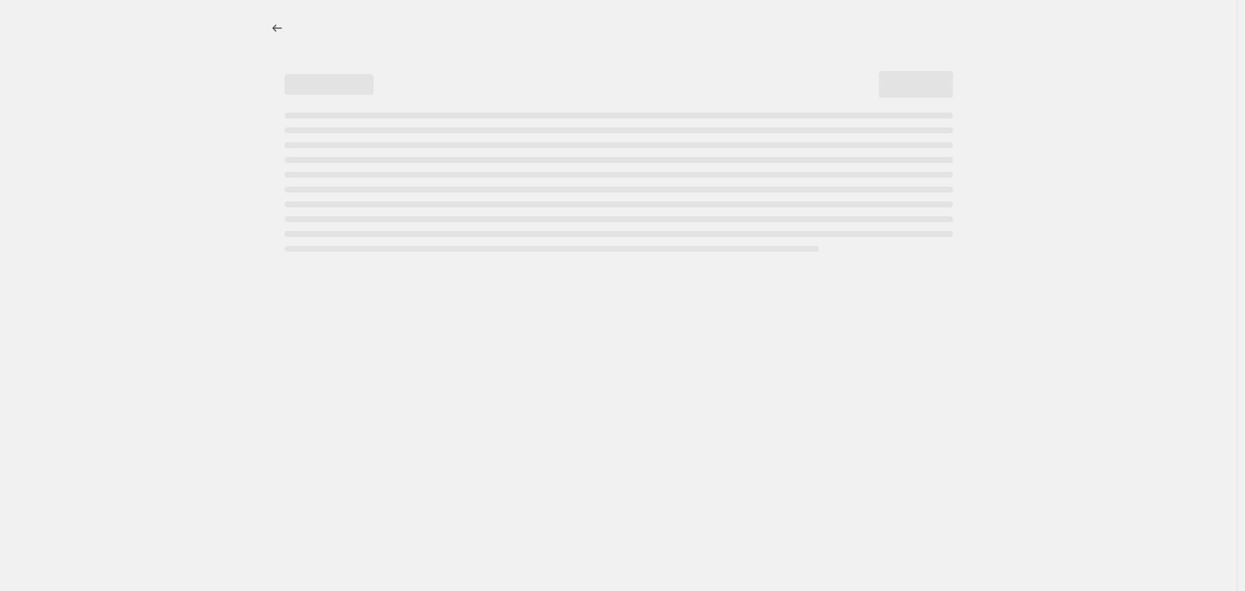
select select "percentage"
select select "no_change"
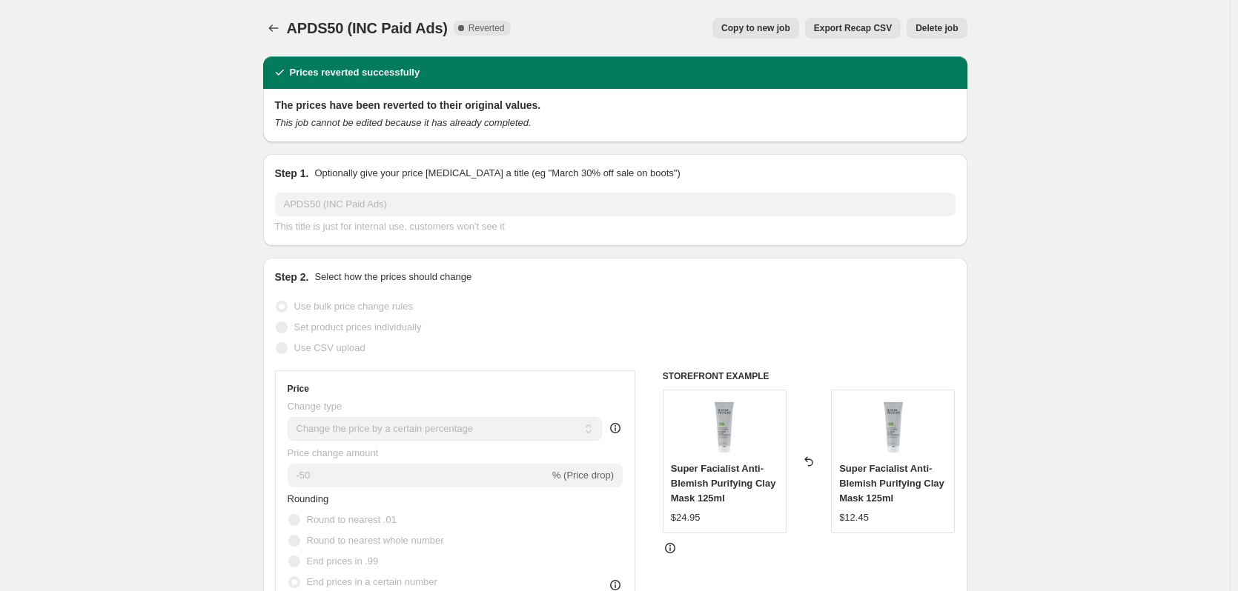
click at [956, 25] on span "Delete job" at bounding box center [936, 28] width 42 height 12
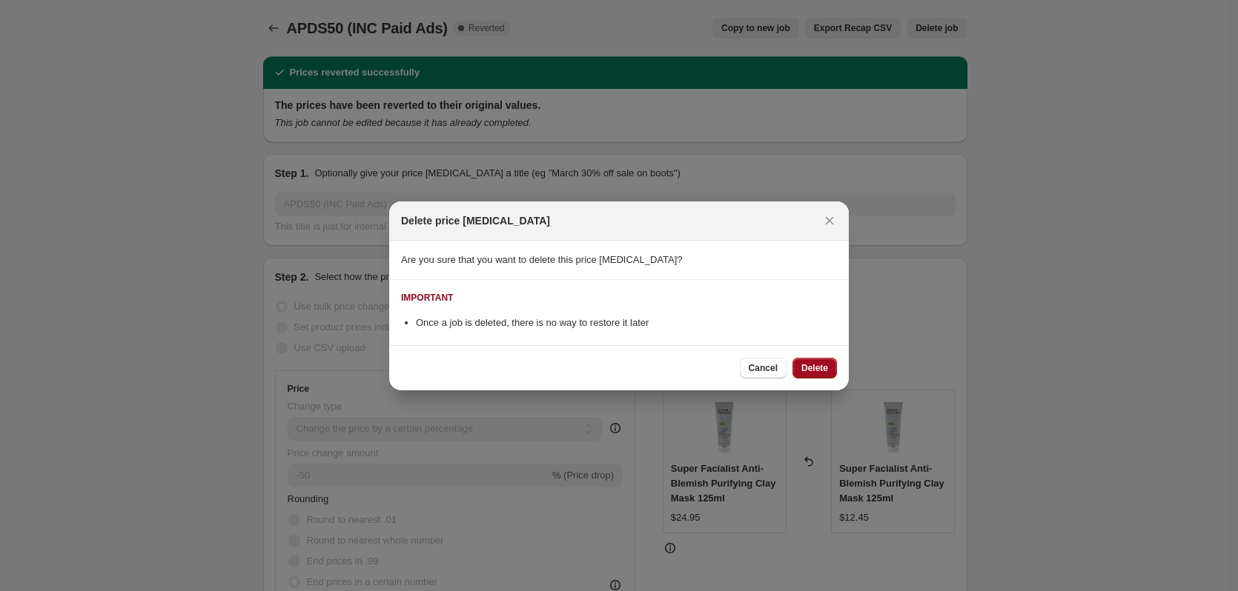
click at [800, 359] on button "Delete" at bounding box center [814, 368] width 44 height 21
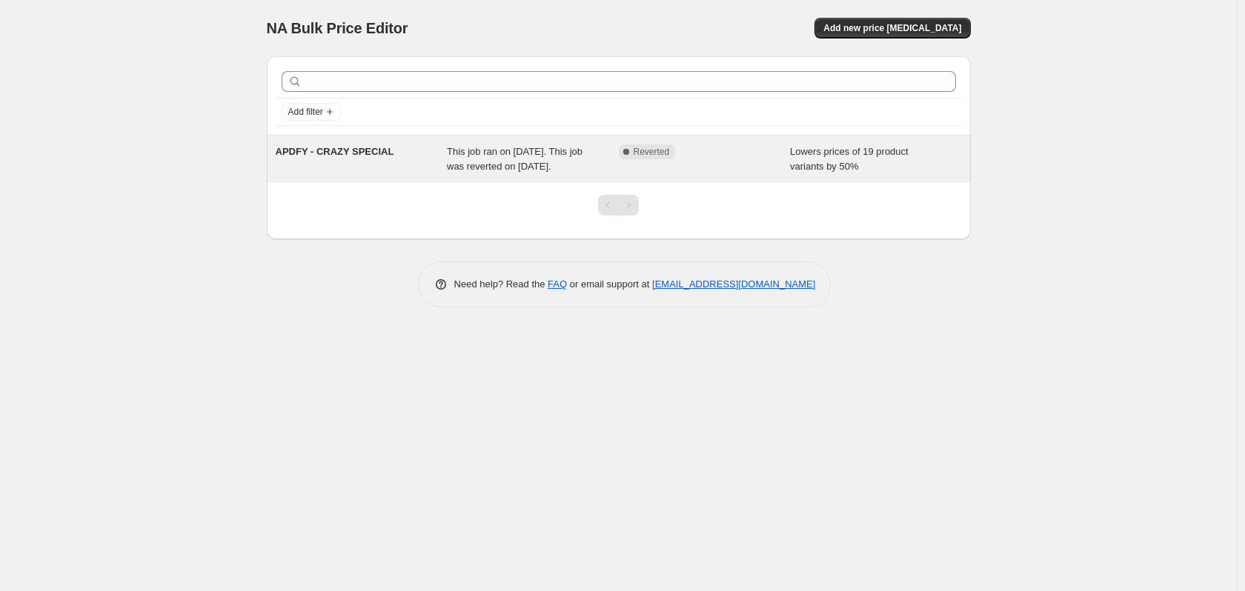
click at [326, 147] on span "APDFY - CRAZY SPECIAL" at bounding box center [335, 151] width 119 height 11
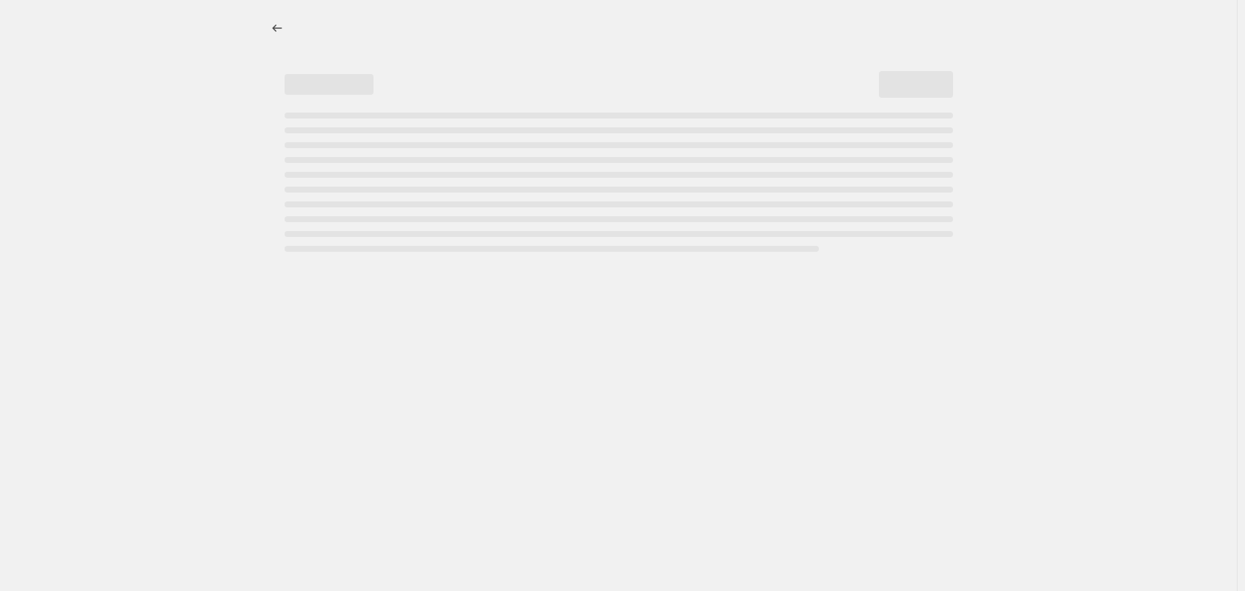
select select "percentage"
select select "no_change"
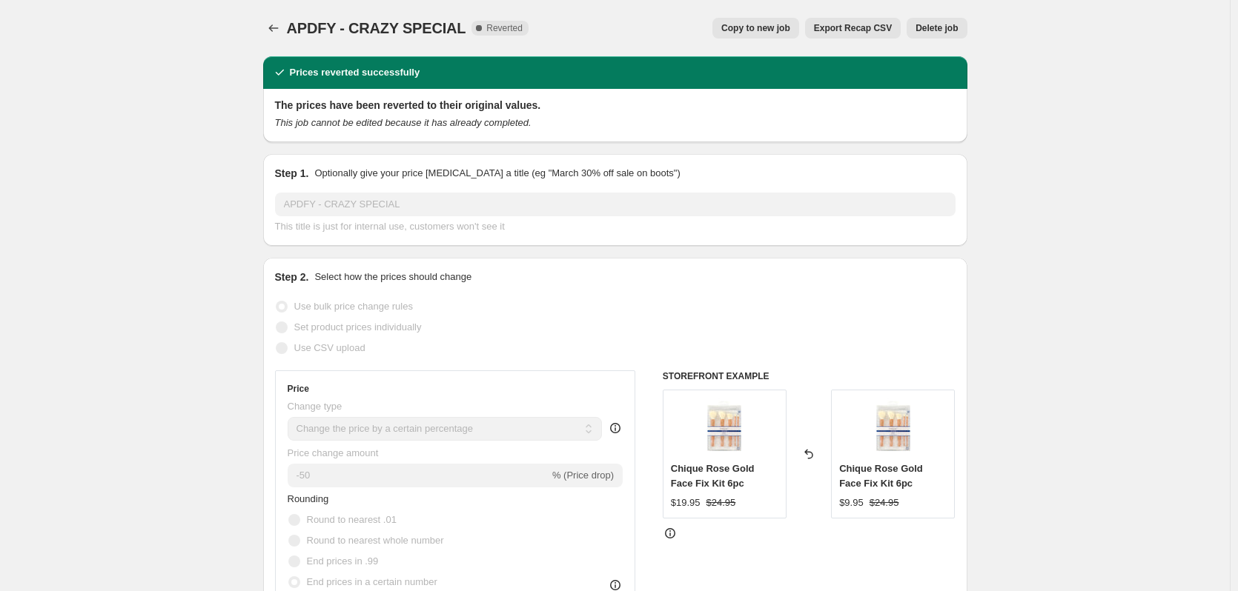
click at [946, 27] on span "Delete job" at bounding box center [936, 28] width 42 height 12
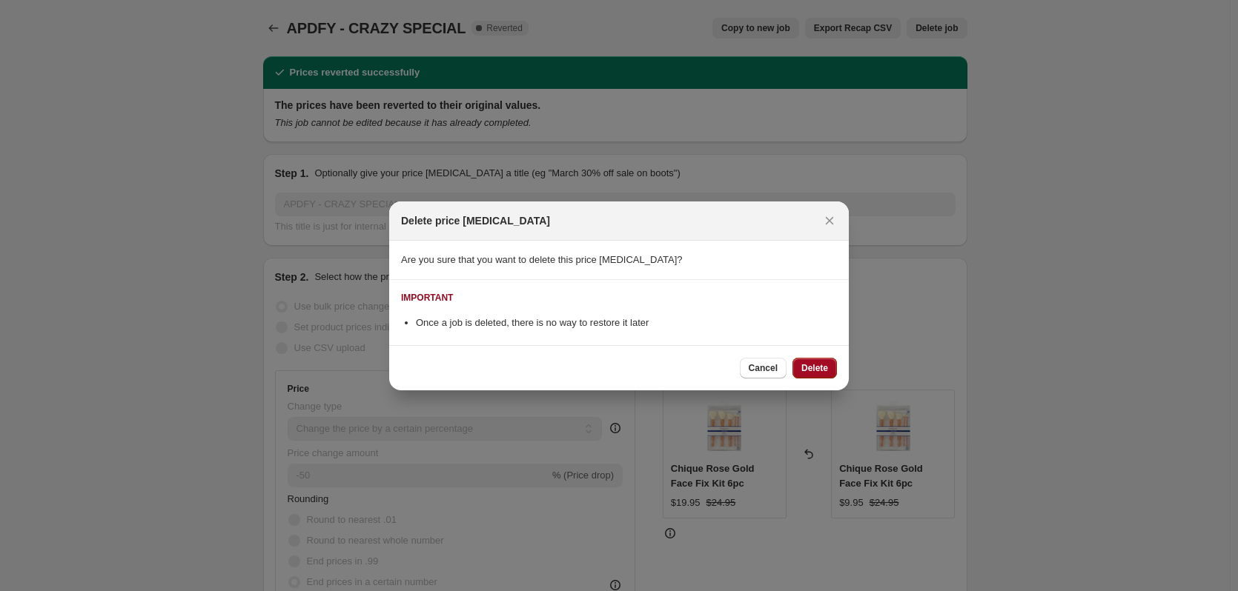
click at [803, 362] on button "Delete" at bounding box center [814, 368] width 44 height 21
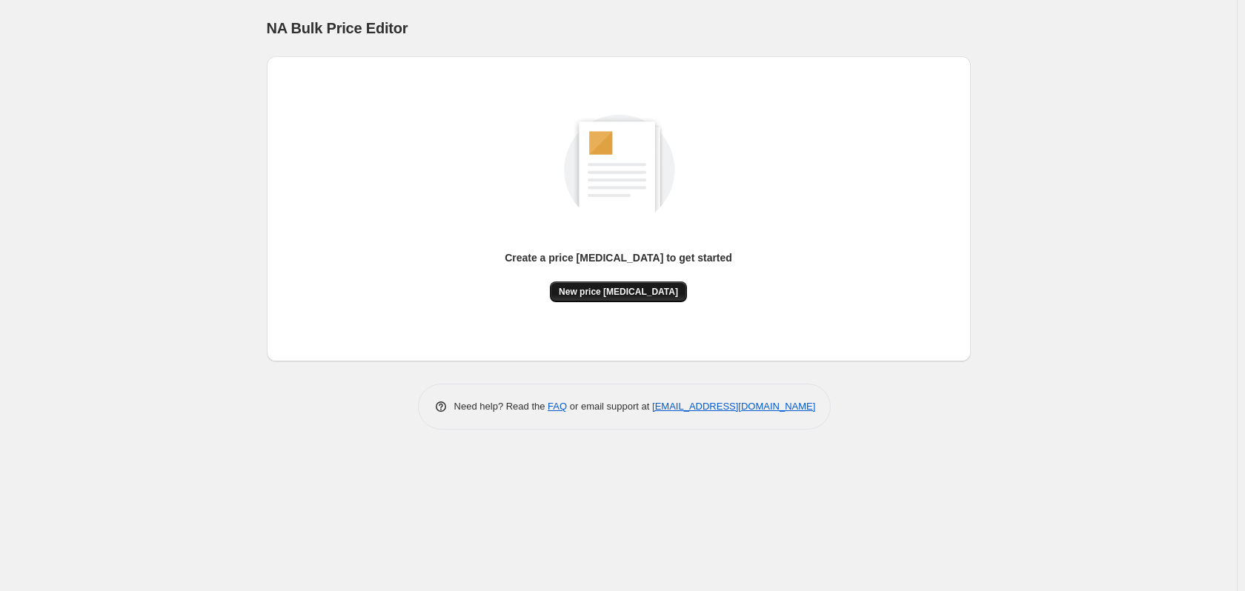
click at [636, 298] on button "New price change job" at bounding box center [618, 292] width 137 height 21
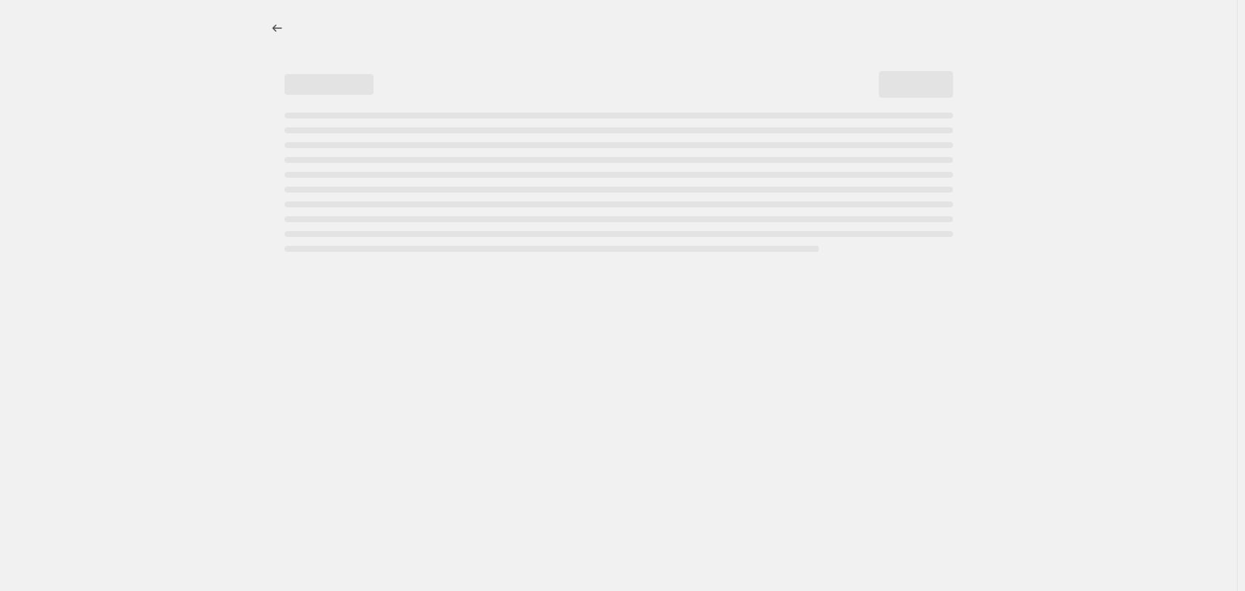
select select "percentage"
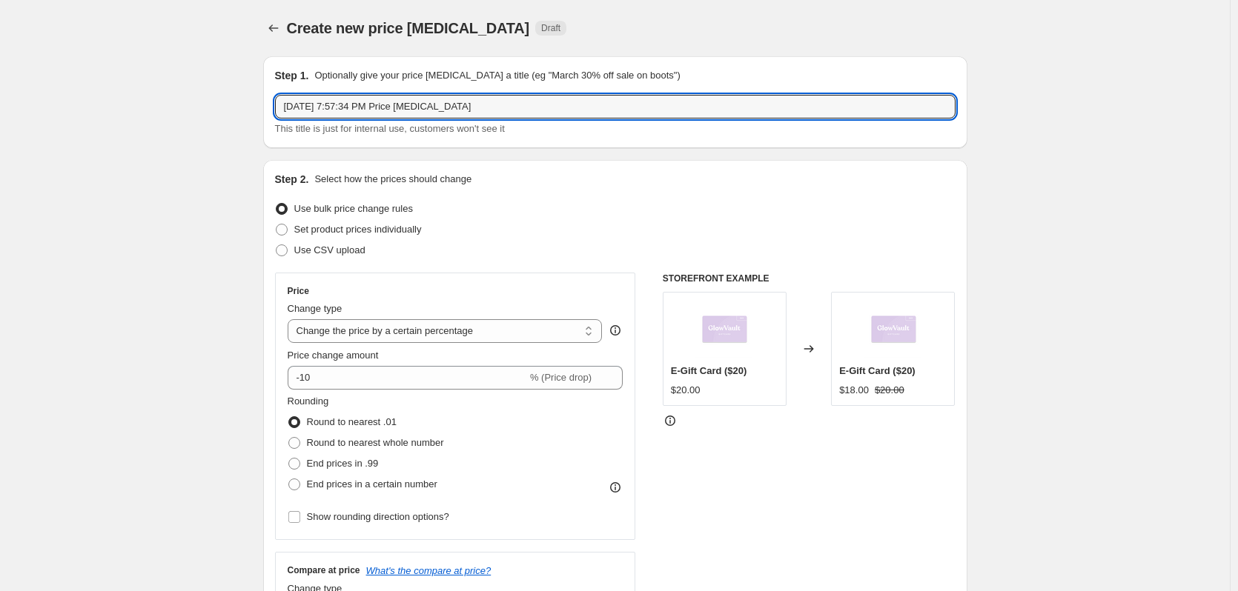
drag, startPoint x: 471, startPoint y: 104, endPoint x: 16, endPoint y: 93, distance: 455.9
type input "NEW ARRIVALS - LIPS EOM"
click at [473, 331] on select "Change the price to a certain amount Change the price by a certain amount Chang…" at bounding box center [445, 331] width 315 height 24
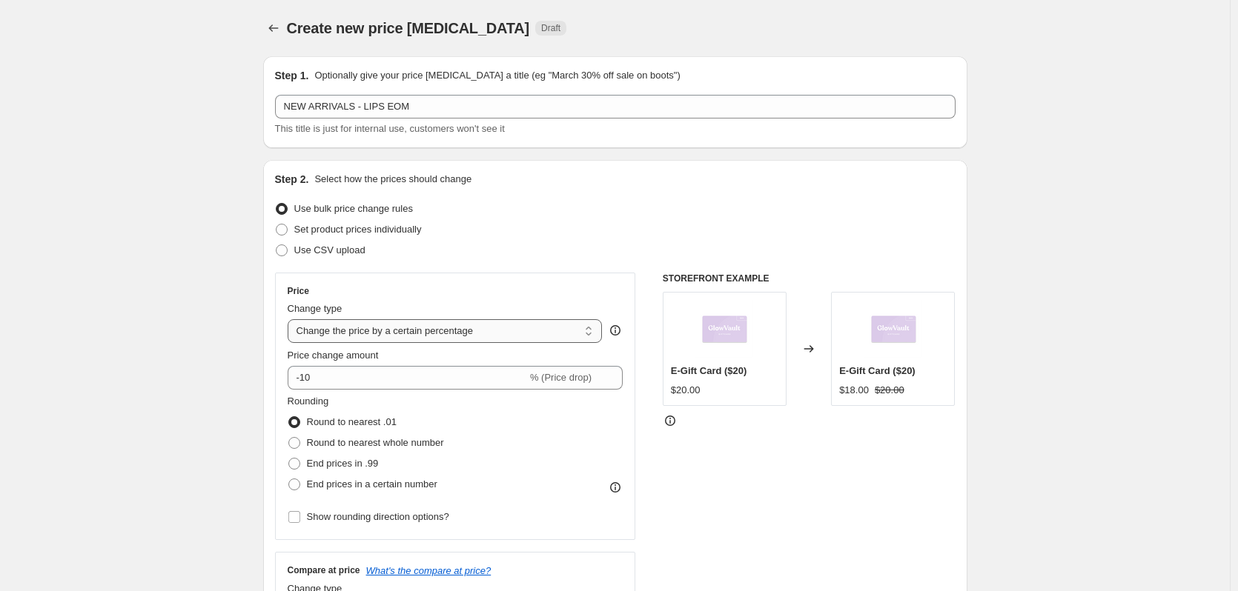
select select "no_change"
click at [291, 319] on select "Change the price to a certain amount Change the price by a certain amount Chang…" at bounding box center [445, 331] width 315 height 24
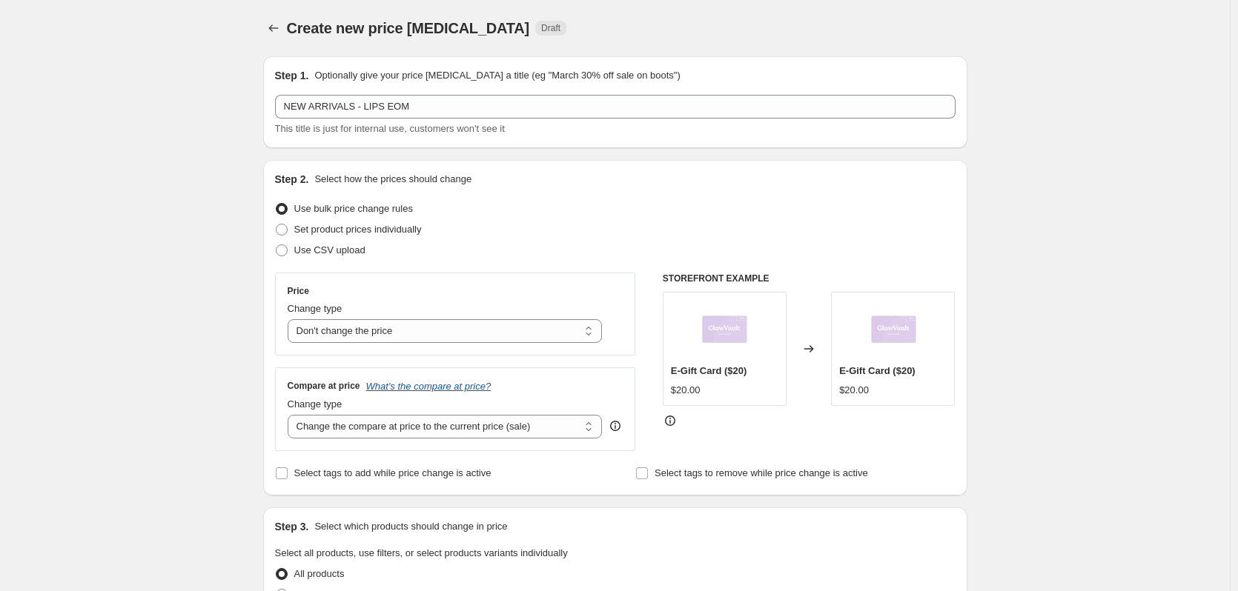
click at [416, 411] on div "Change type" at bounding box center [445, 404] width 315 height 15
click at [419, 424] on select "Change the compare at price to the current price (sale) Change the compare at p…" at bounding box center [445, 427] width 315 height 24
select select "no_change"
click at [291, 415] on select "Change the compare at price to the current price (sale) Change the compare at p…" at bounding box center [445, 427] width 315 height 24
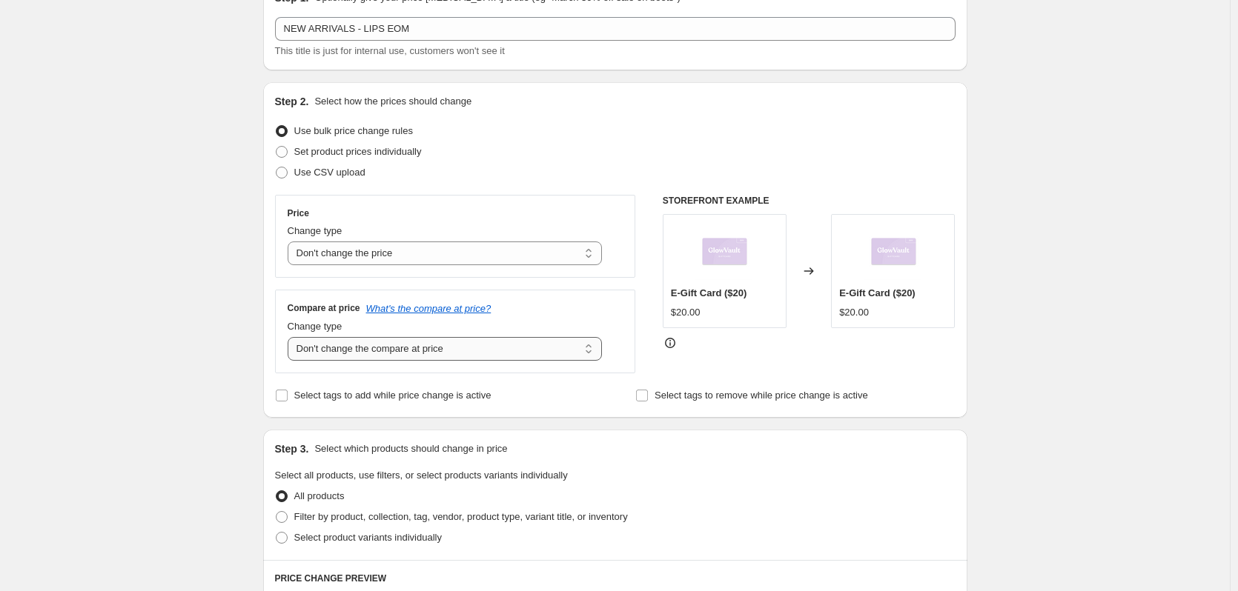
scroll to position [111, 0]
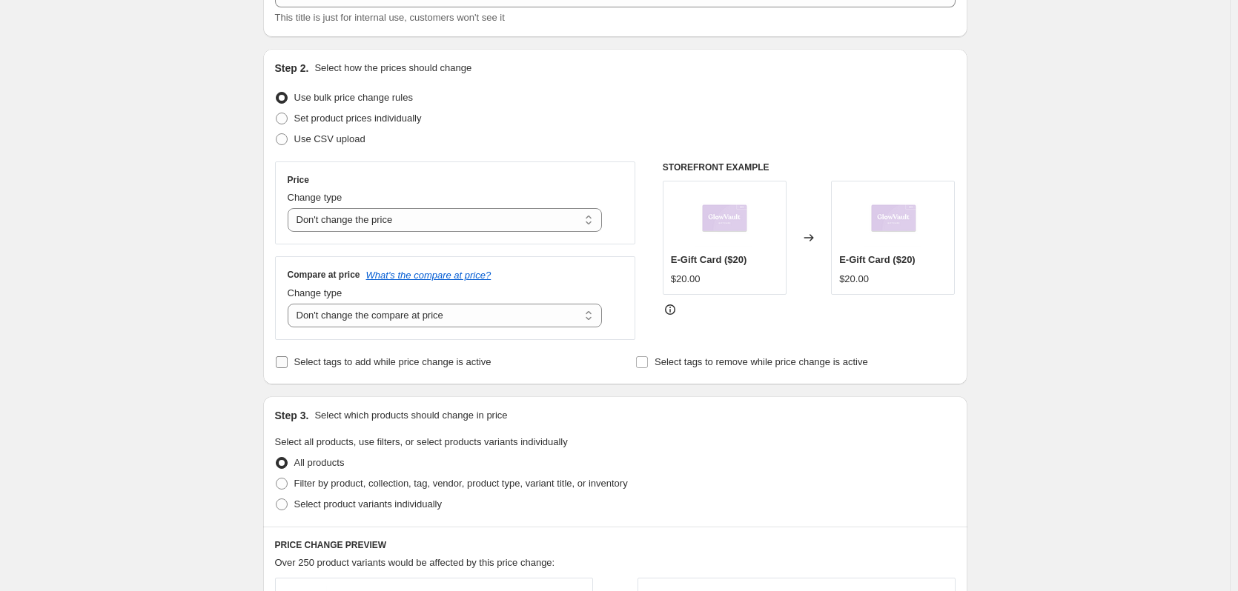
click at [437, 364] on span "Select tags to add while price change is active" at bounding box center [392, 361] width 197 height 11
click at [288, 364] on input "Select tags to add while price change is active" at bounding box center [282, 362] width 12 height 12
checkbox input "true"
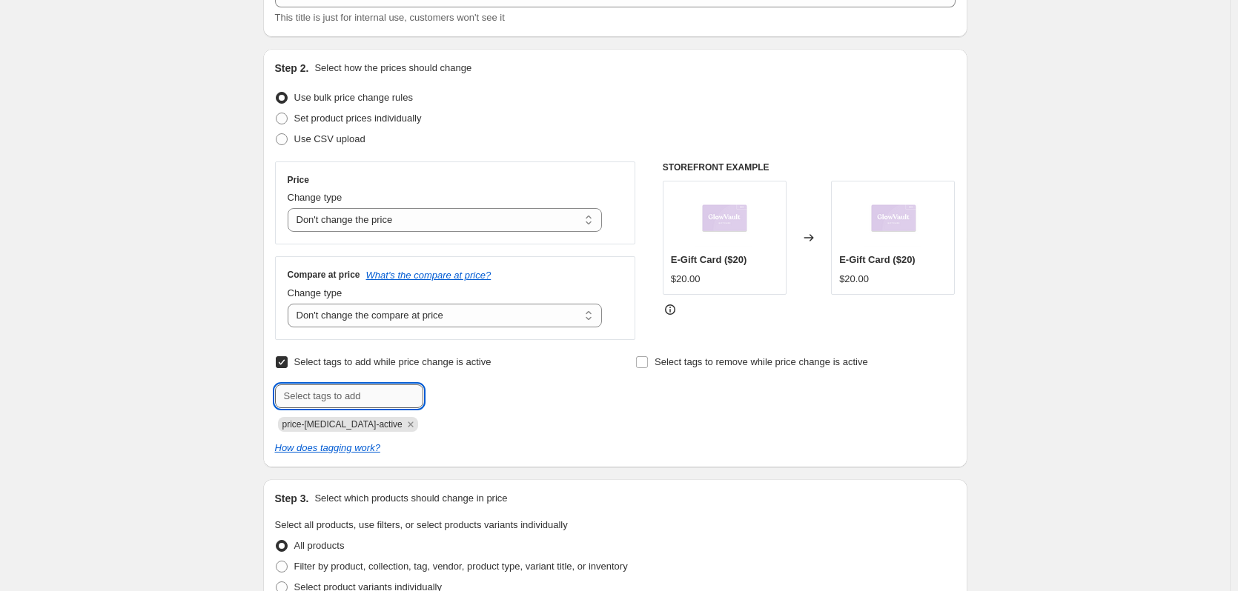
click at [402, 392] on input "text" at bounding box center [349, 397] width 148 height 24
paste input "NWPTS"
type input "NWPTSL"
click at [475, 394] on span "NWPTSL" at bounding box center [474, 395] width 38 height 10
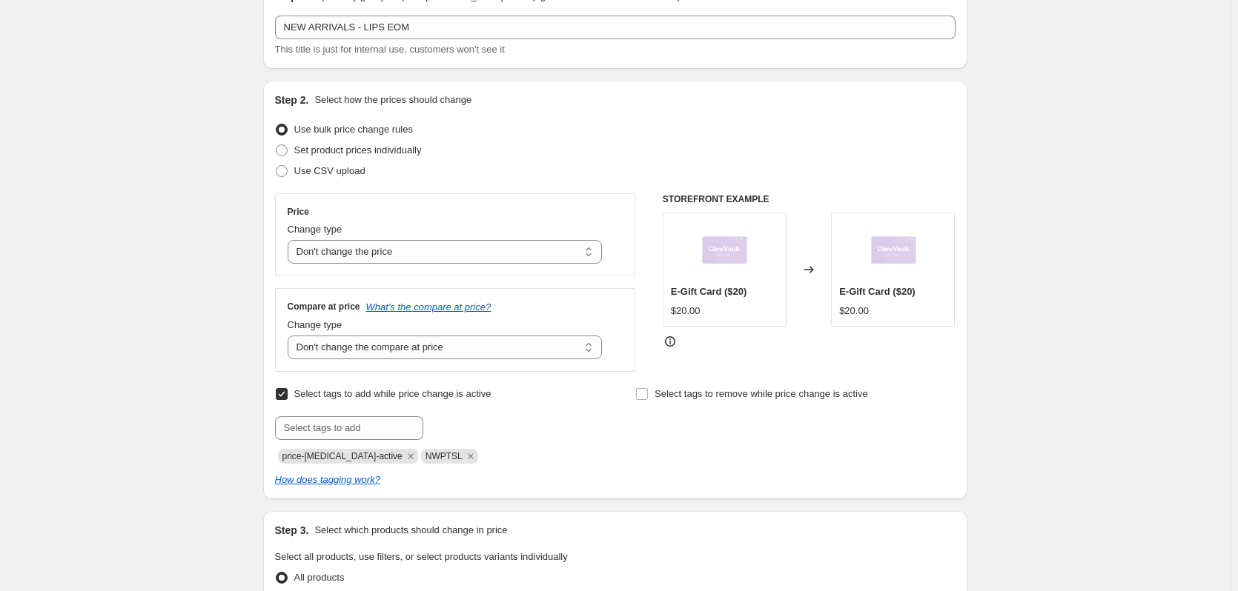
scroll to position [0, 0]
